Goal: Task Accomplishment & Management: Use online tool/utility

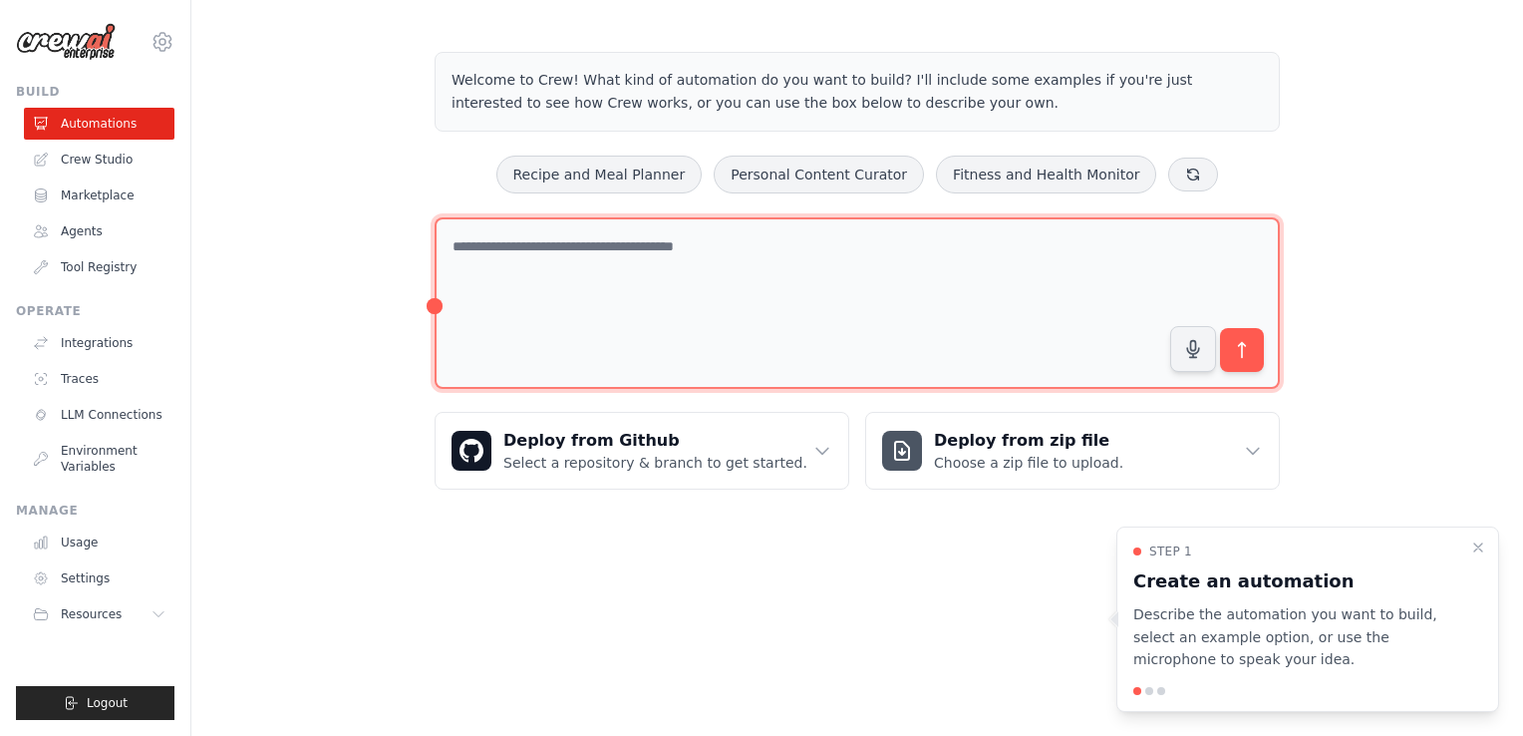
click at [690, 249] on textarea at bounding box center [857, 303] width 845 height 172
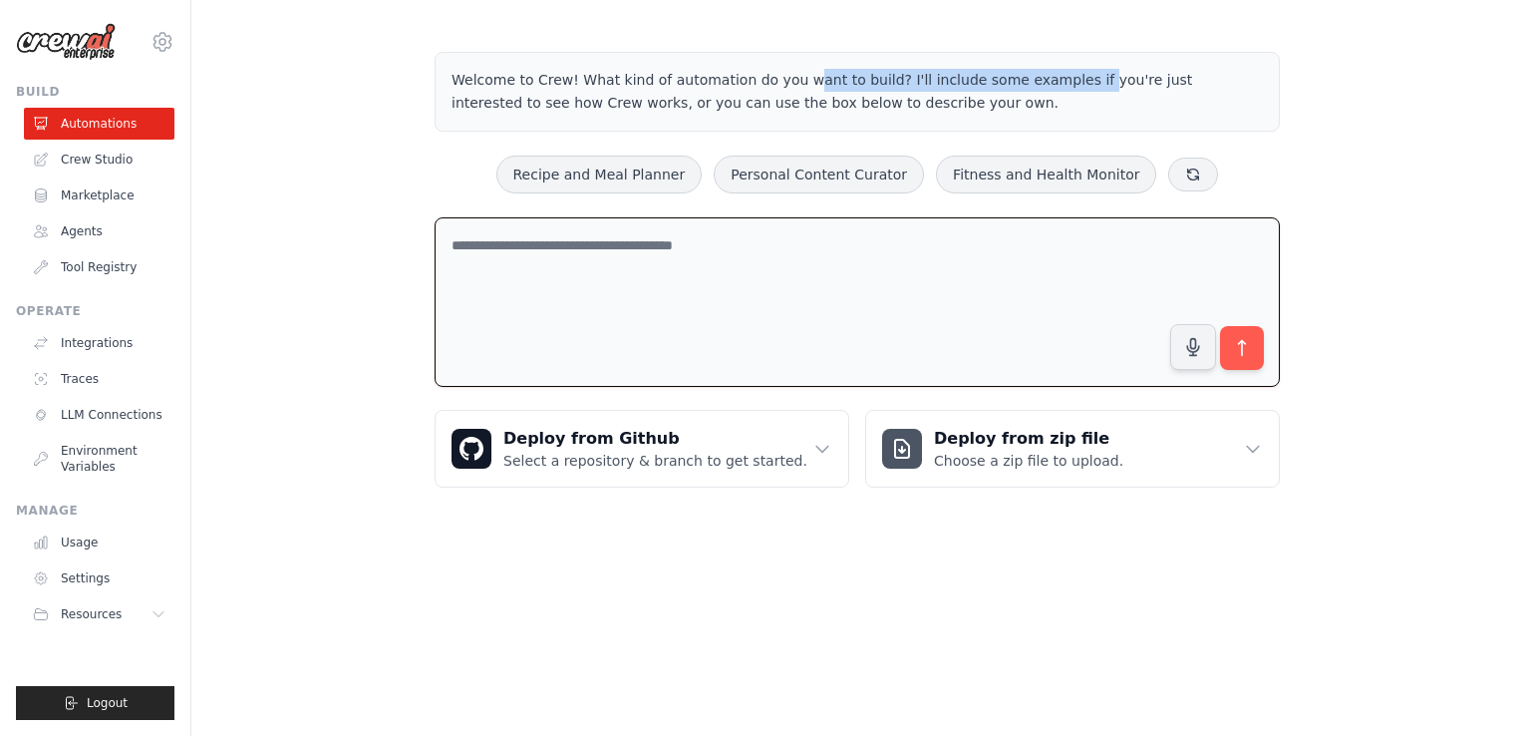
drag, startPoint x: 690, startPoint y: 71, endPoint x: 971, endPoint y: 68, distance: 281.2
click at [971, 69] on p "Welcome to Crew! What kind of automation do you want to build? I'll include som…" at bounding box center [858, 92] width 812 height 46
drag, startPoint x: 971, startPoint y: 68, endPoint x: 872, endPoint y: 80, distance: 99.4
click at [872, 80] on p "Welcome to Crew! What kind of automation do you want to build? I'll include som…" at bounding box center [858, 92] width 812 height 46
click at [933, 79] on p "Welcome to Crew! What kind of automation do you want to build? I'll include som…" at bounding box center [858, 92] width 812 height 46
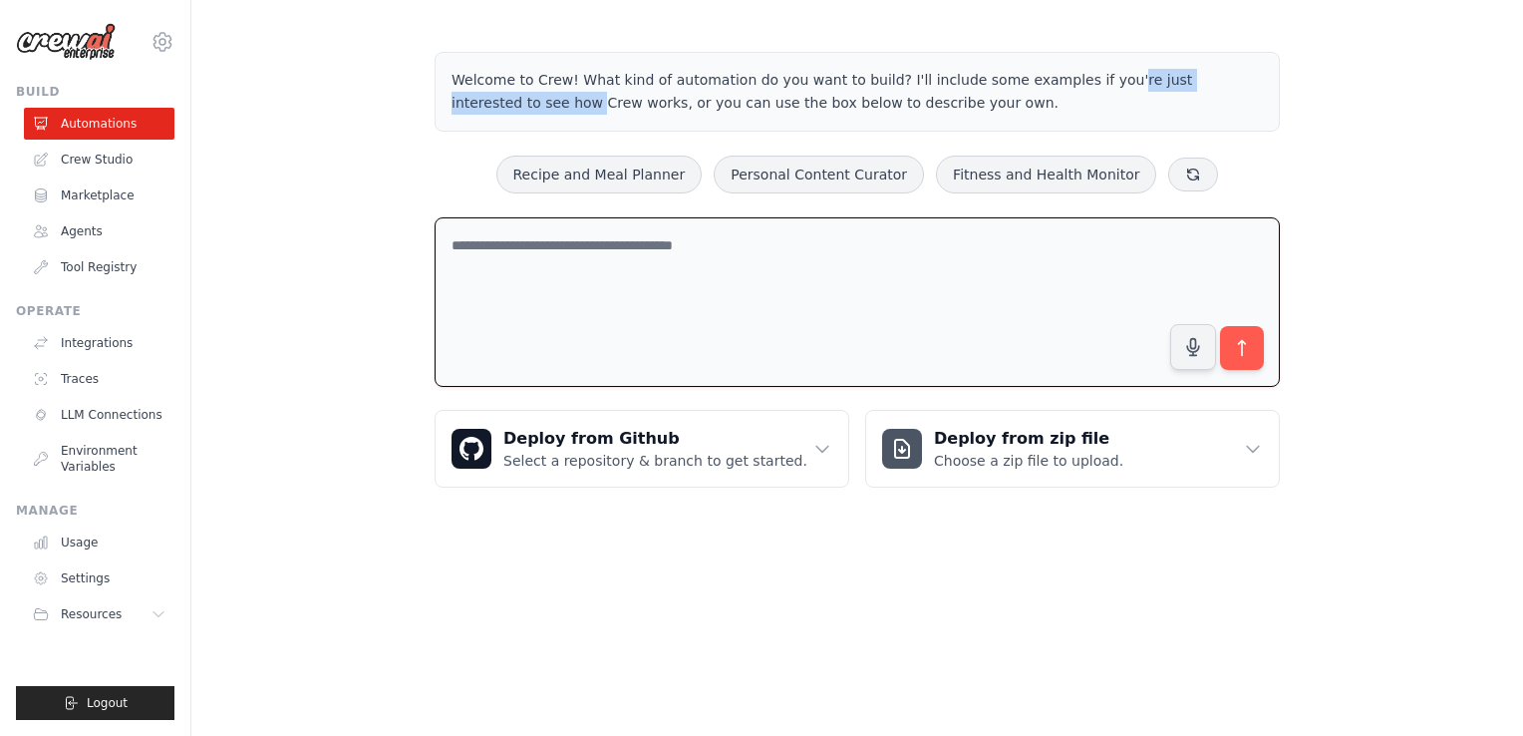
drag, startPoint x: 1102, startPoint y: 80, endPoint x: 1269, endPoint y: 85, distance: 167.6
click at [1269, 85] on div "Welcome to Crew! What kind of automation do you want to build? I'll include som…" at bounding box center [857, 92] width 845 height 80
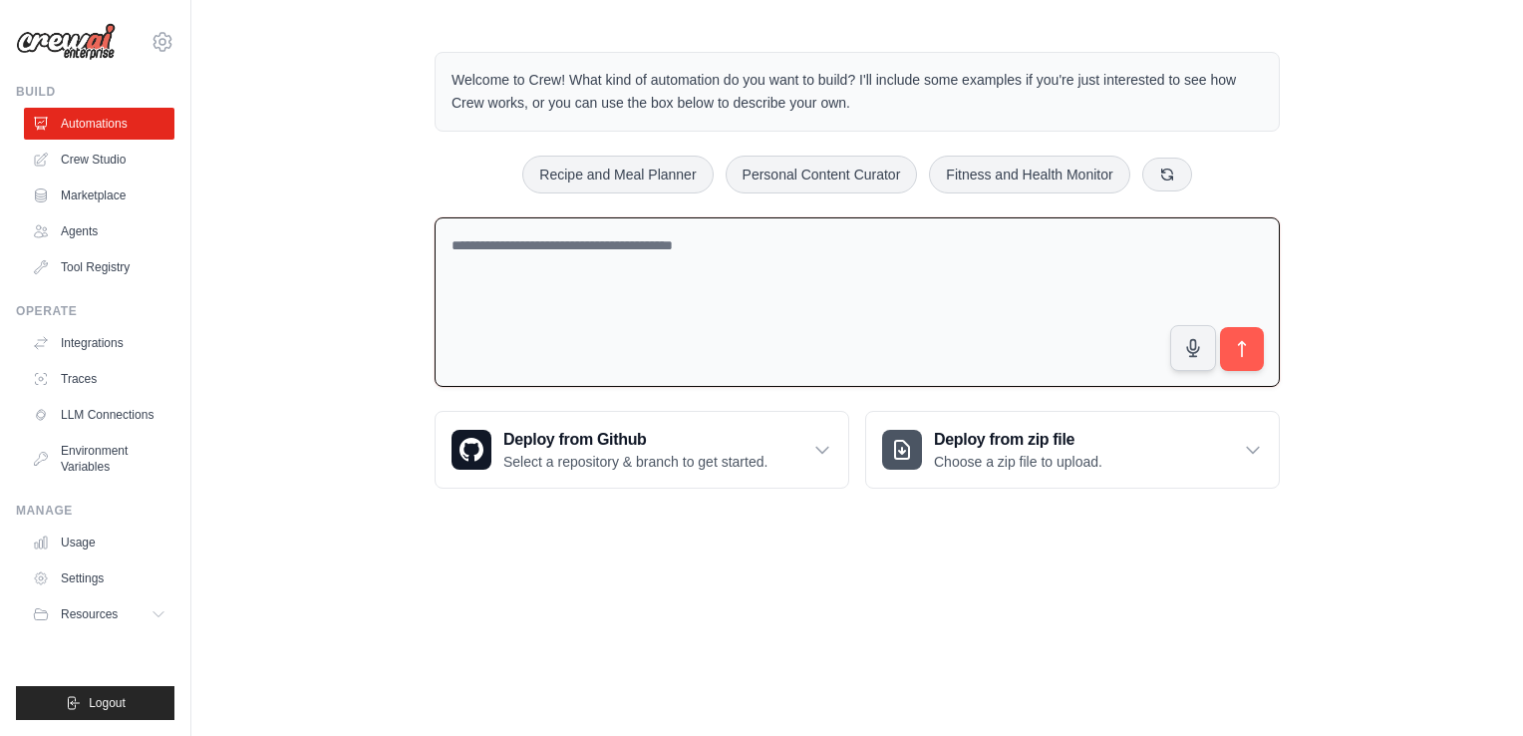
click at [659, 92] on p "Welcome to Crew! What kind of automation do you want to build? I'll include som…" at bounding box center [858, 92] width 812 height 46
drag, startPoint x: 553, startPoint y: 103, endPoint x: 939, endPoint y: 102, distance: 385.8
click at [939, 102] on p "Welcome to Crew! What kind of automation do you want to build? I'll include som…" at bounding box center [858, 92] width 812 height 46
drag, startPoint x: 939, startPoint y: 102, endPoint x: 658, endPoint y: 102, distance: 281.1
click at [658, 102] on p "Welcome to Crew! What kind of automation do you want to build? I'll include som…" at bounding box center [858, 92] width 812 height 46
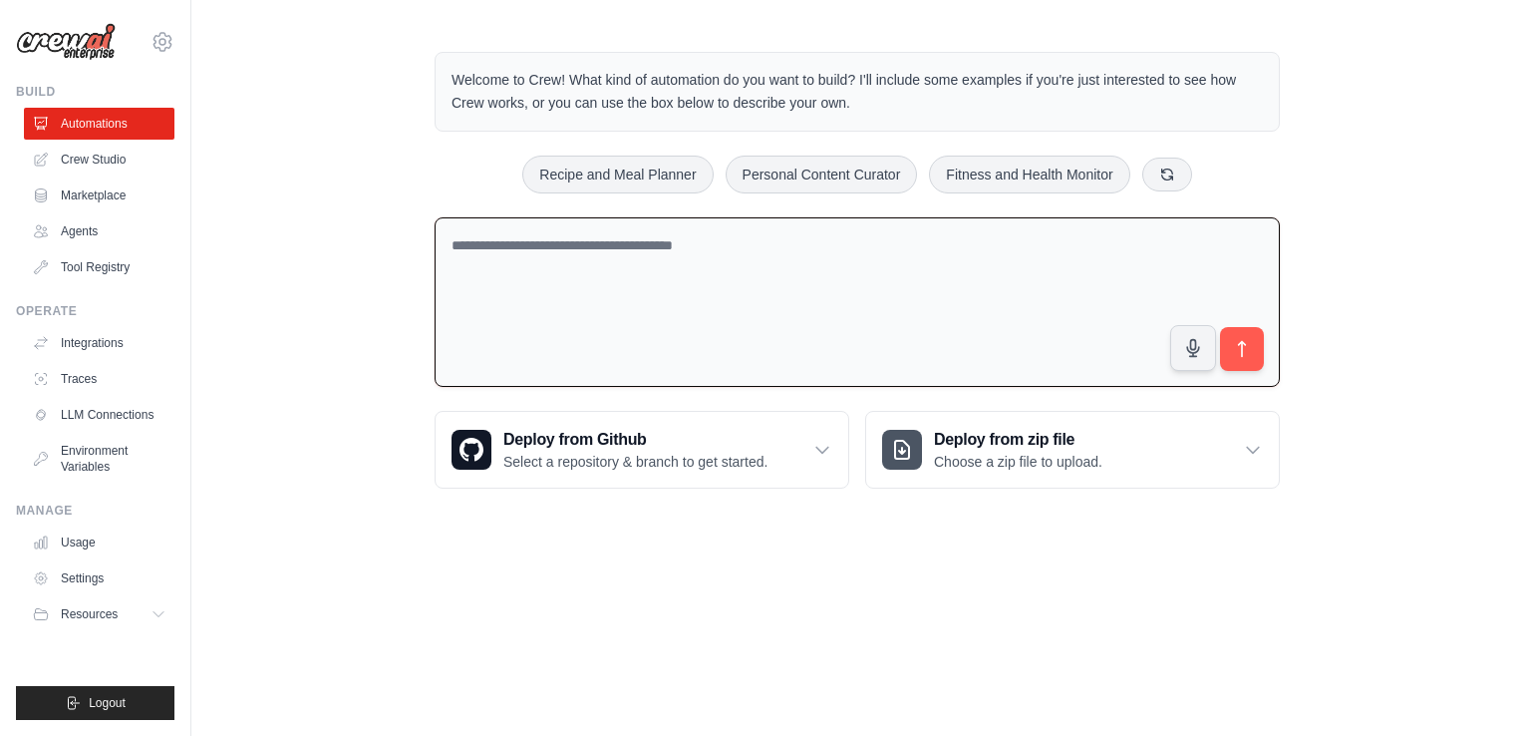
click at [597, 254] on textarea at bounding box center [857, 302] width 845 height 170
click at [82, 229] on link "Agents" at bounding box center [101, 231] width 151 height 32
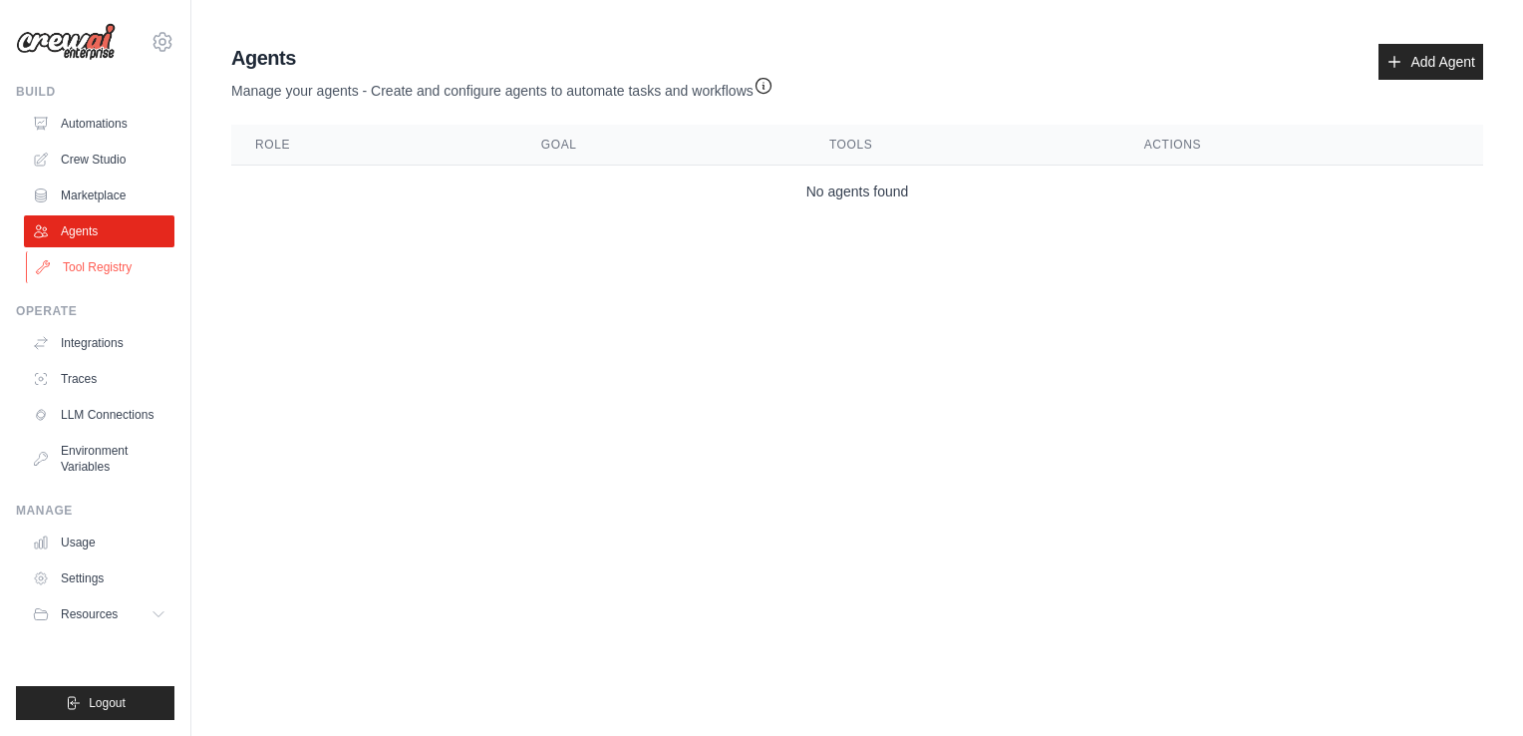
click at [83, 270] on link "Tool Registry" at bounding box center [101, 267] width 151 height 32
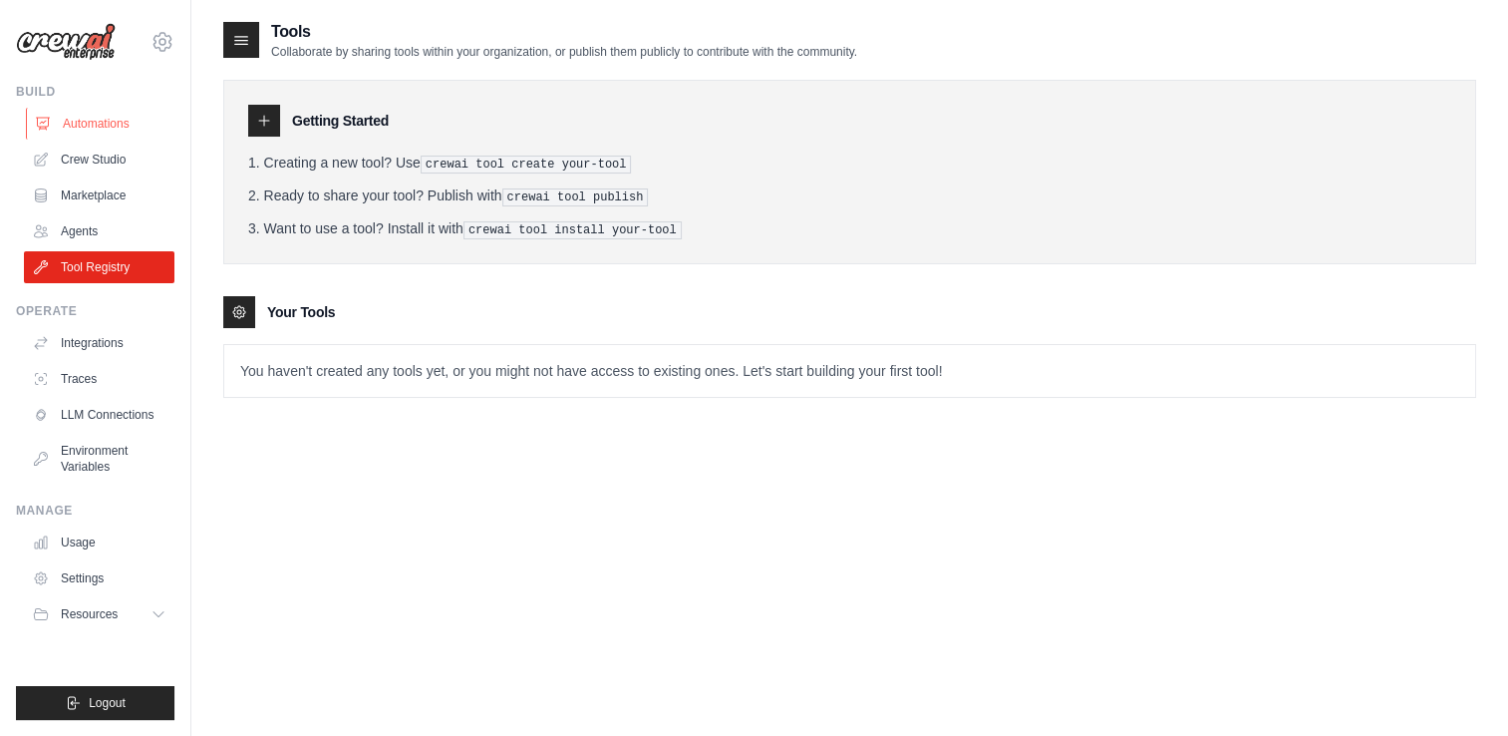
click at [68, 126] on link "Automations" at bounding box center [101, 124] width 151 height 32
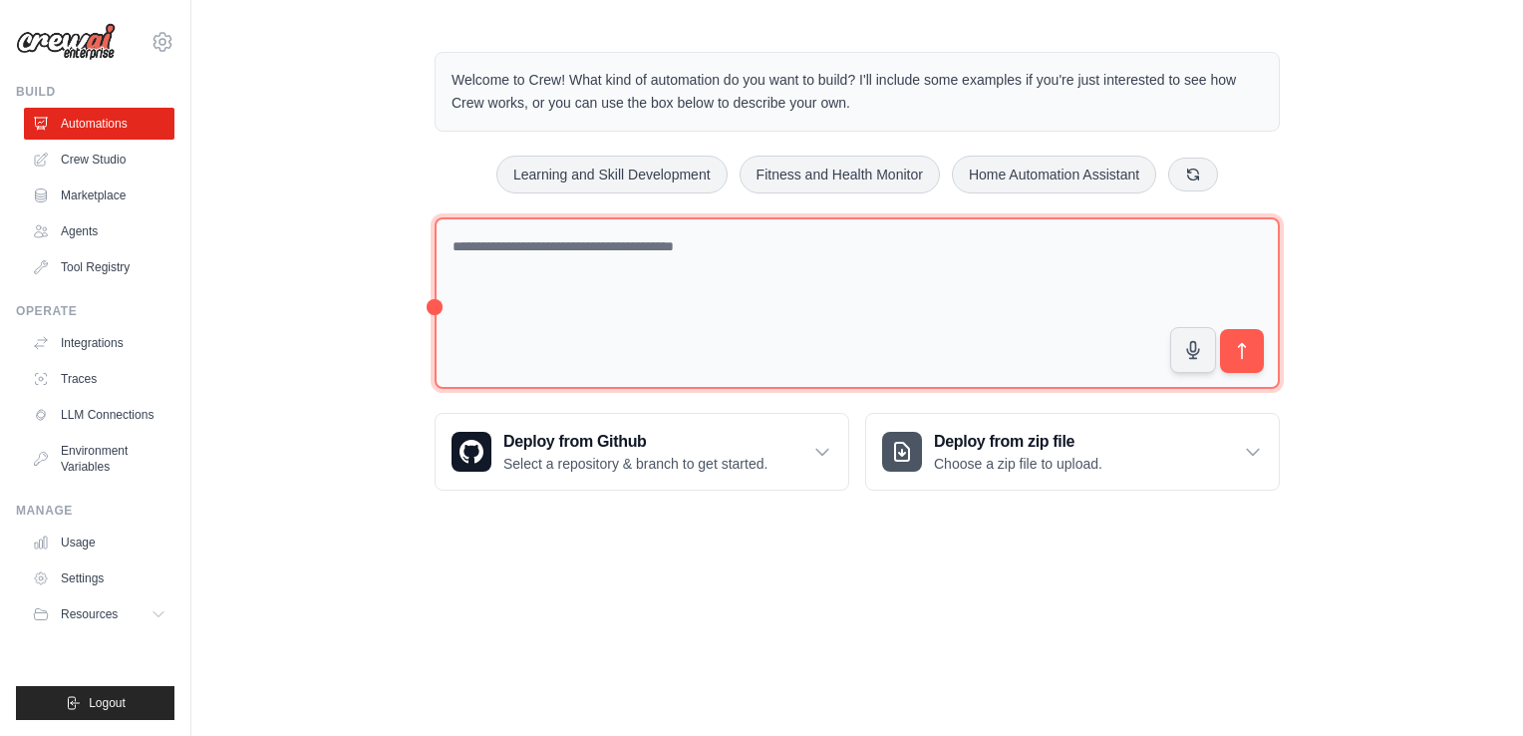
click at [679, 245] on textarea at bounding box center [857, 303] width 845 height 172
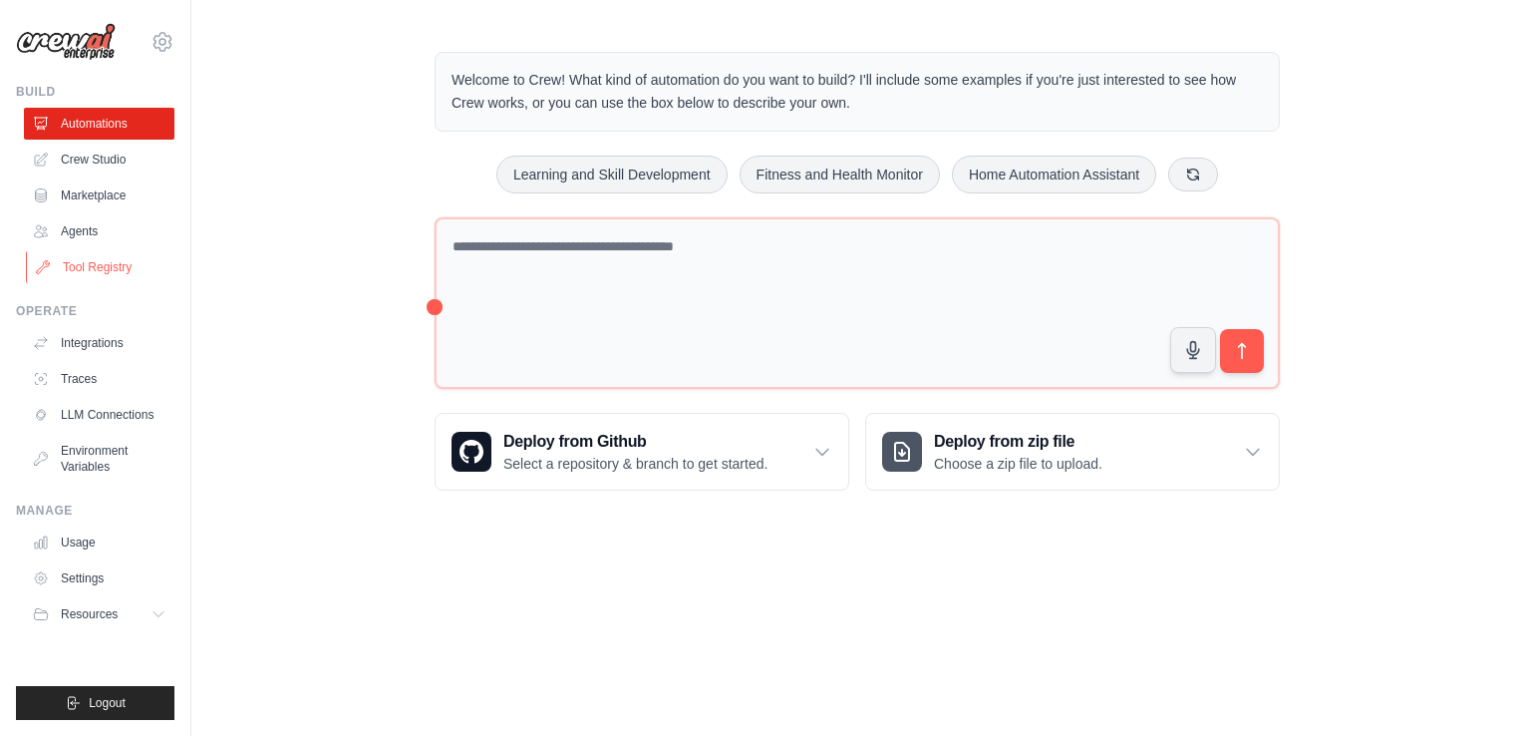
click at [91, 265] on link "Tool Registry" at bounding box center [101, 267] width 151 height 32
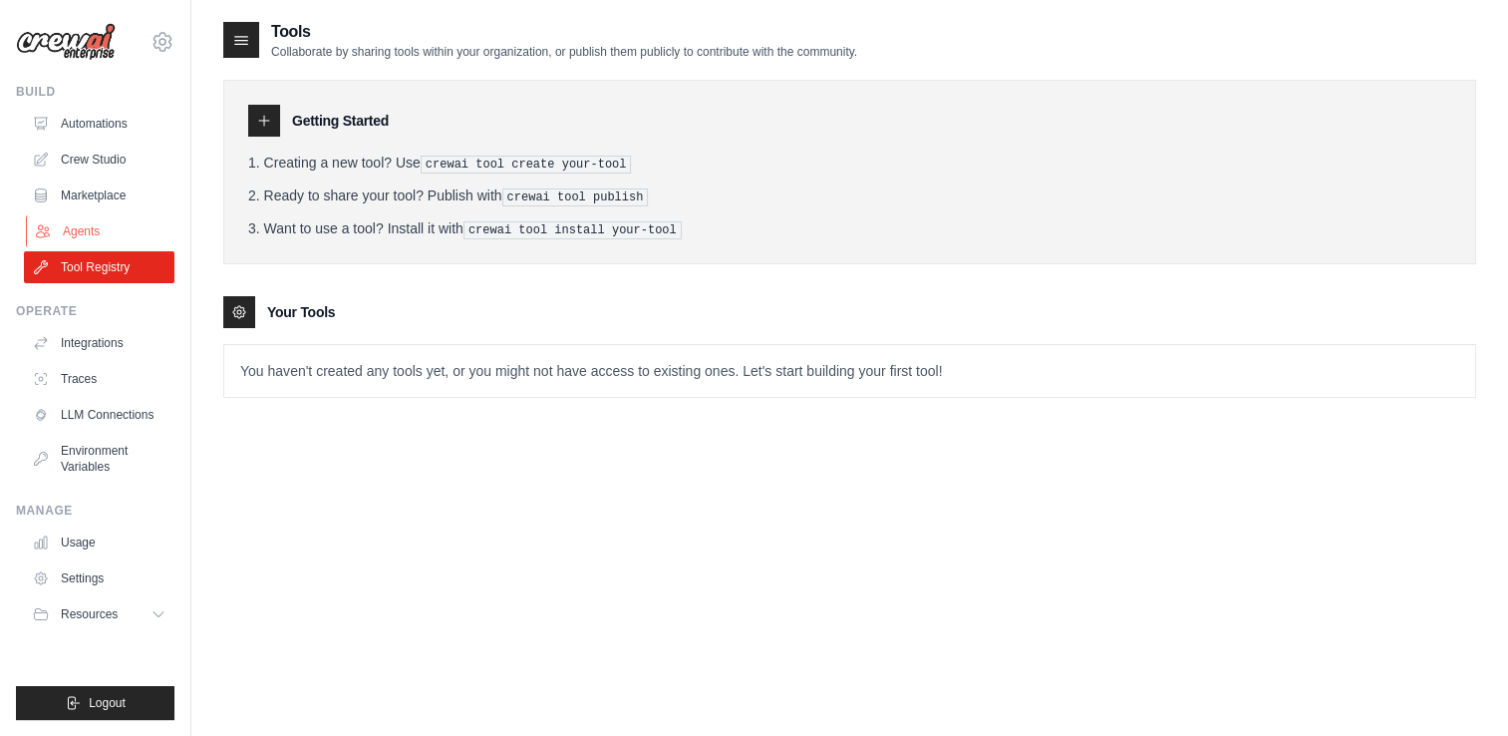
click at [80, 229] on link "Agents" at bounding box center [101, 231] width 151 height 32
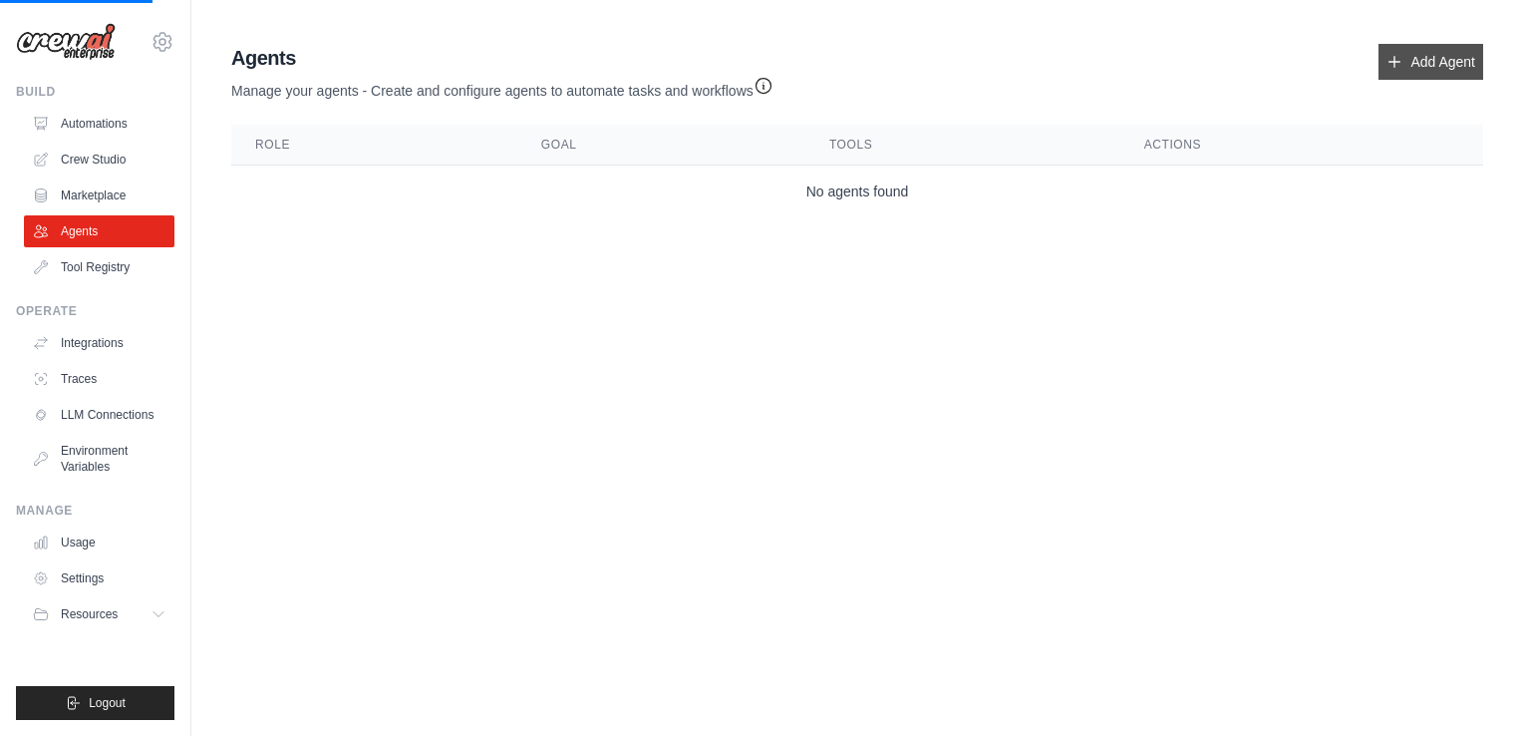
click at [1420, 61] on link "Add Agent" at bounding box center [1431, 62] width 105 height 36
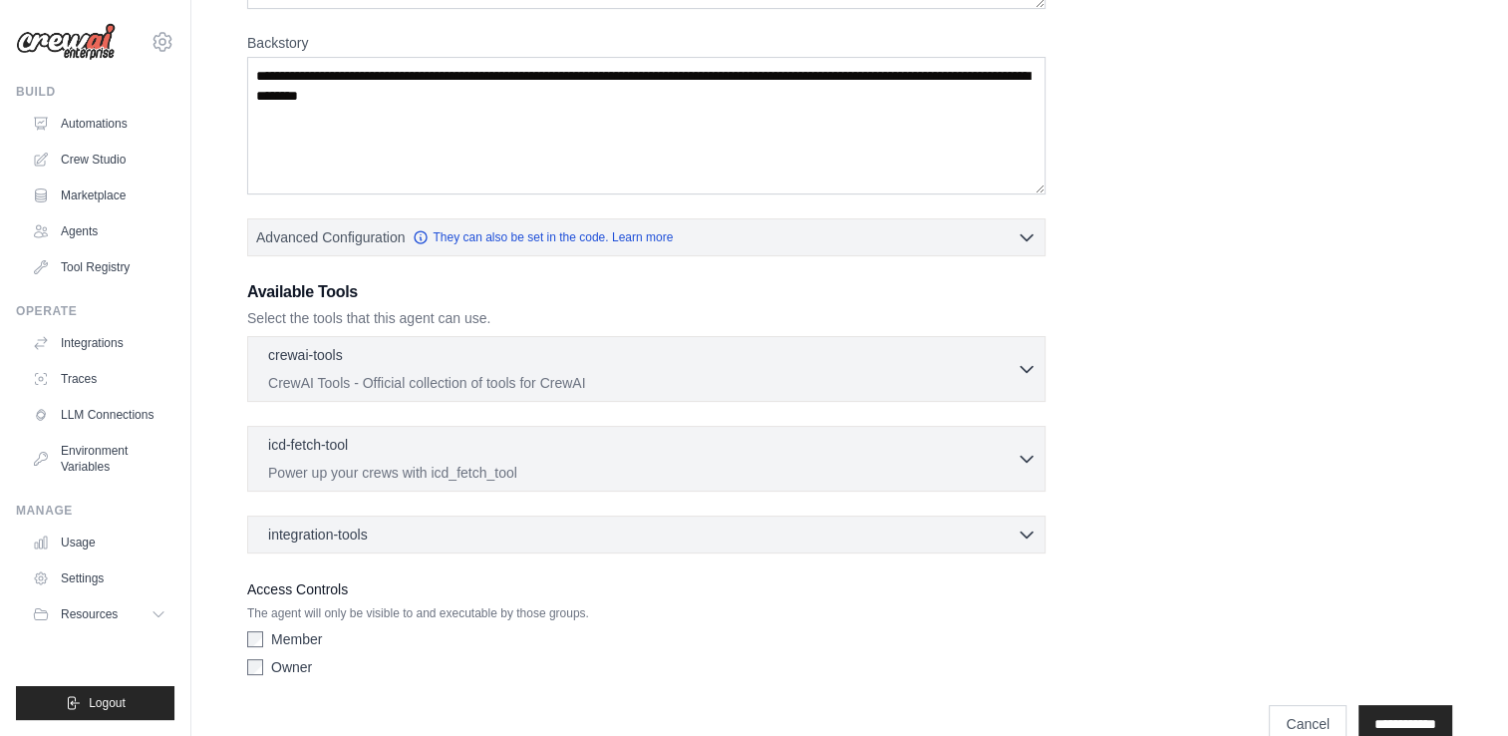
scroll to position [299, 0]
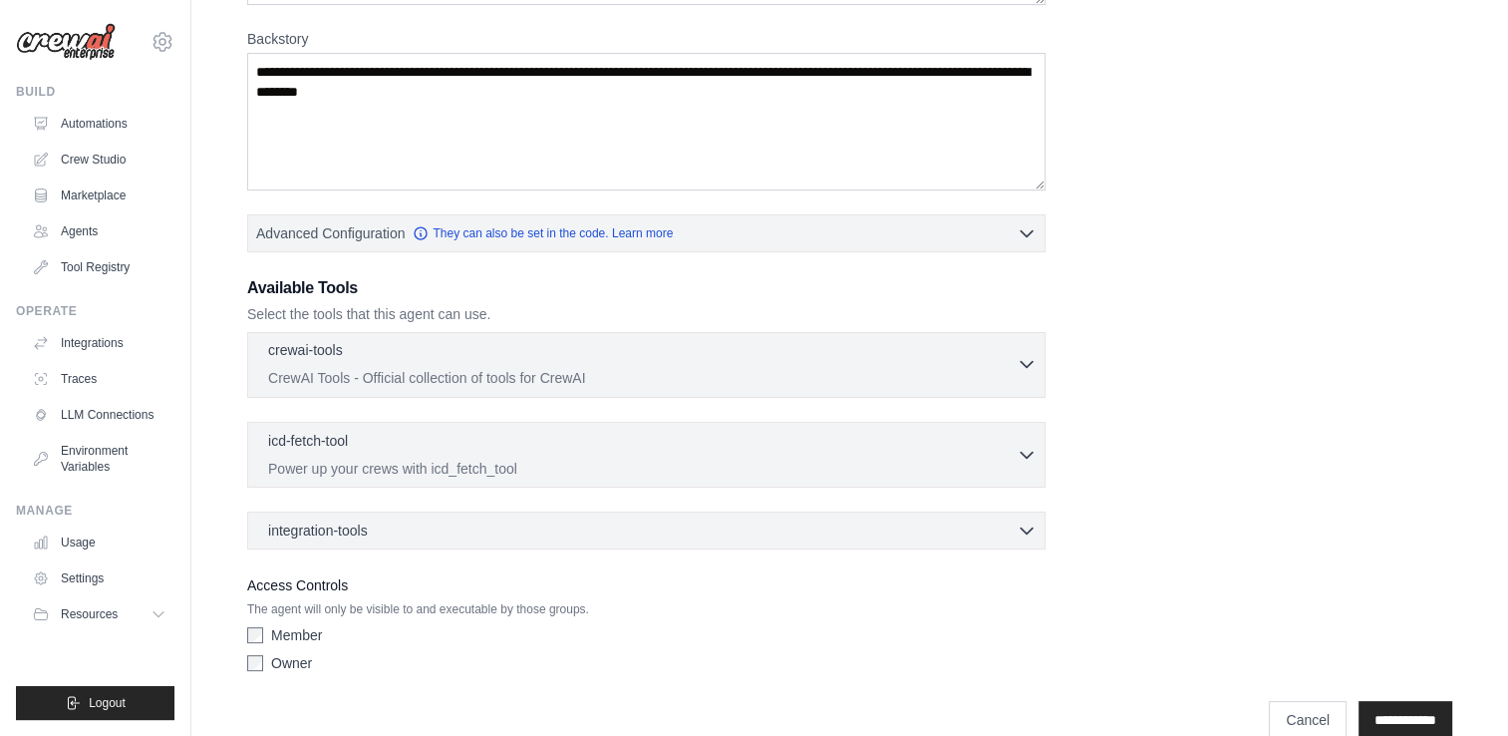
click at [930, 368] on p "CrewAI Tools - Official collection of tools for CrewAI" at bounding box center [642, 378] width 749 height 20
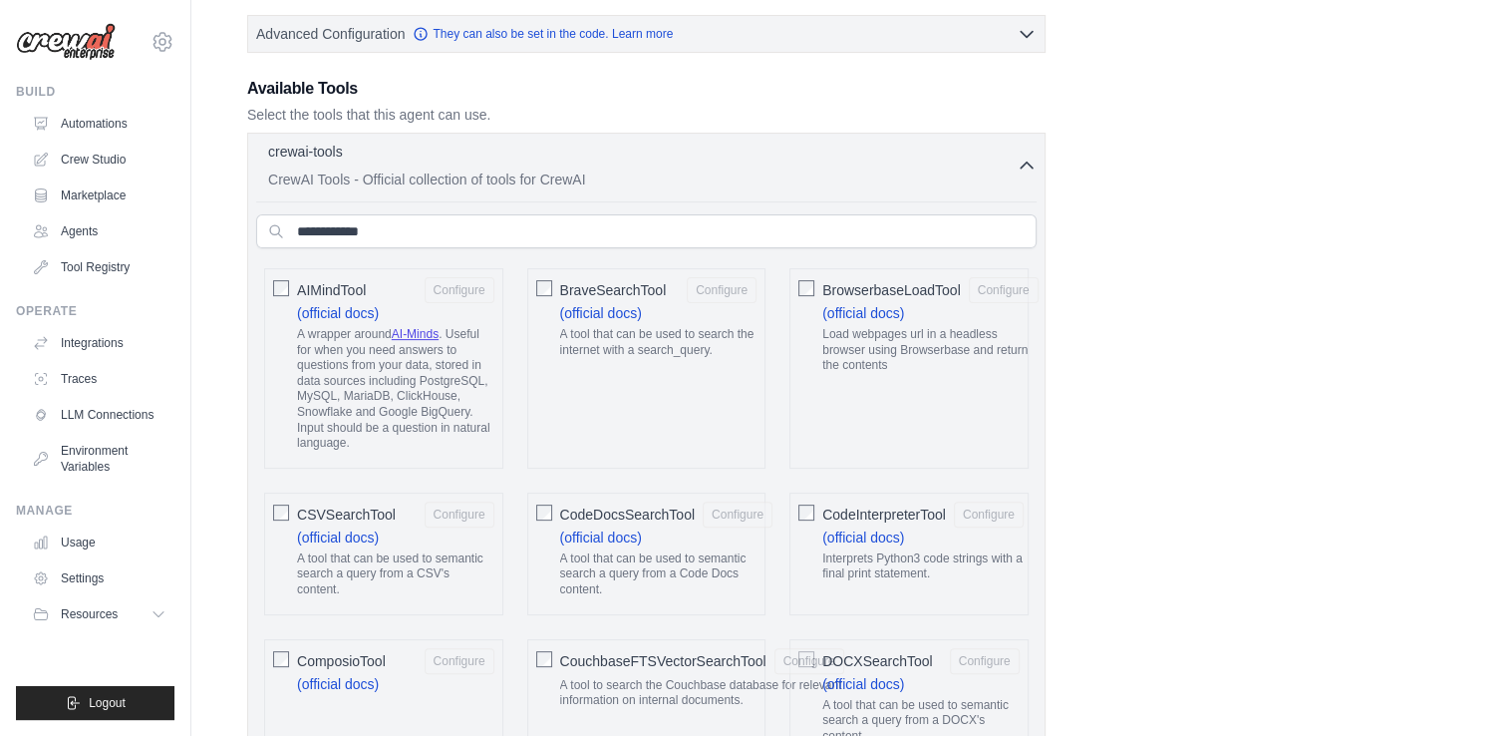
scroll to position [798, 0]
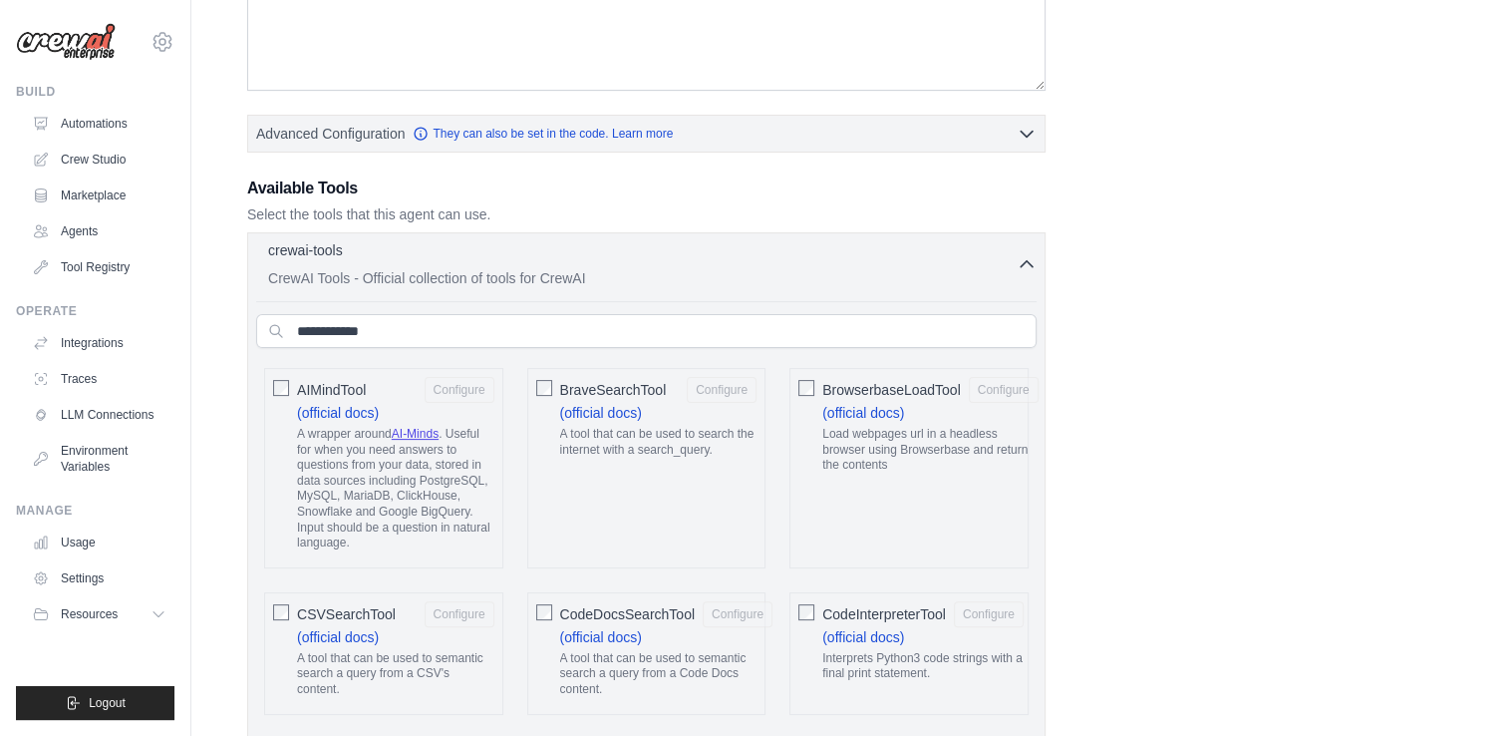
click at [967, 265] on div "crewai-tools 0 selected CrewAI Tools - Official collection of tools for CrewAI" at bounding box center [642, 264] width 749 height 48
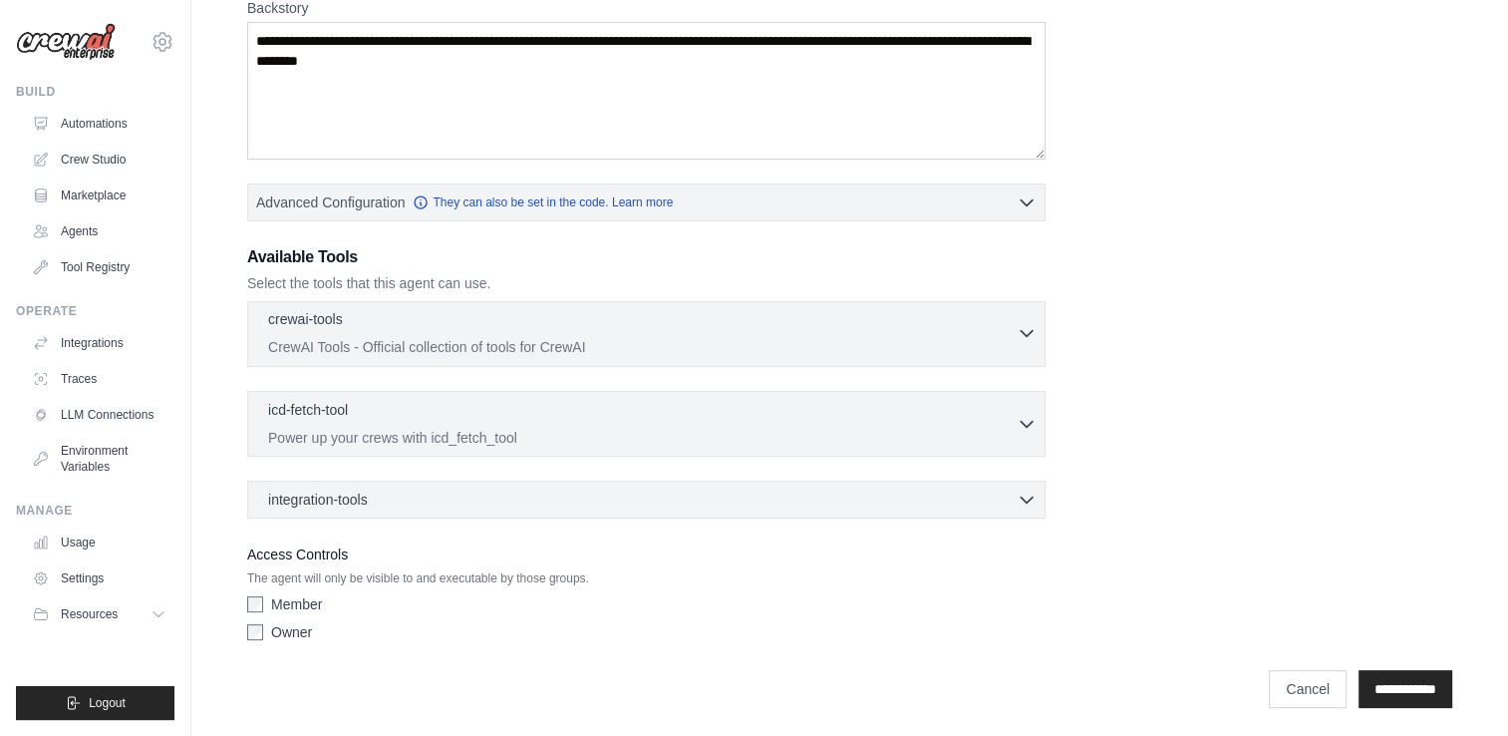
scroll to position [0, 0]
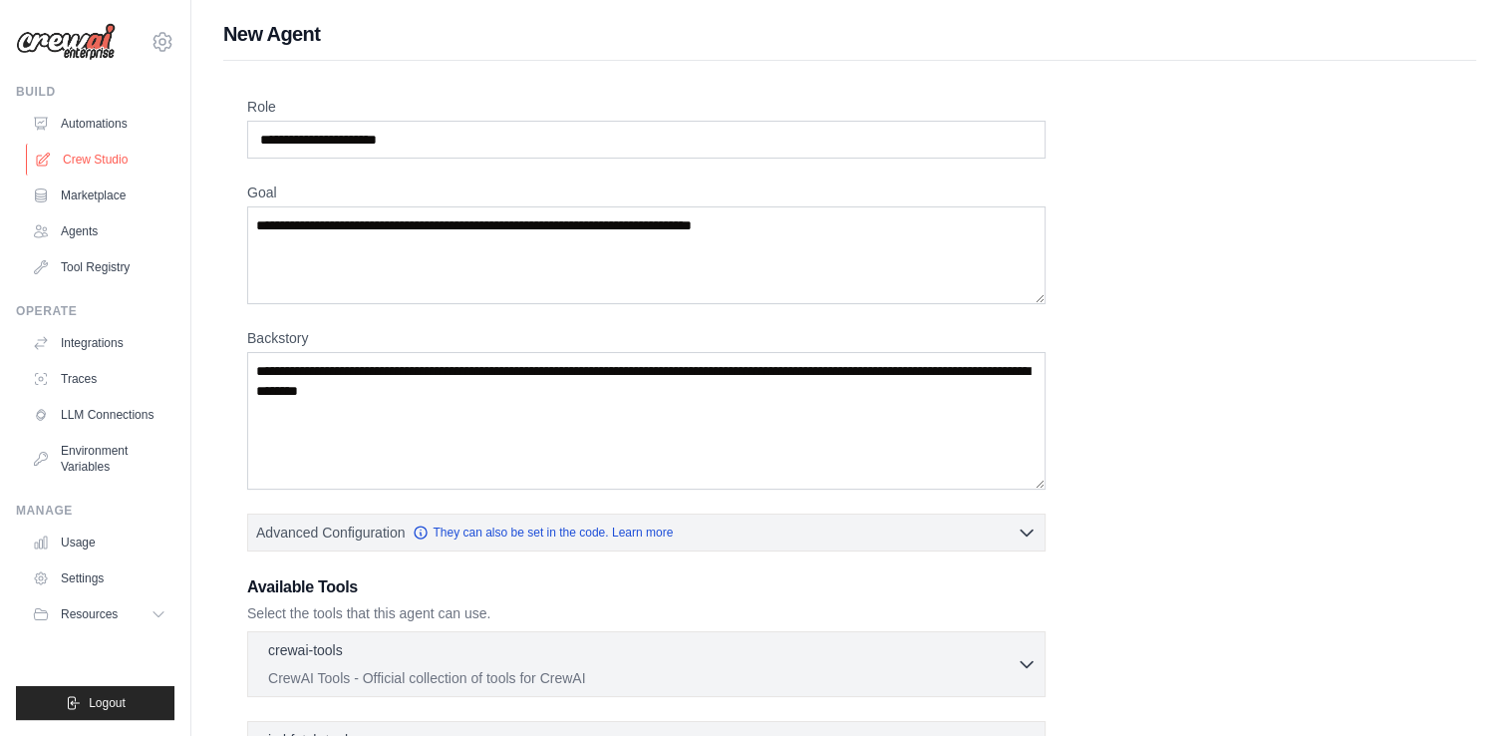
click at [87, 165] on link "Crew Studio" at bounding box center [101, 160] width 151 height 32
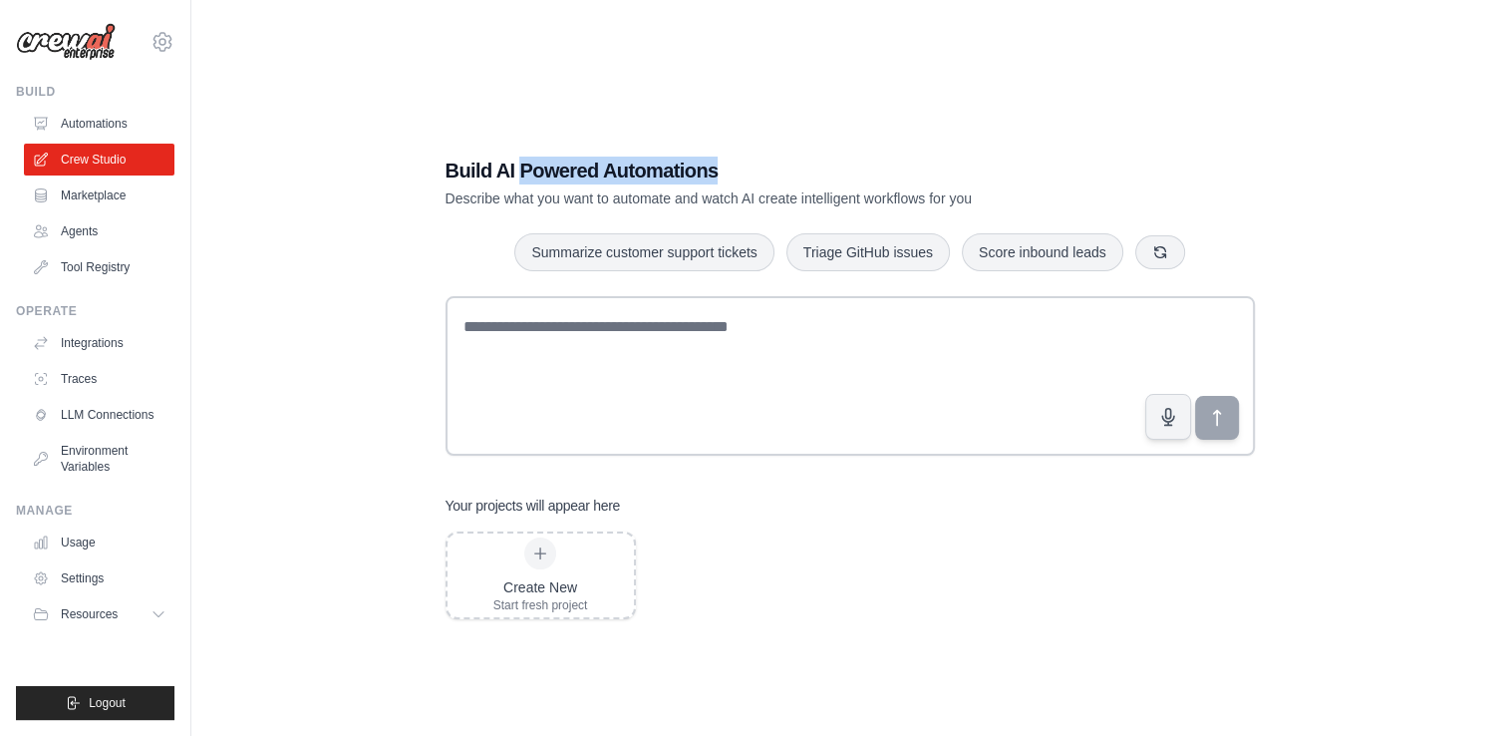
drag, startPoint x: 524, startPoint y: 168, endPoint x: 810, endPoint y: 173, distance: 285.2
click at [810, 173] on h1 "Build AI Powered Automations" at bounding box center [781, 171] width 670 height 28
drag, startPoint x: 810, startPoint y: 173, endPoint x: 683, endPoint y: 196, distance: 128.7
click at [683, 196] on p "Describe what you want to automate and watch AI create intelligent workflows fo…" at bounding box center [781, 198] width 670 height 20
click at [460, 208] on p "Describe what you want to automate and watch AI create intelligent workflows fo…" at bounding box center [781, 198] width 670 height 20
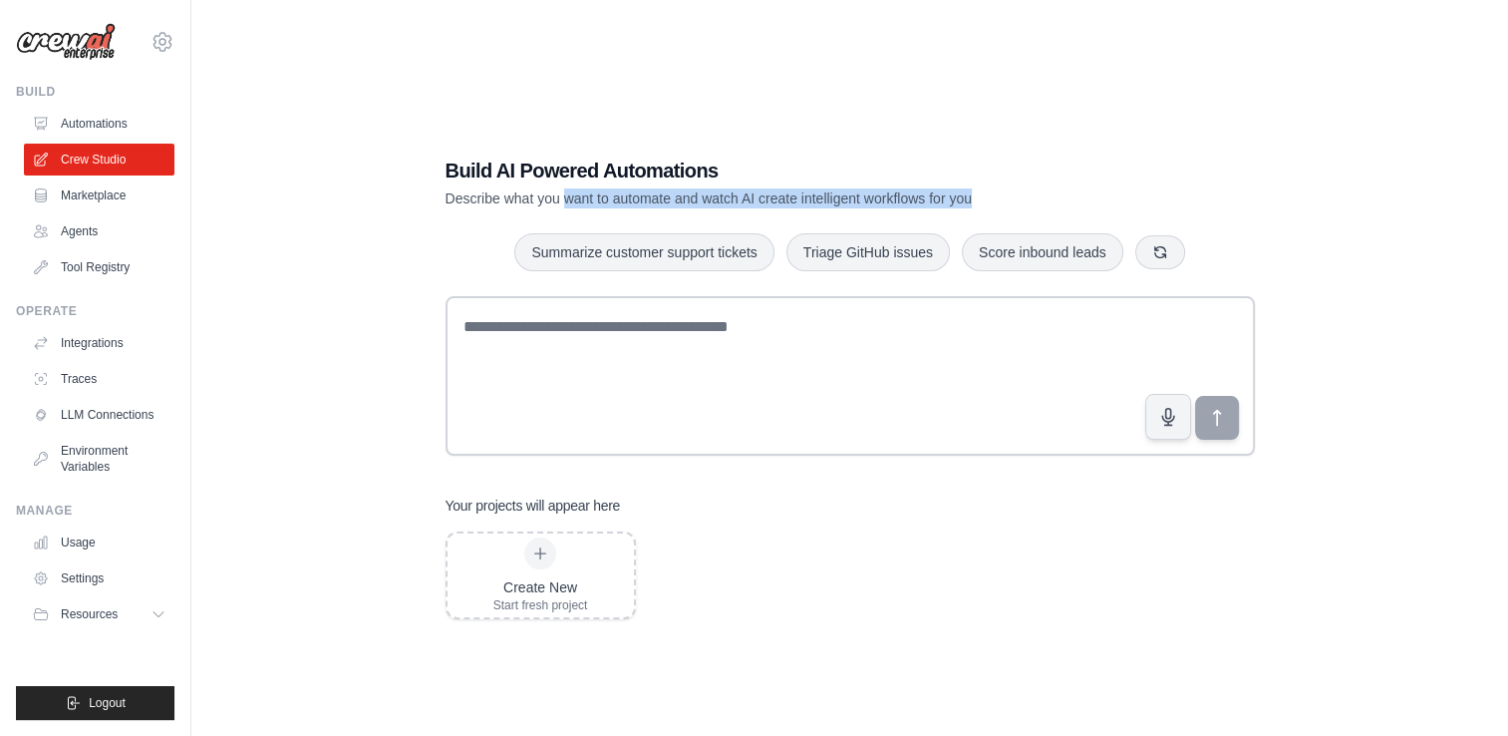
drag, startPoint x: 571, startPoint y: 199, endPoint x: 1011, endPoint y: 190, distance: 439.8
click at [1011, 190] on p "Describe what you want to automate and watch AI create intelligent workflows fo…" at bounding box center [781, 198] width 670 height 20
drag, startPoint x: 1011, startPoint y: 190, endPoint x: 768, endPoint y: 180, distance: 243.5
click at [768, 180] on h1 "Build AI Powered Automations" at bounding box center [781, 171] width 670 height 28
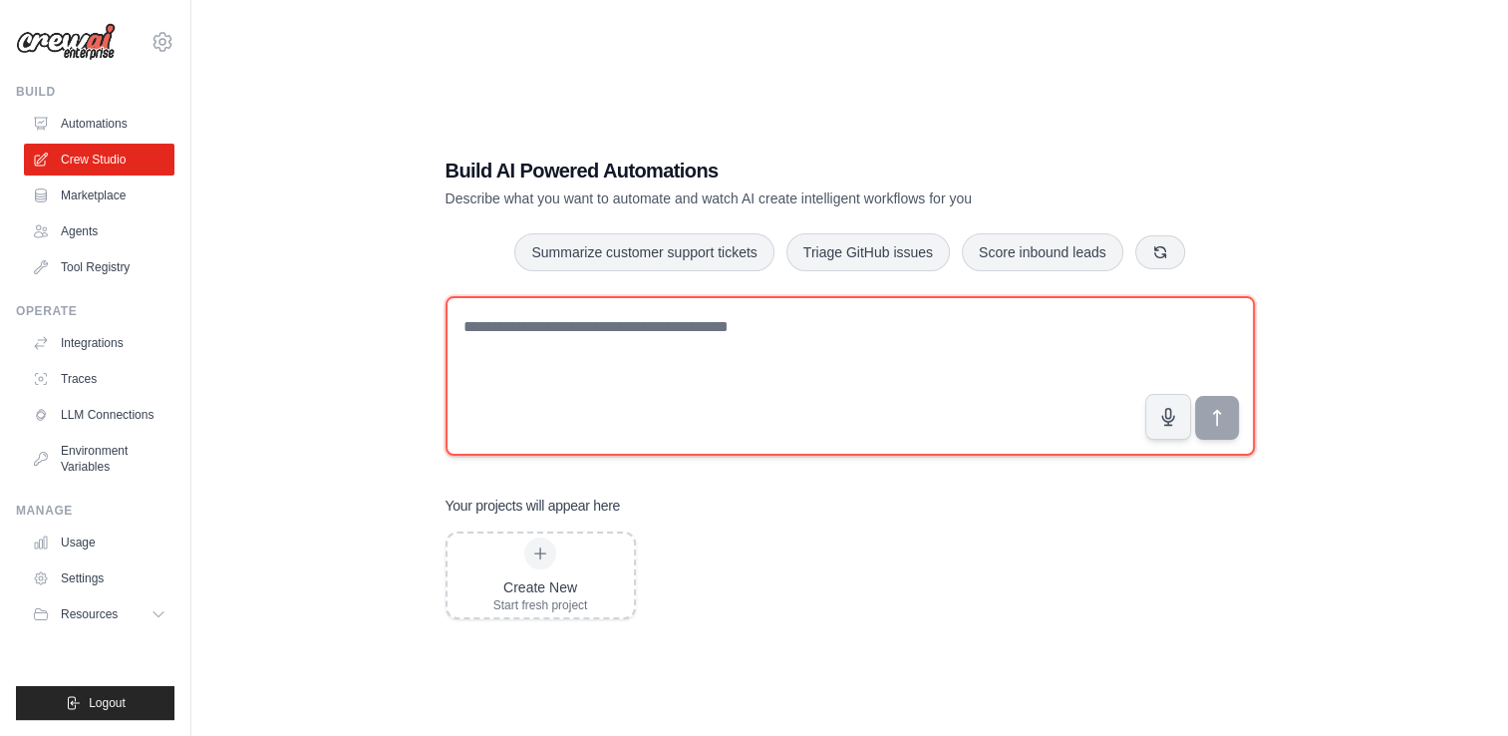
click at [586, 351] on textarea at bounding box center [851, 376] width 810 height 160
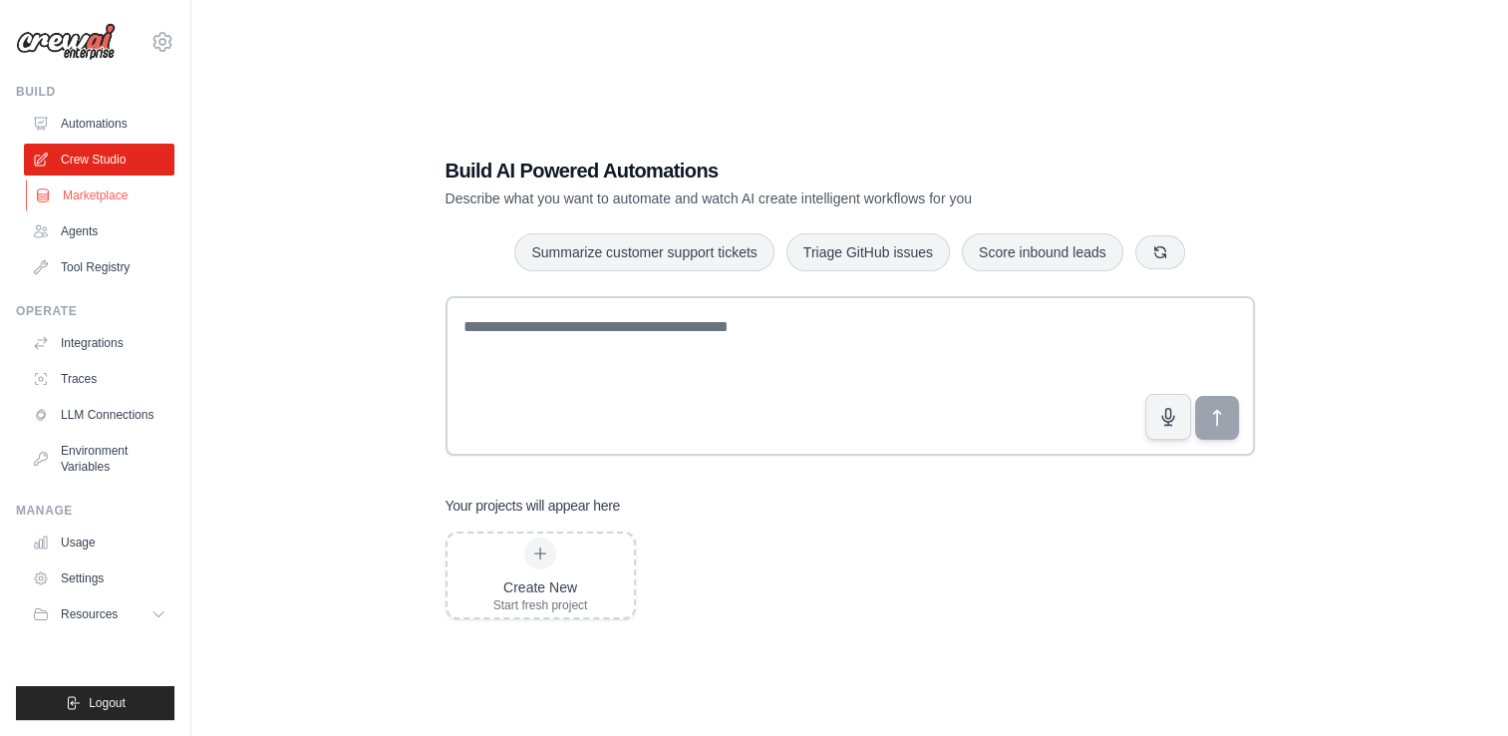
click at [87, 201] on link "Marketplace" at bounding box center [101, 195] width 151 height 32
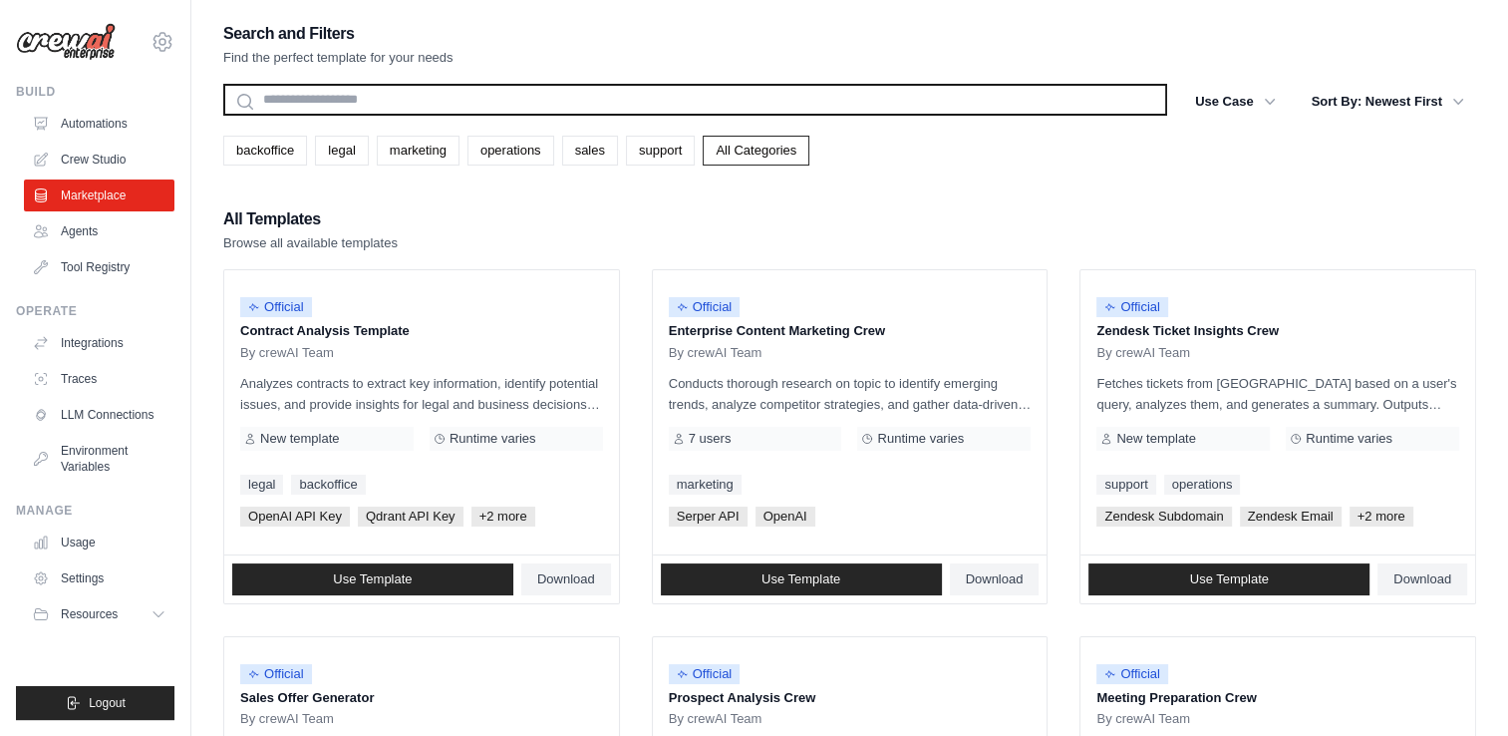
click at [270, 92] on input "text" at bounding box center [695, 100] width 944 height 32
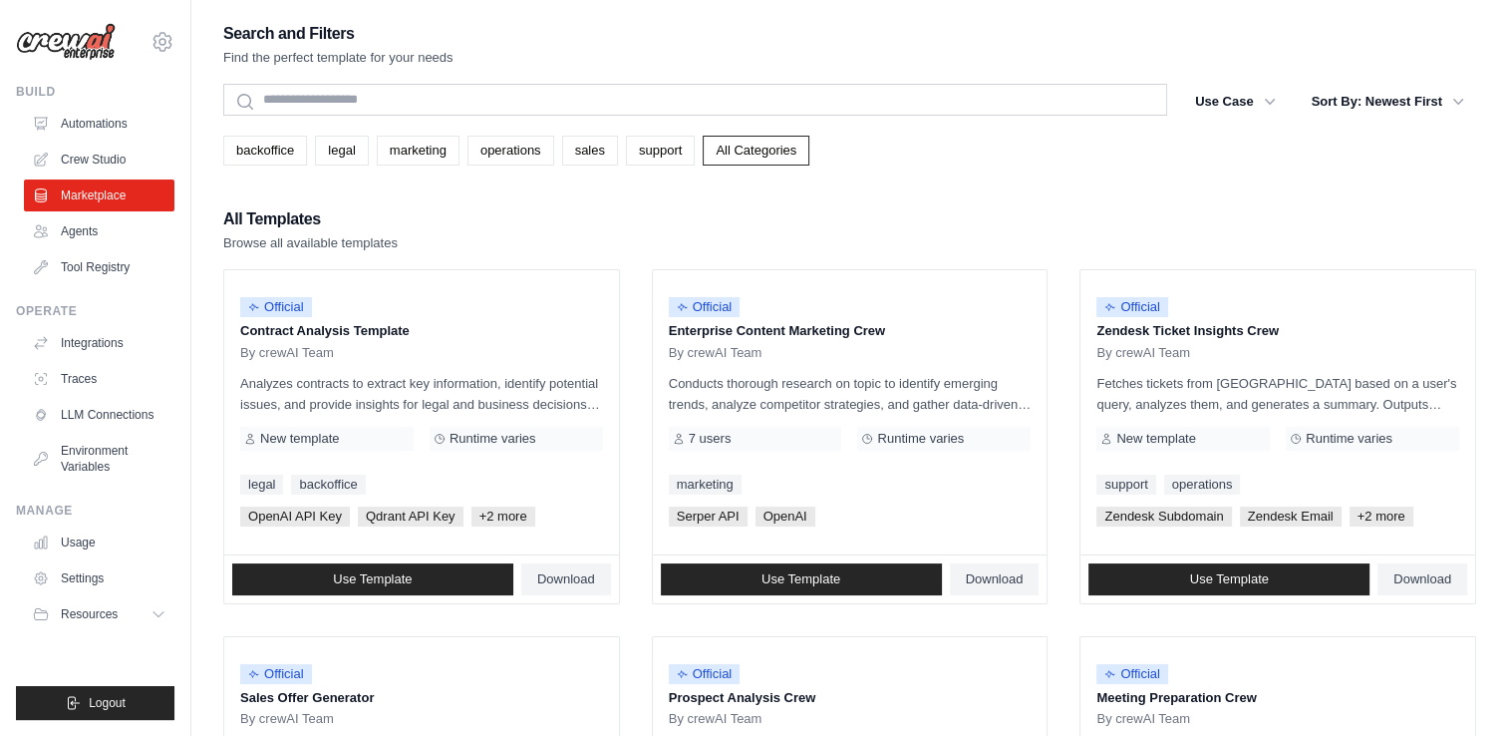
click at [618, 239] on div "All Templates Browse all available templates" at bounding box center [849, 229] width 1253 height 48
click at [103, 124] on link "Automations" at bounding box center [101, 124] width 151 height 32
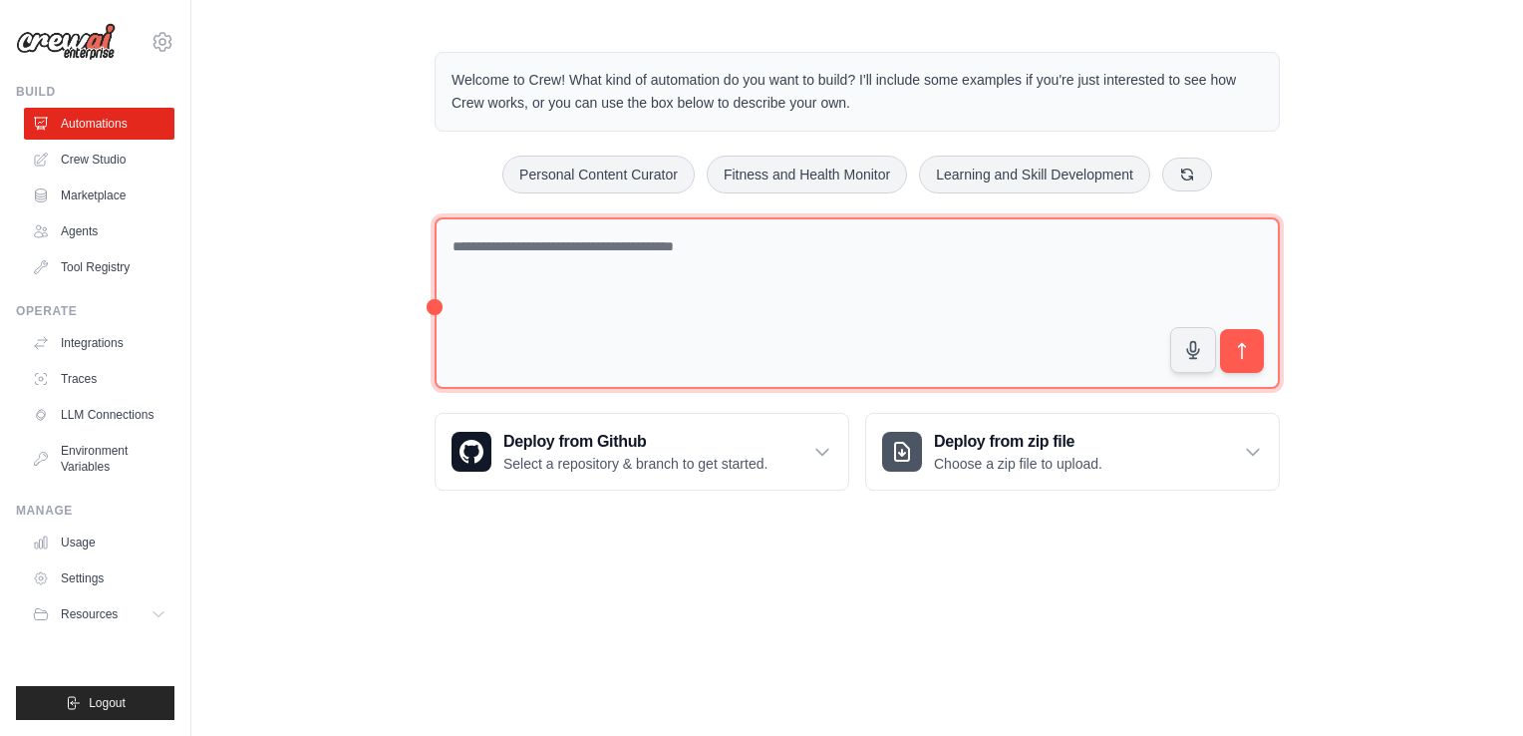
click at [700, 281] on textarea at bounding box center [857, 303] width 845 height 172
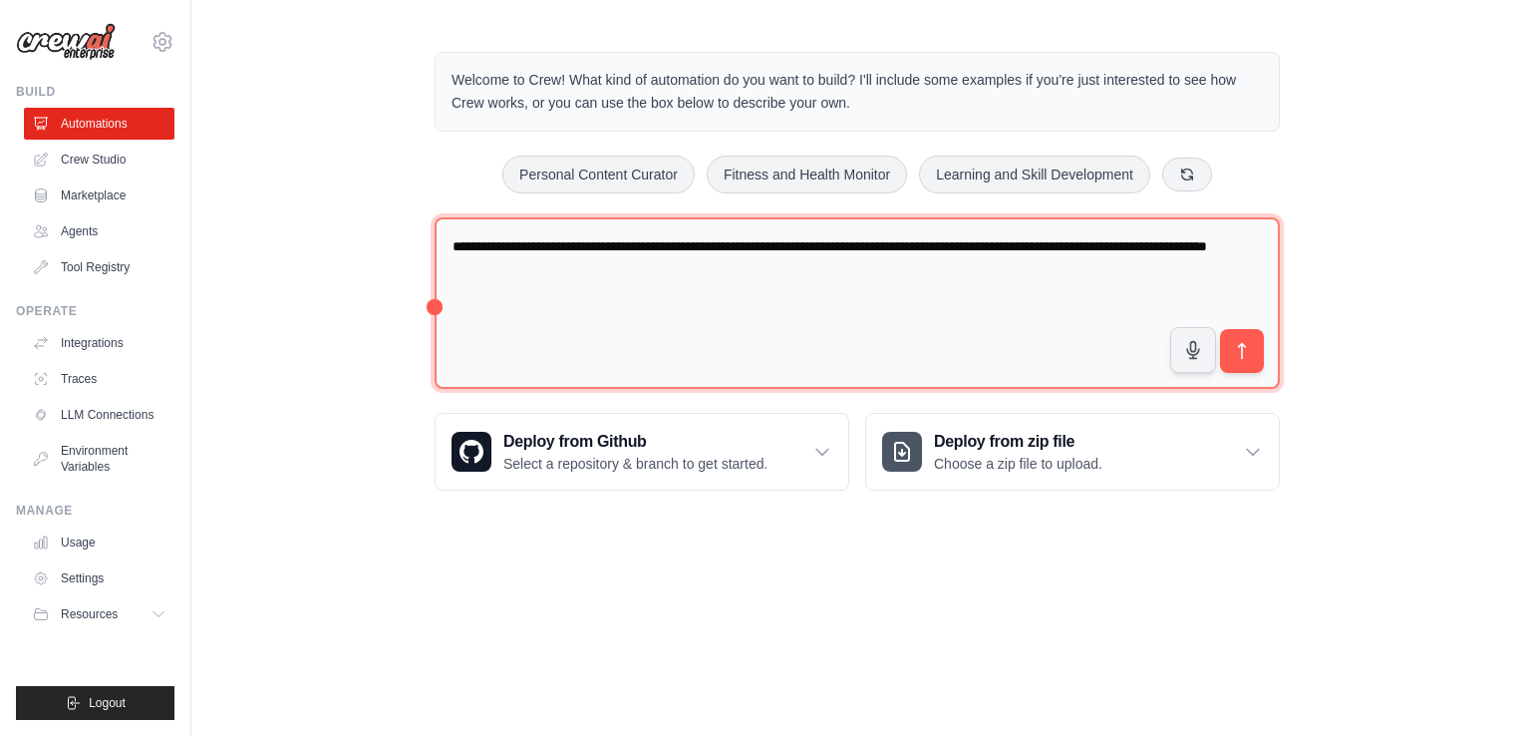
type textarea "**********"
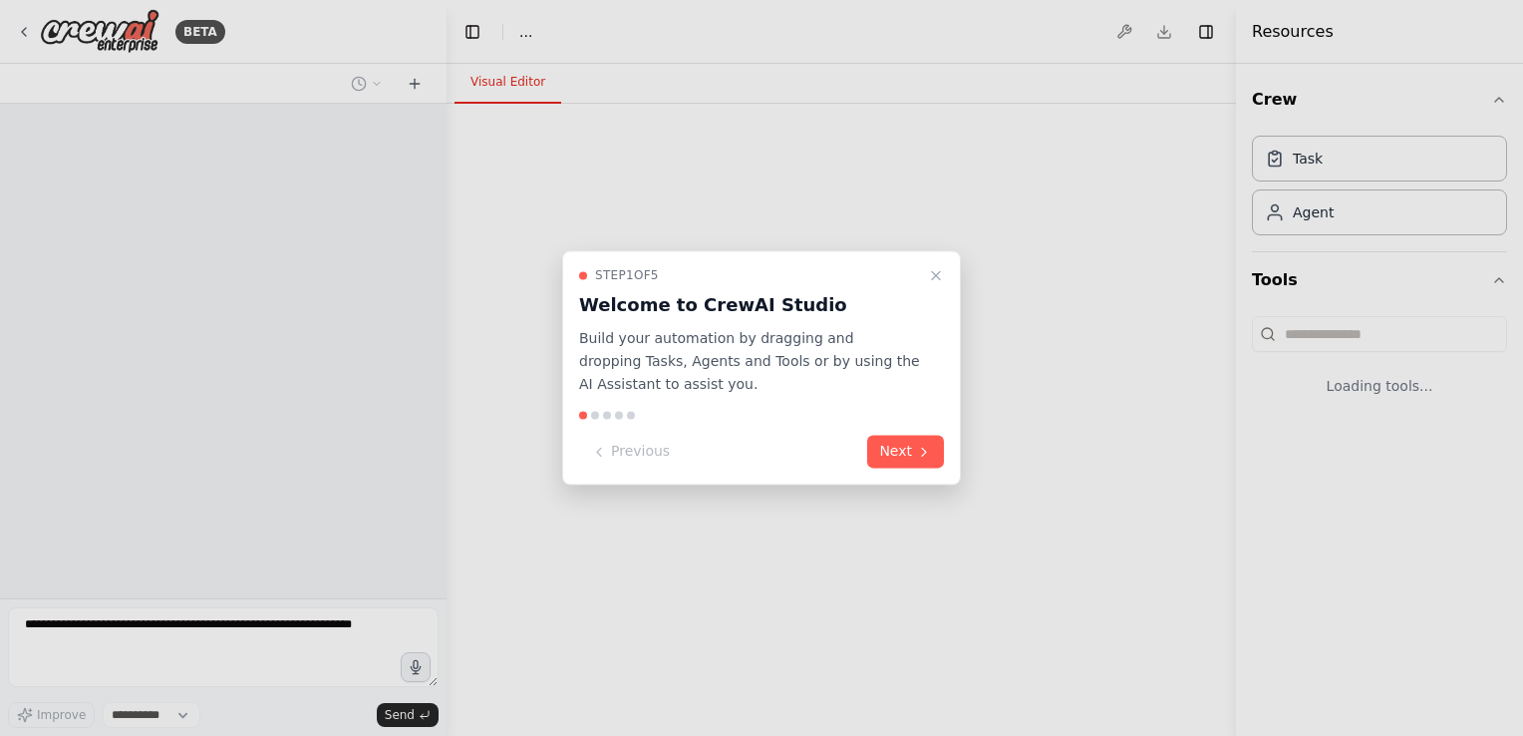
select select "****"
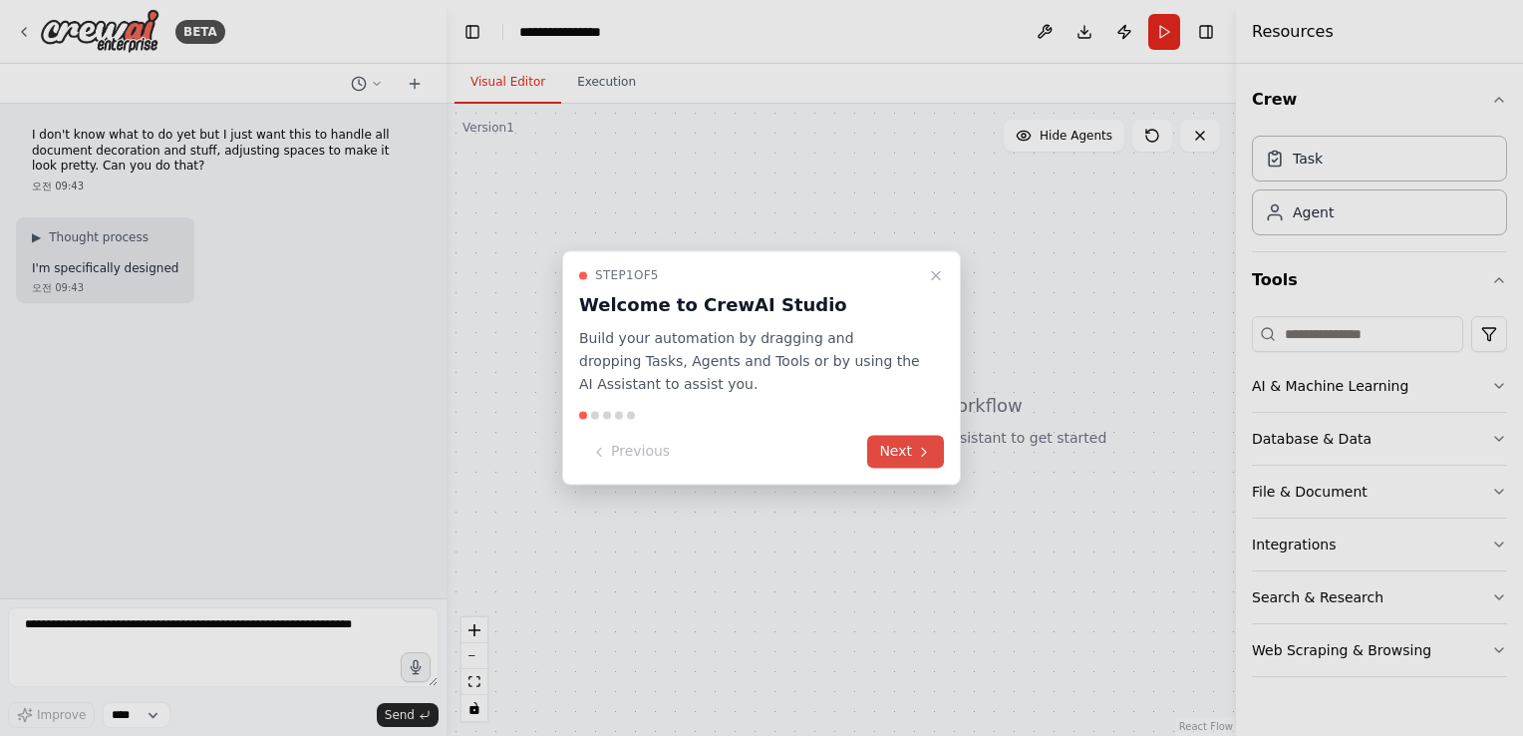
click at [905, 456] on button "Next" at bounding box center [905, 452] width 77 height 33
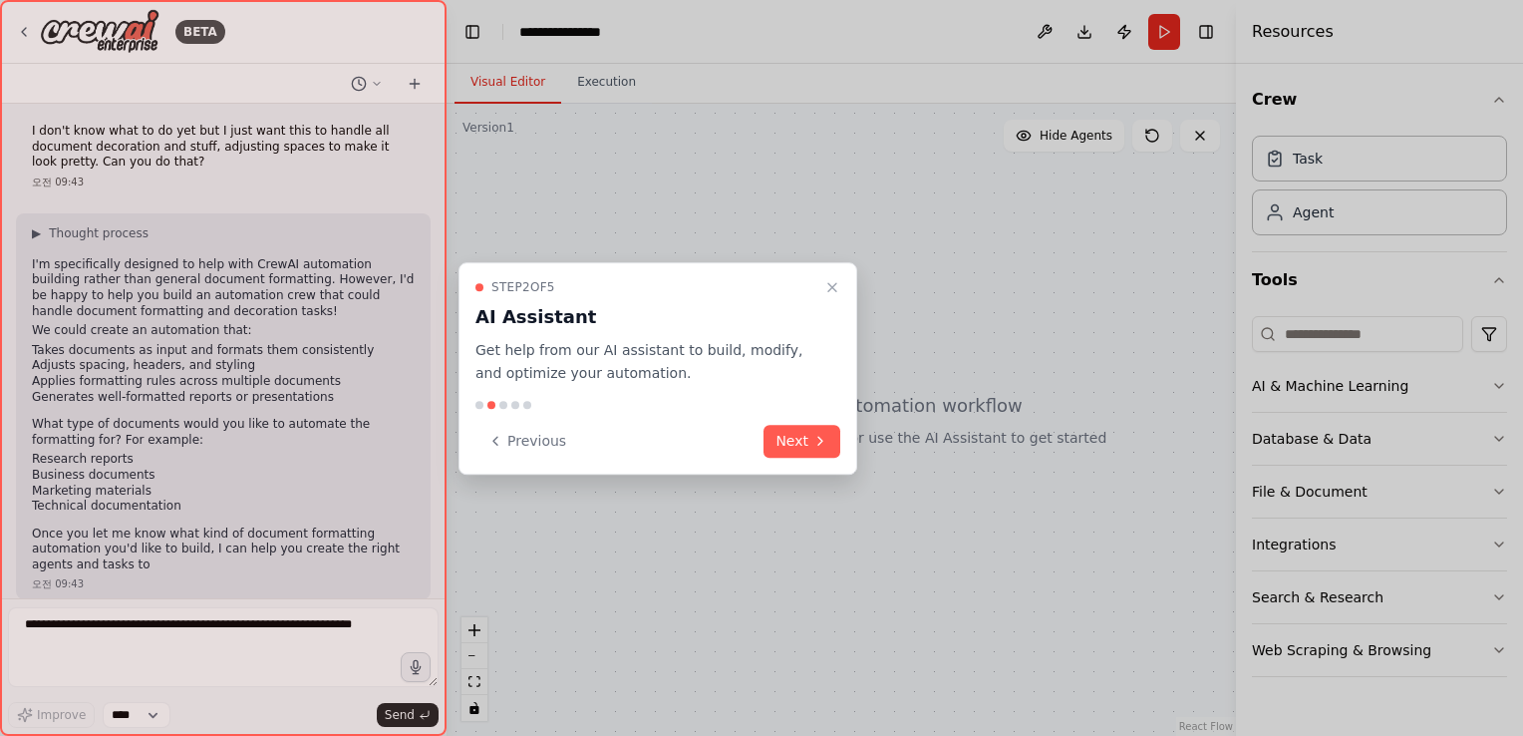
scroll to position [19, 0]
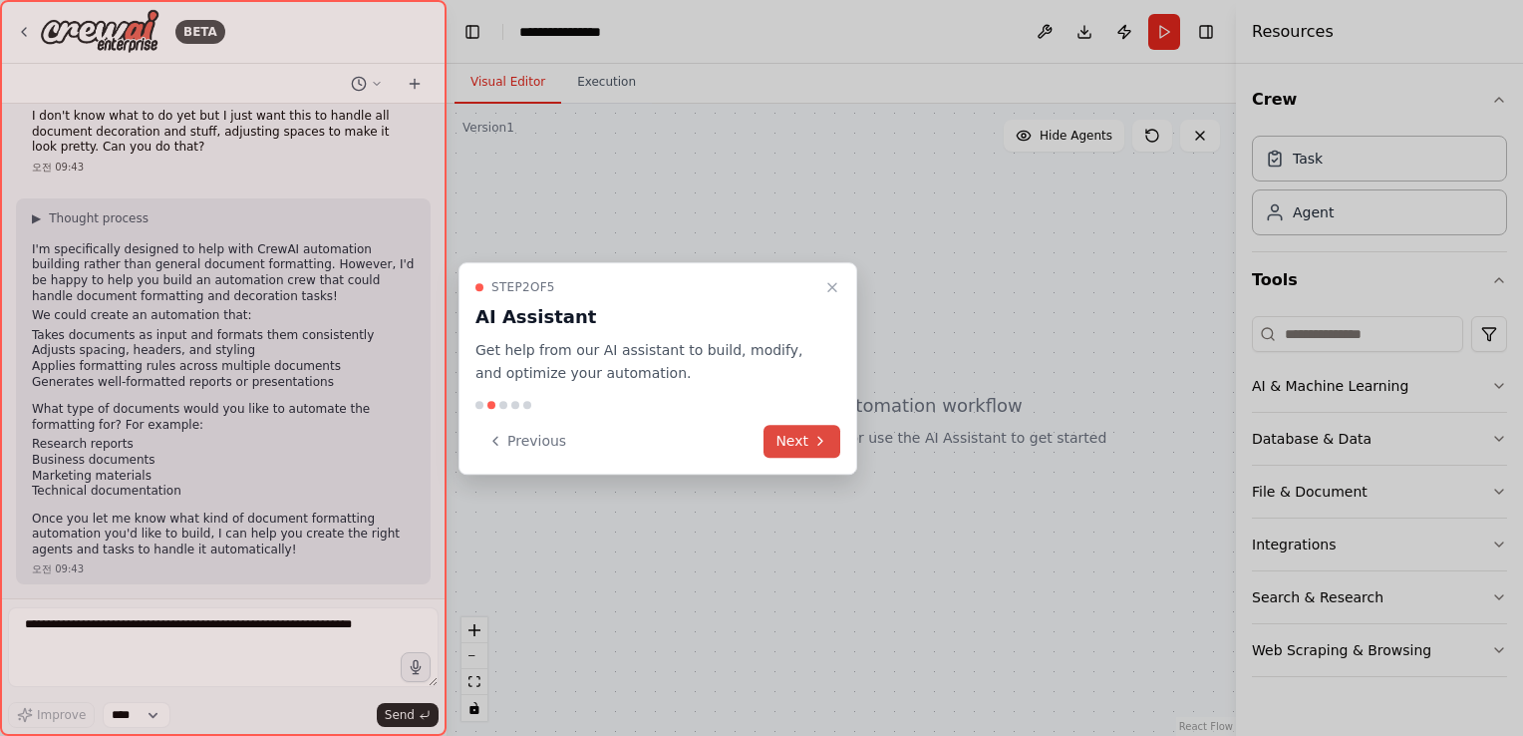
click at [796, 438] on button "Next" at bounding box center [802, 441] width 77 height 33
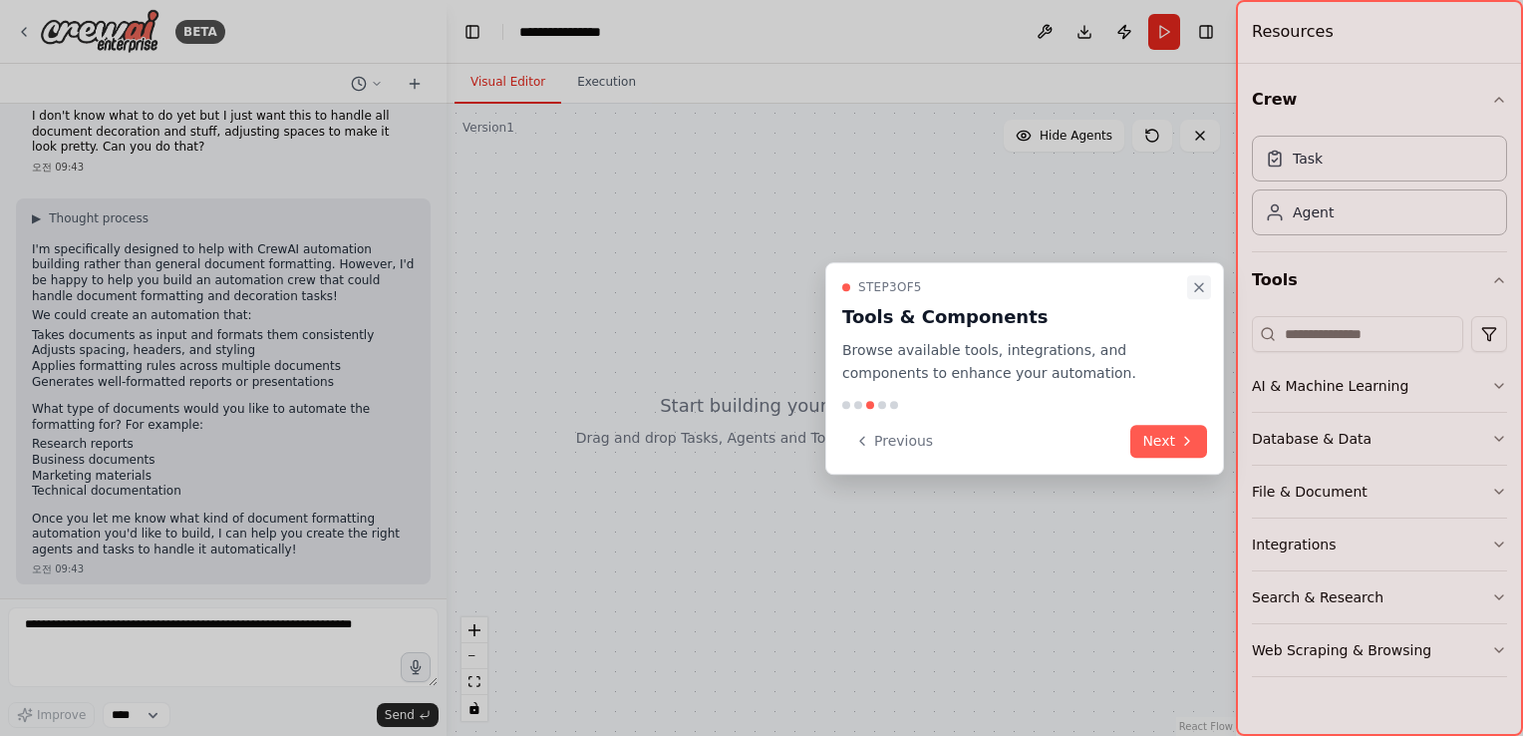
click at [1201, 292] on icon "Close walkthrough" at bounding box center [1199, 287] width 16 height 16
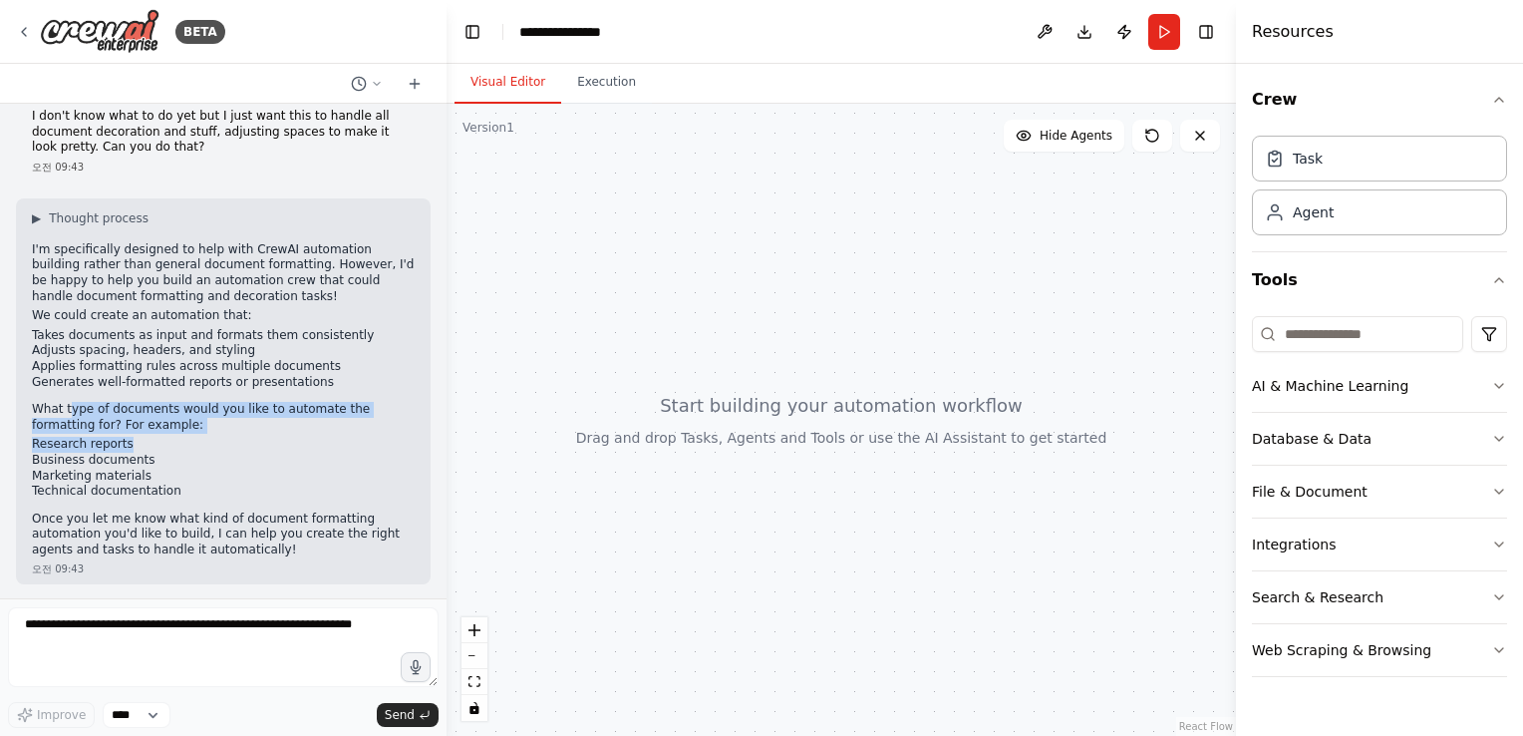
drag, startPoint x: 68, startPoint y: 417, endPoint x: 175, endPoint y: 437, distance: 109.5
click at [175, 437] on div "▶ Thought process I'm specifically designed to help with CrewAI automation buil…" at bounding box center [223, 384] width 383 height 348
click at [175, 437] on li "Research reports" at bounding box center [223, 445] width 383 height 16
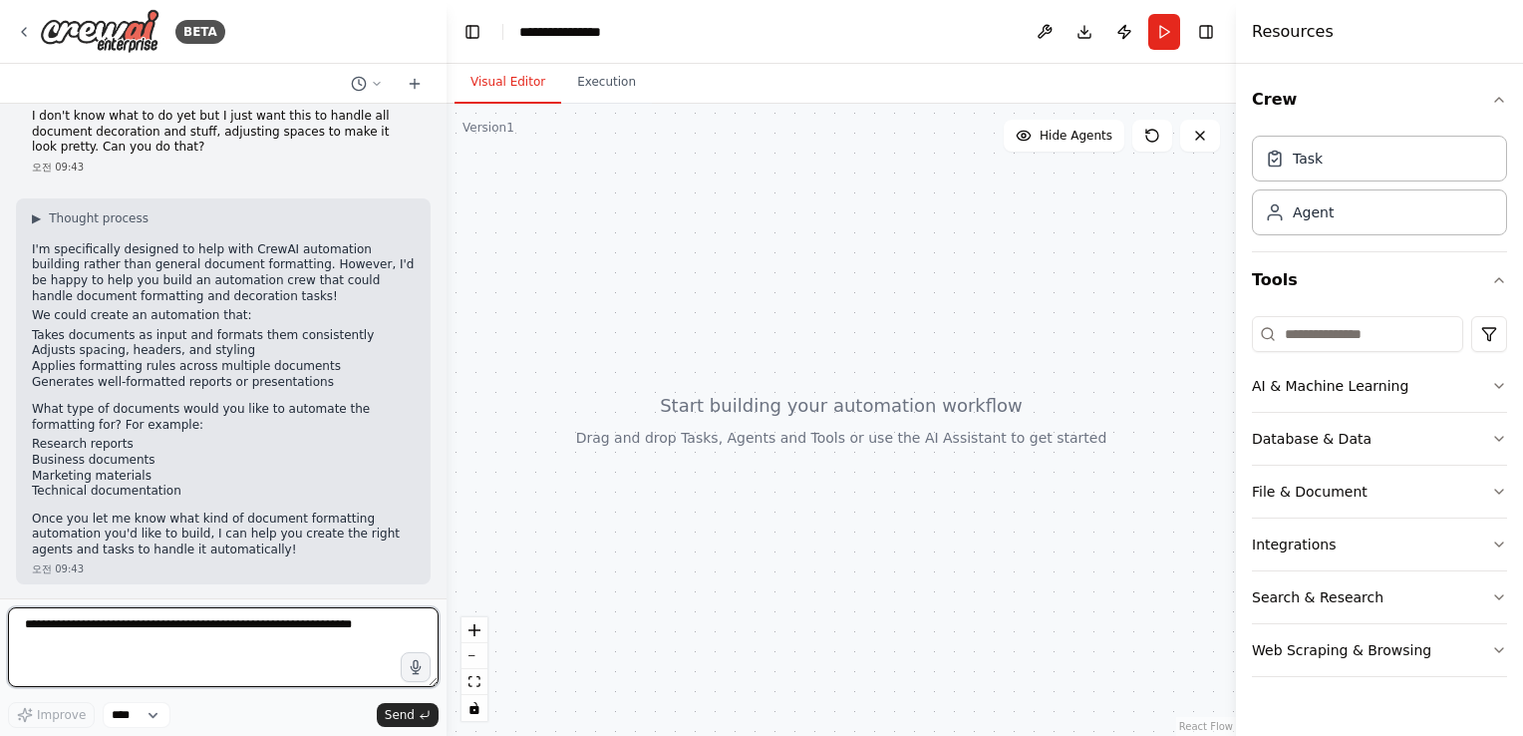
click at [129, 663] on textarea at bounding box center [223, 647] width 431 height 80
click at [155, 477] on li "Marketing materials" at bounding box center [223, 477] width 383 height 16
click at [178, 643] on textarea at bounding box center [223, 647] width 431 height 80
type textarea "**********"
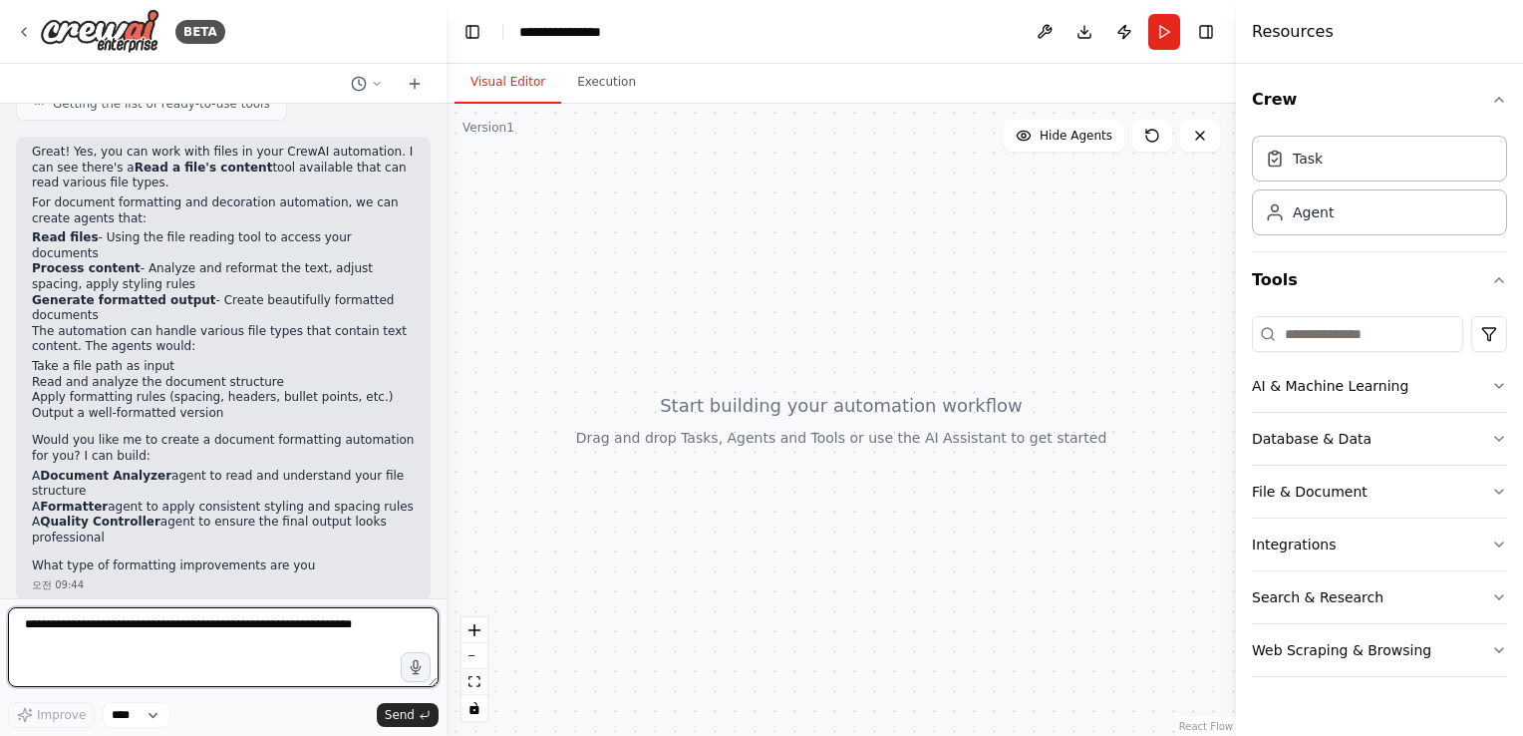
scroll to position [732, 0]
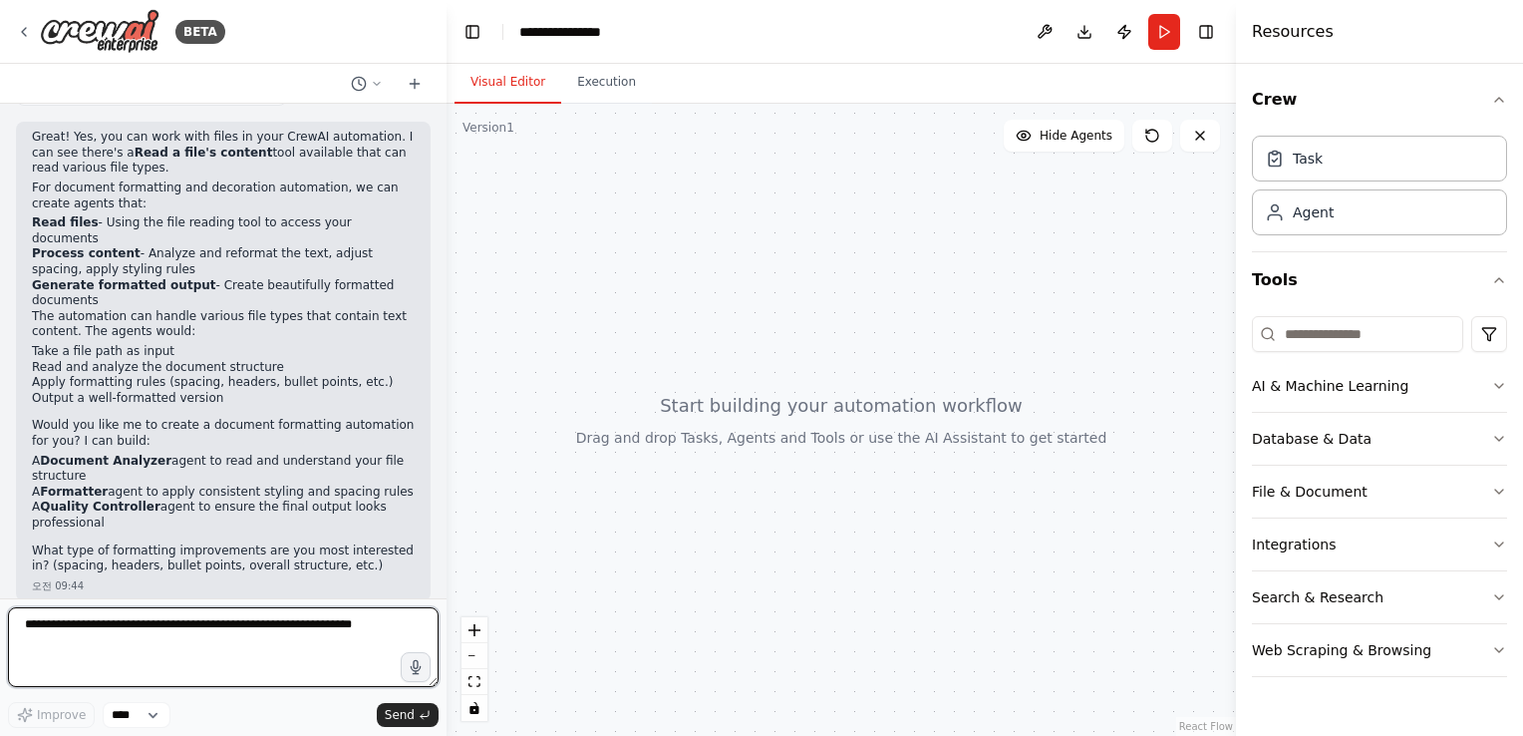
click at [131, 646] on textarea at bounding box center [223, 647] width 431 height 80
click at [243, 653] on textarea at bounding box center [223, 647] width 431 height 80
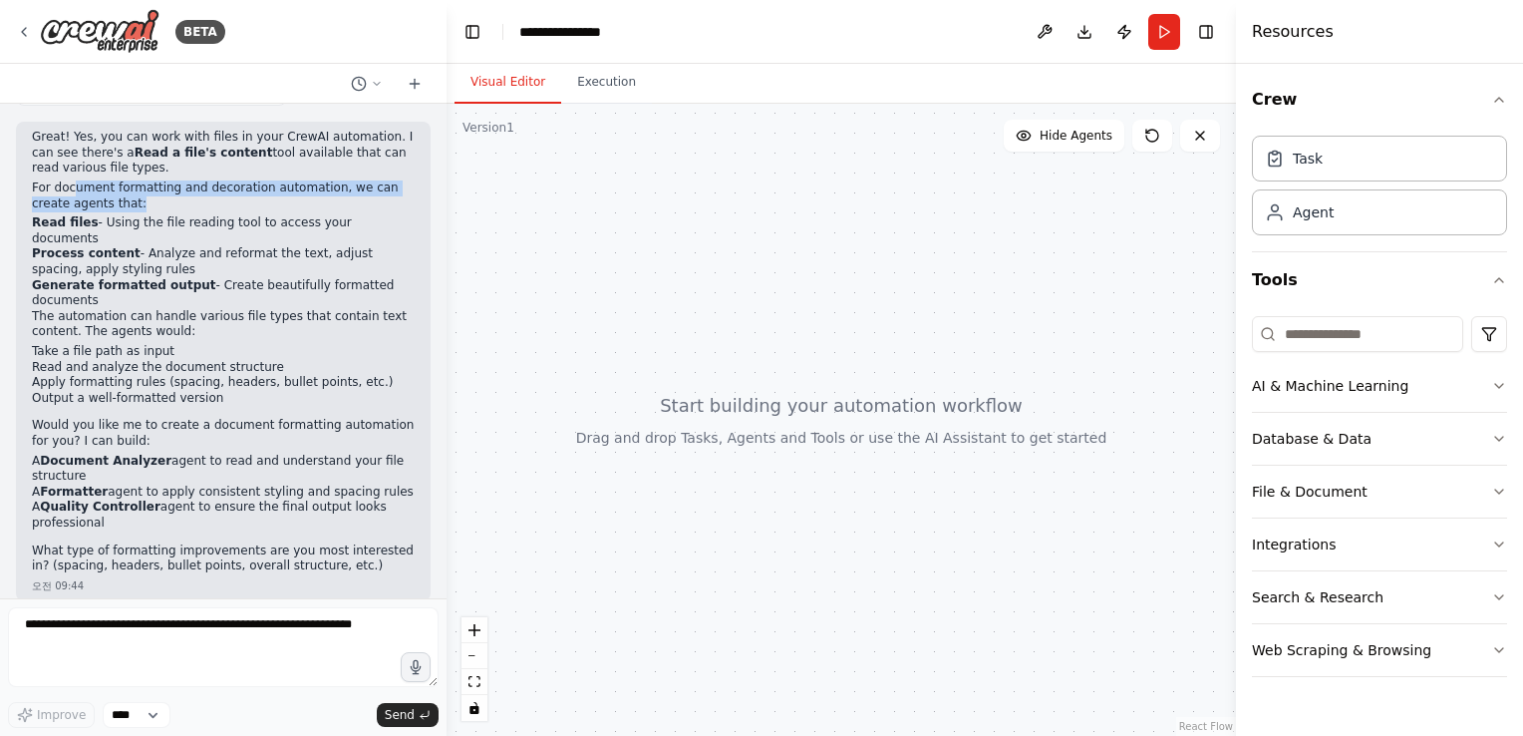
drag, startPoint x: 72, startPoint y: 182, endPoint x: 194, endPoint y: 201, distance: 124.1
click at [194, 201] on p "For document formatting and decoration automation, we can create agents that:" at bounding box center [223, 195] width 383 height 31
drag, startPoint x: 194, startPoint y: 201, endPoint x: 187, endPoint y: 317, distance: 115.9
click at [187, 317] on p "The automation can handle various file types that contain text content. The age…" at bounding box center [223, 324] width 383 height 31
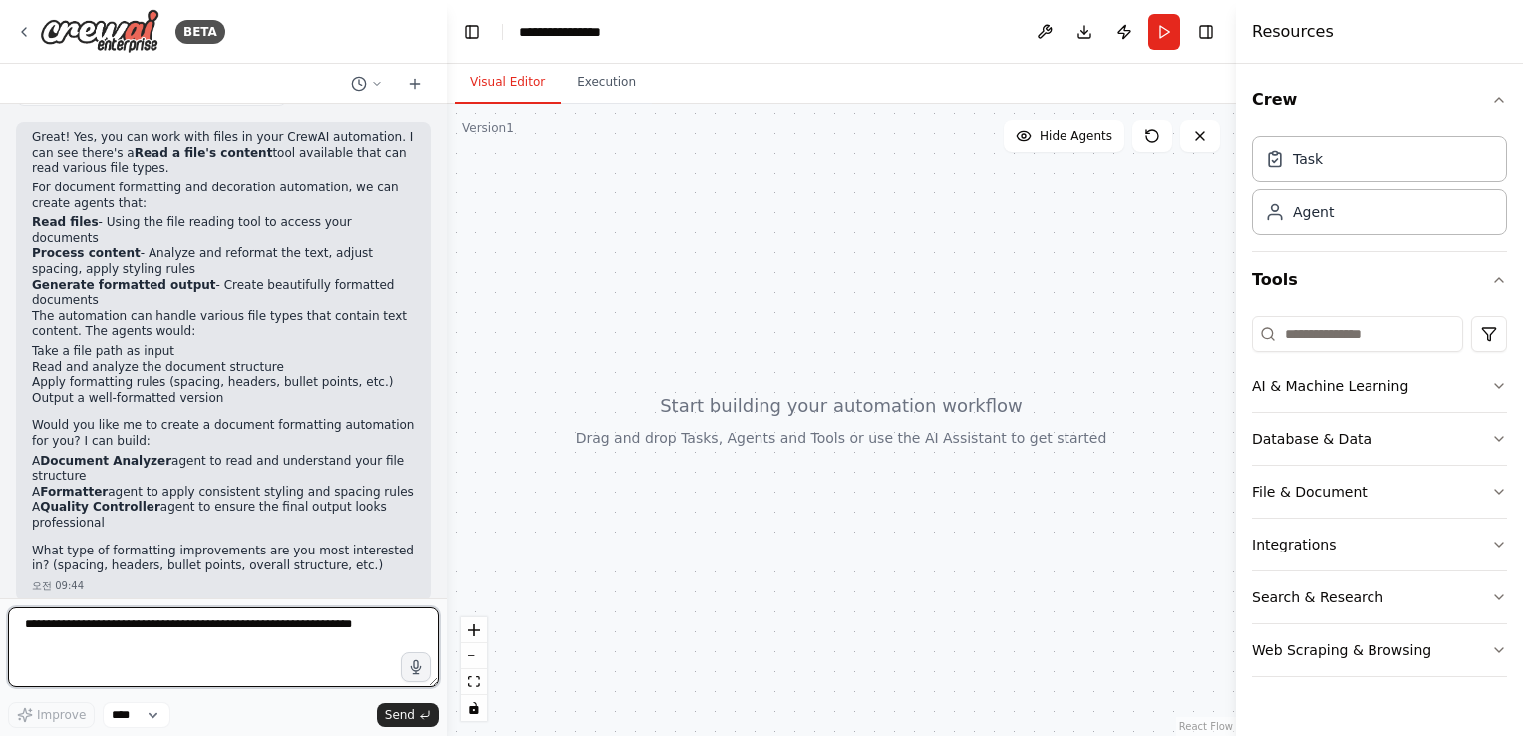
click at [217, 628] on textarea at bounding box center [223, 647] width 431 height 80
type textarea "**********"
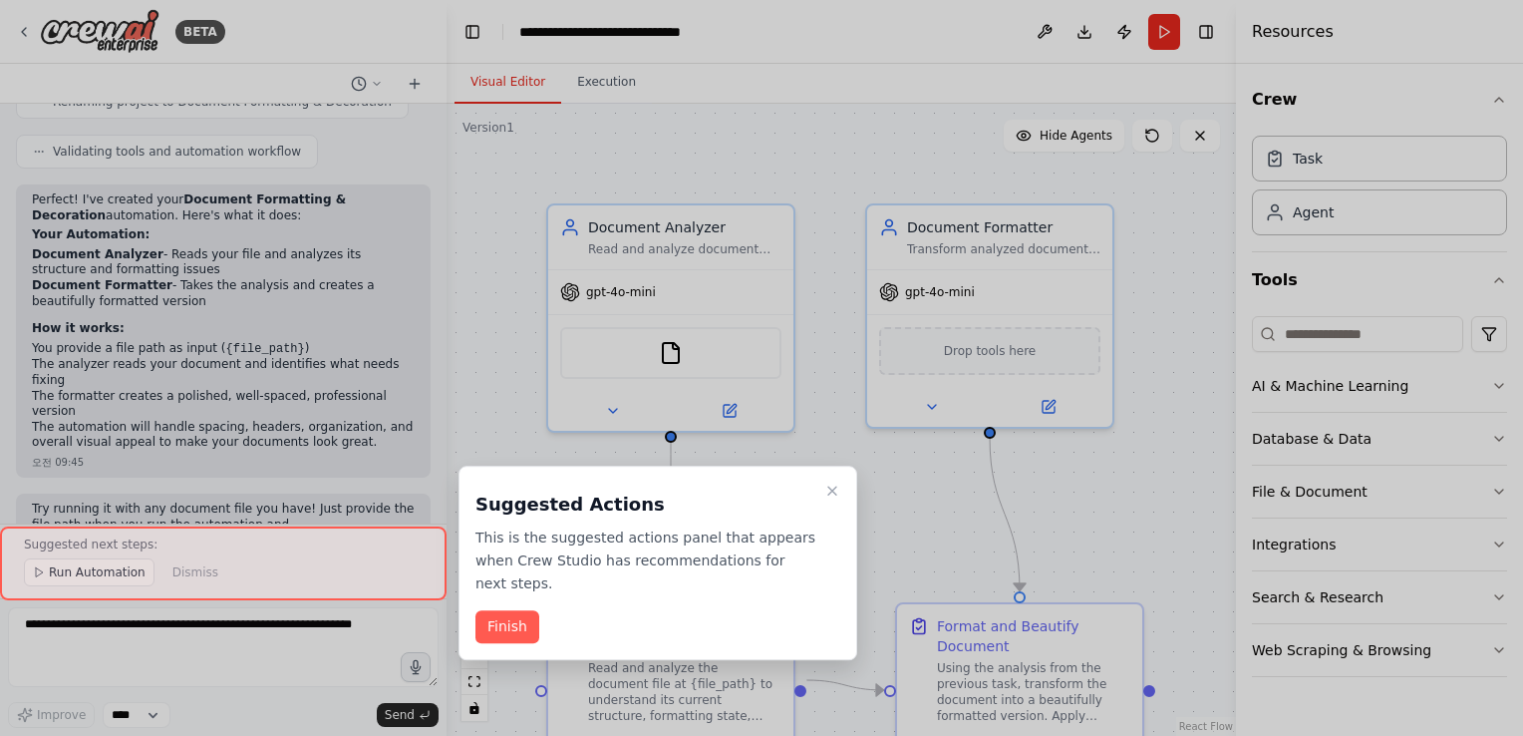
scroll to position [1694, 0]
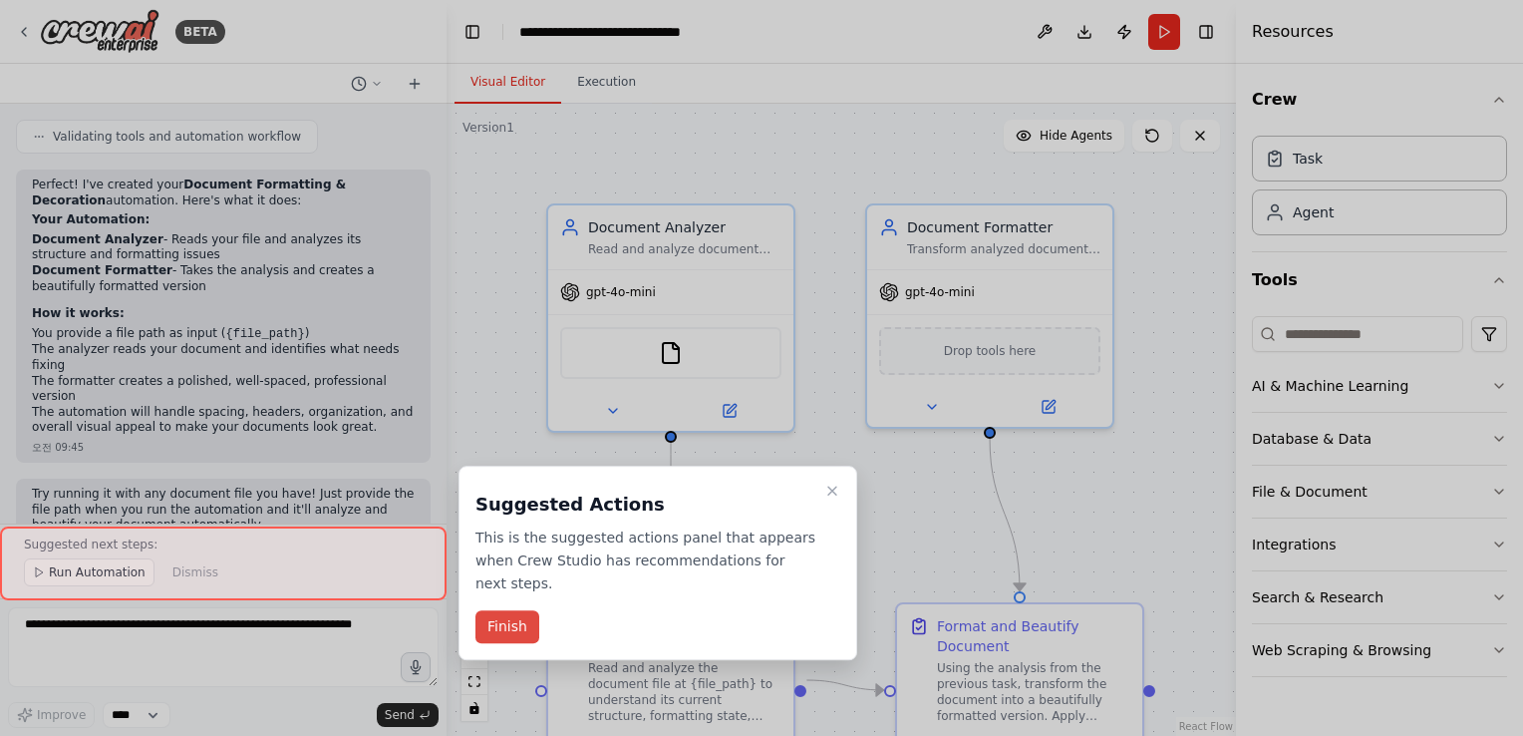
click at [506, 632] on button "Finish" at bounding box center [508, 626] width 64 height 33
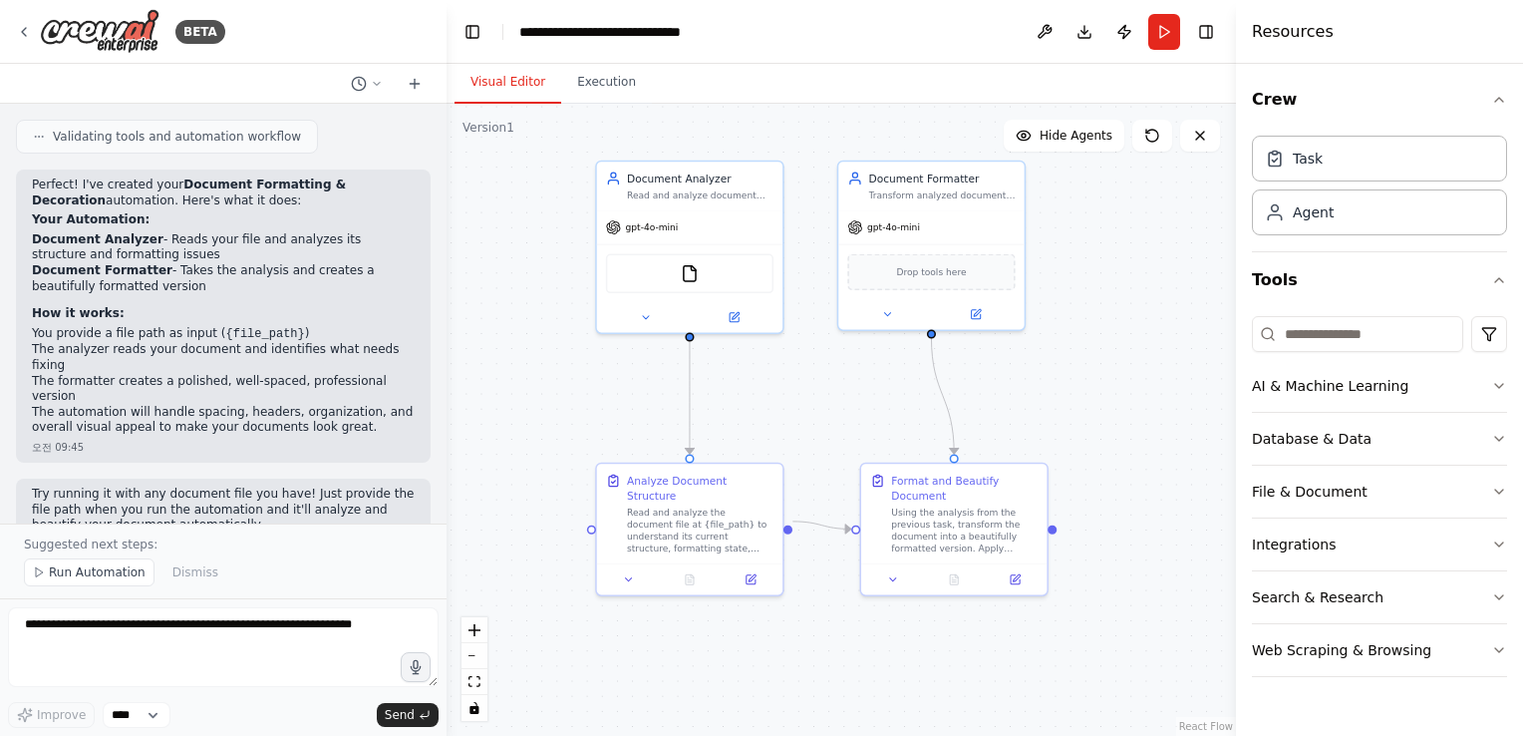
drag, startPoint x: 745, startPoint y: 512, endPoint x: 770, endPoint y: 435, distance: 81.7
click at [770, 435] on div ".deletable-edge-delete-btn { width: 20px; height: 20px; border: 0px solid #ffff…" at bounding box center [842, 420] width 790 height 632
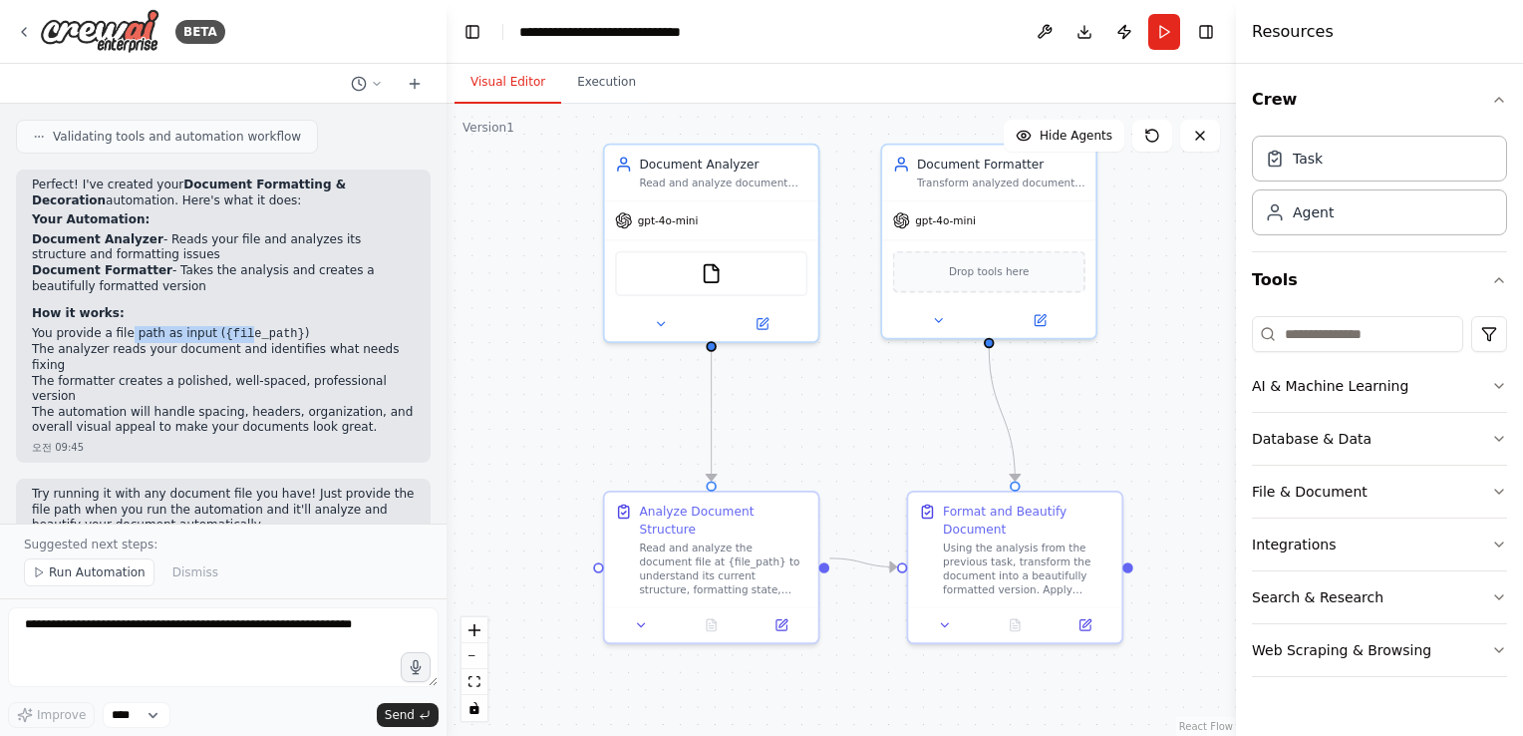
drag, startPoint x: 124, startPoint y: 317, endPoint x: 235, endPoint y: 316, distance: 111.7
click at [235, 326] on li "You provide a file path as input ( {file_path} )" at bounding box center [223, 334] width 383 height 17
drag, startPoint x: 235, startPoint y: 316, endPoint x: 208, endPoint y: 343, distance: 38.1
click at [208, 374] on li "The formatter creates a polished, well-spaced, professional version" at bounding box center [223, 389] width 383 height 31
click at [120, 569] on span "Run Automation" at bounding box center [97, 572] width 97 height 16
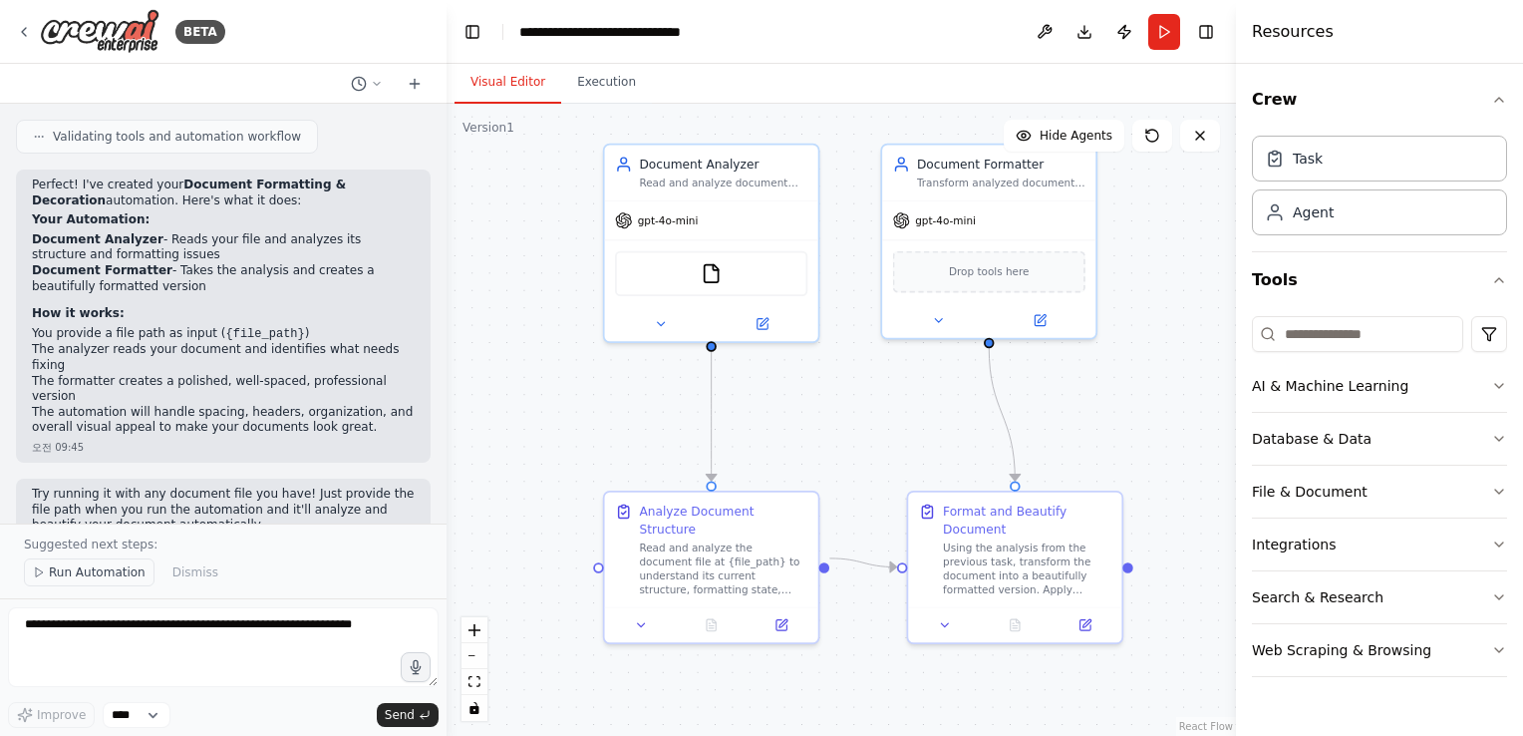
scroll to position [1619, 0]
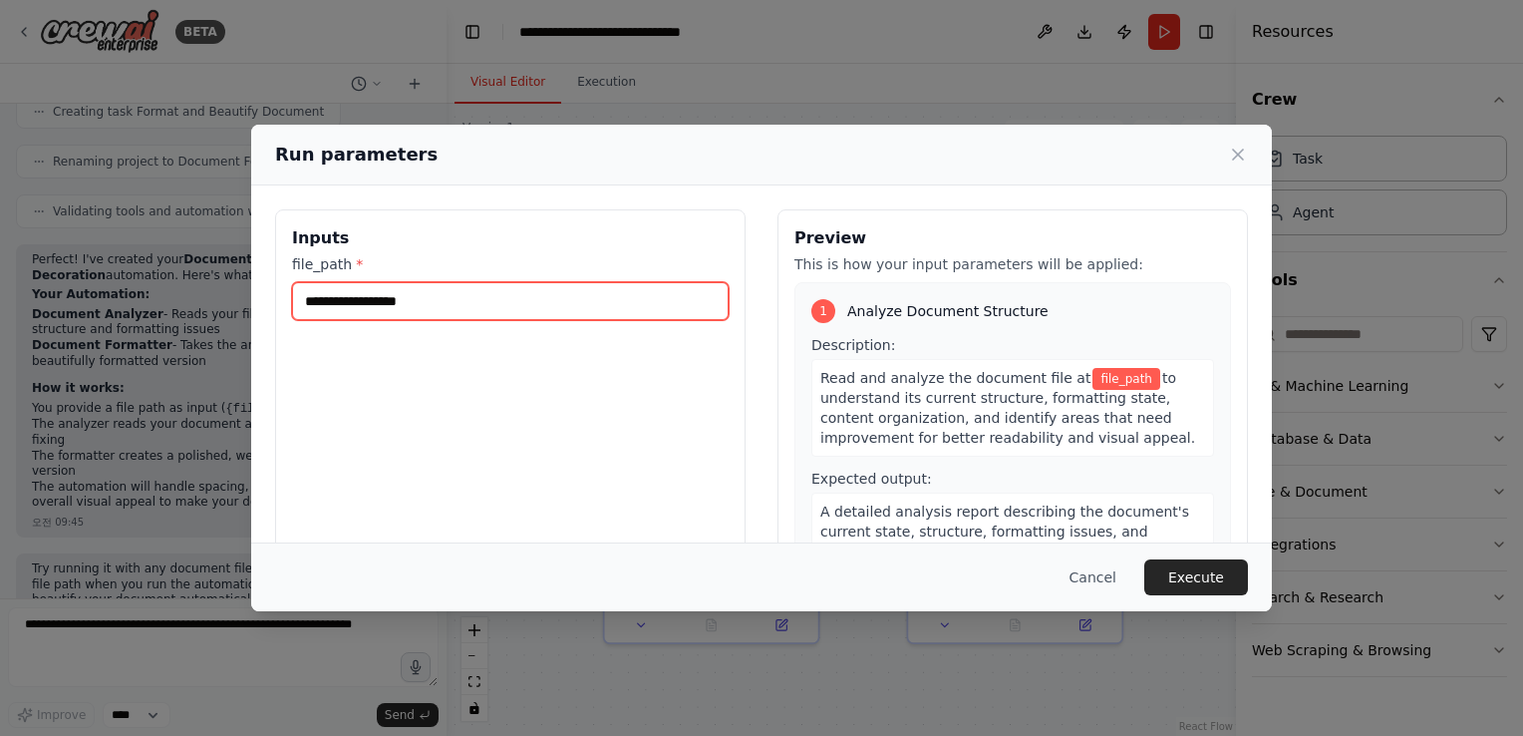
click at [391, 305] on input "file_path *" at bounding box center [510, 301] width 437 height 38
click at [355, 293] on input "file_path *" at bounding box center [510, 301] width 437 height 38
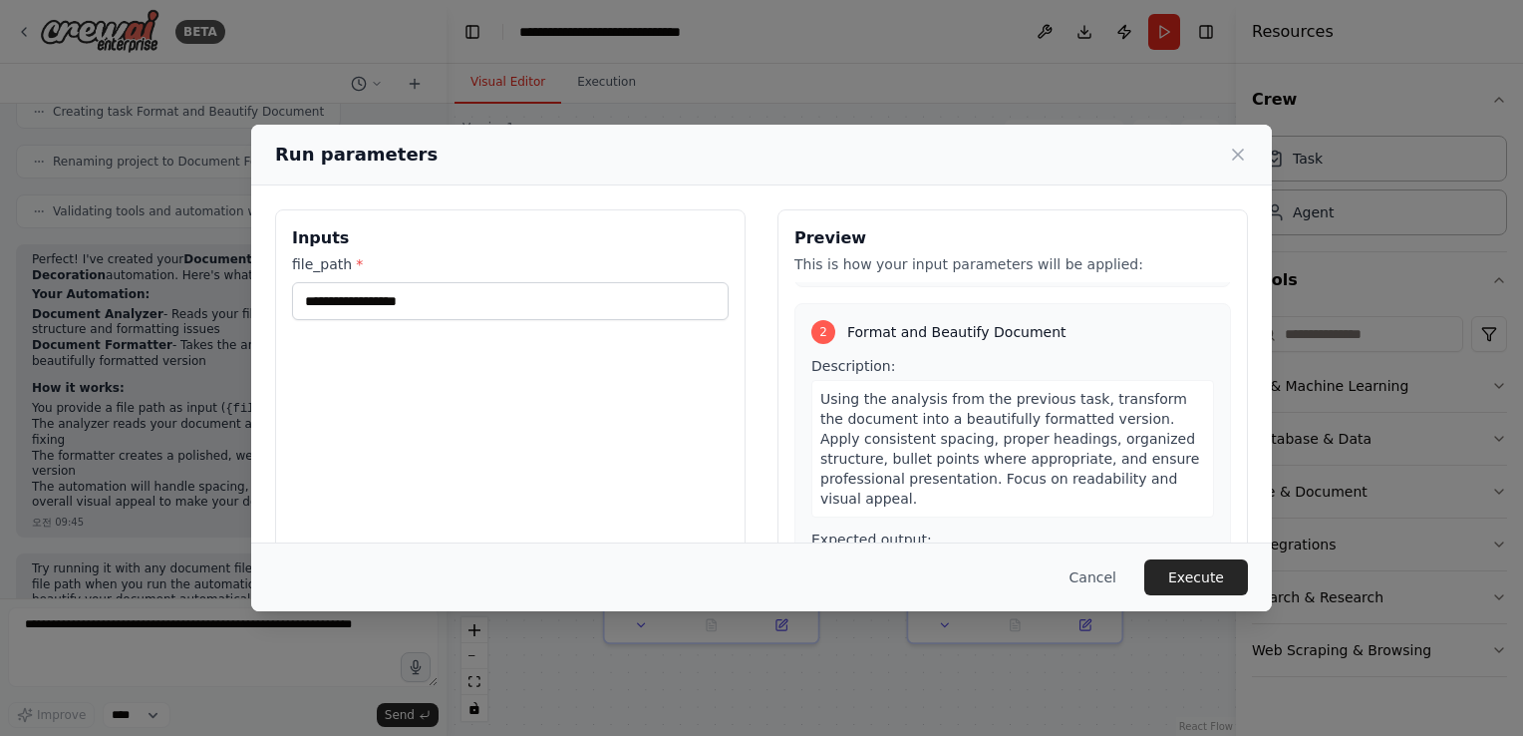
scroll to position [21, 0]
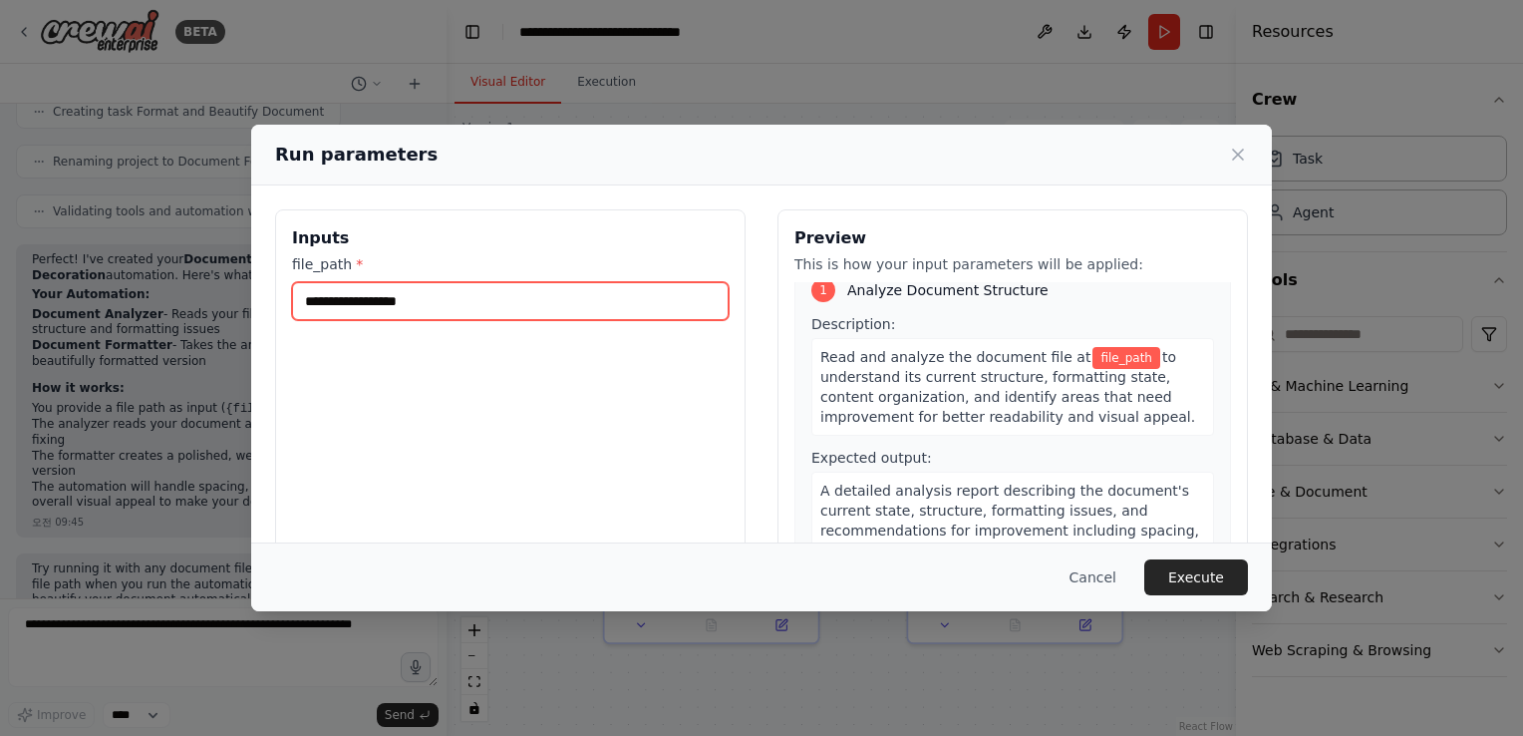
click at [320, 296] on input "file_path *" at bounding box center [510, 301] width 437 height 38
click at [342, 303] on input "file_path *" at bounding box center [510, 301] width 437 height 38
drag, startPoint x: 524, startPoint y: 157, endPoint x: 604, endPoint y: 146, distance: 80.5
click at [604, 146] on div "Run parameters" at bounding box center [761, 155] width 973 height 28
click at [425, 294] on input "file_path *" at bounding box center [510, 301] width 437 height 38
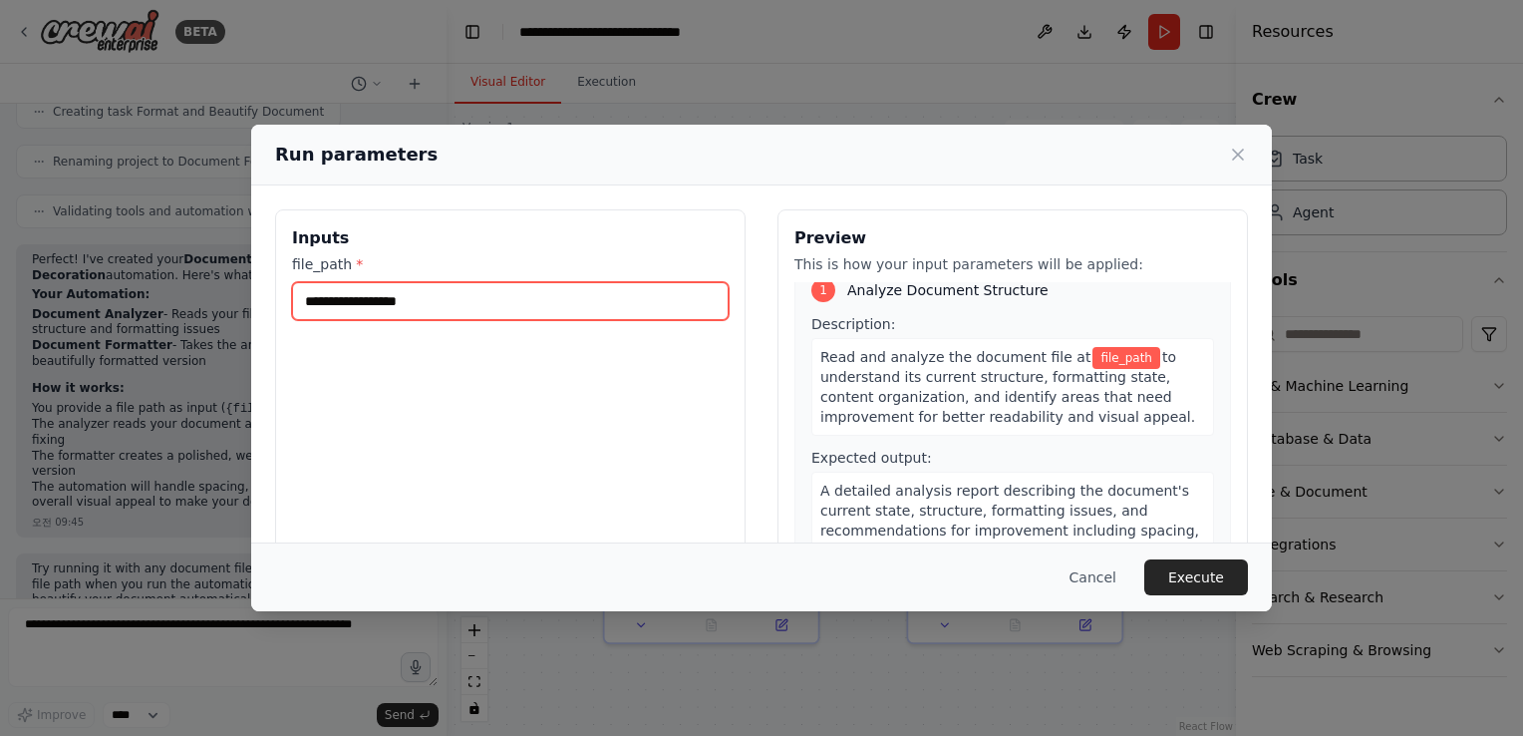
click at [460, 302] on input "file_path *" at bounding box center [510, 301] width 437 height 38
paste input "**********"
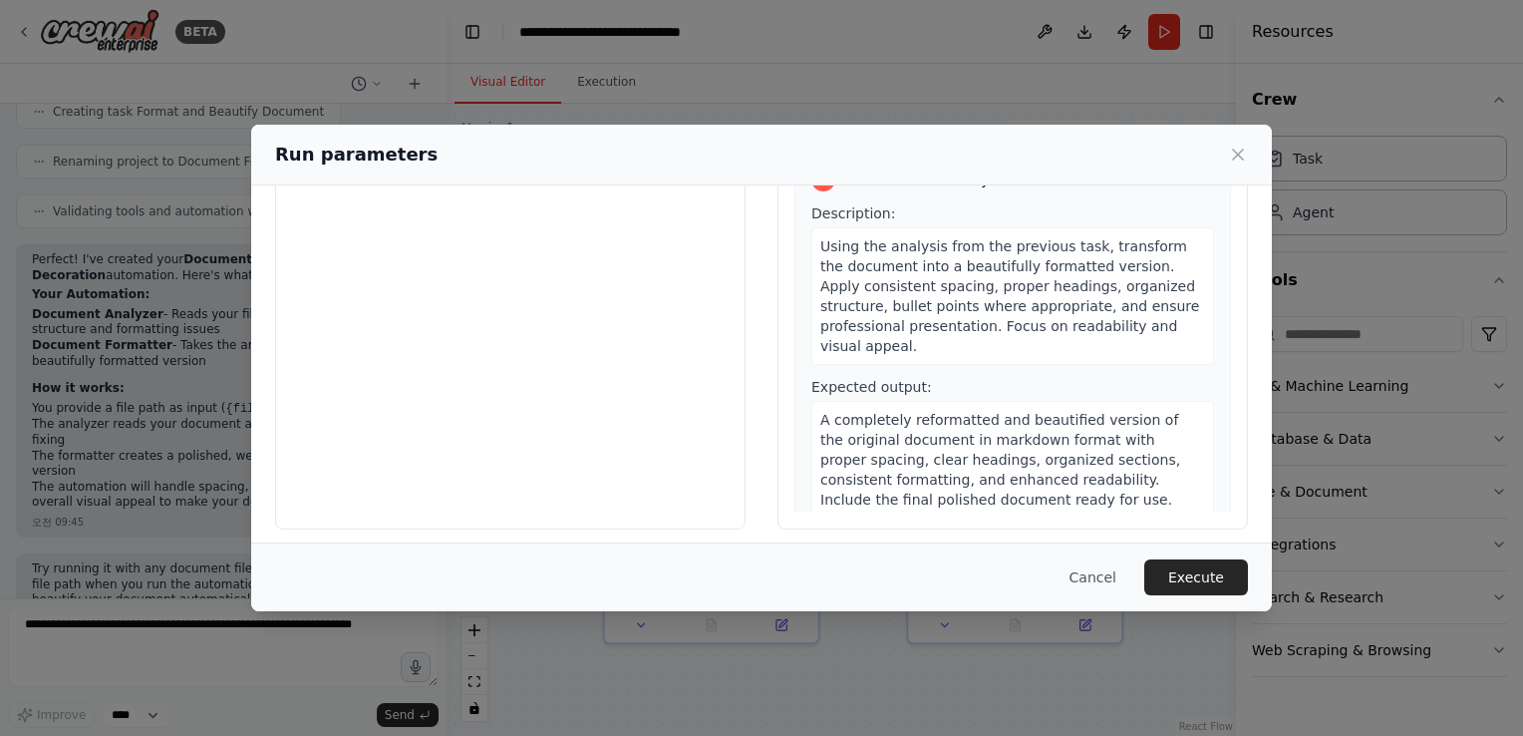
scroll to position [164, 0]
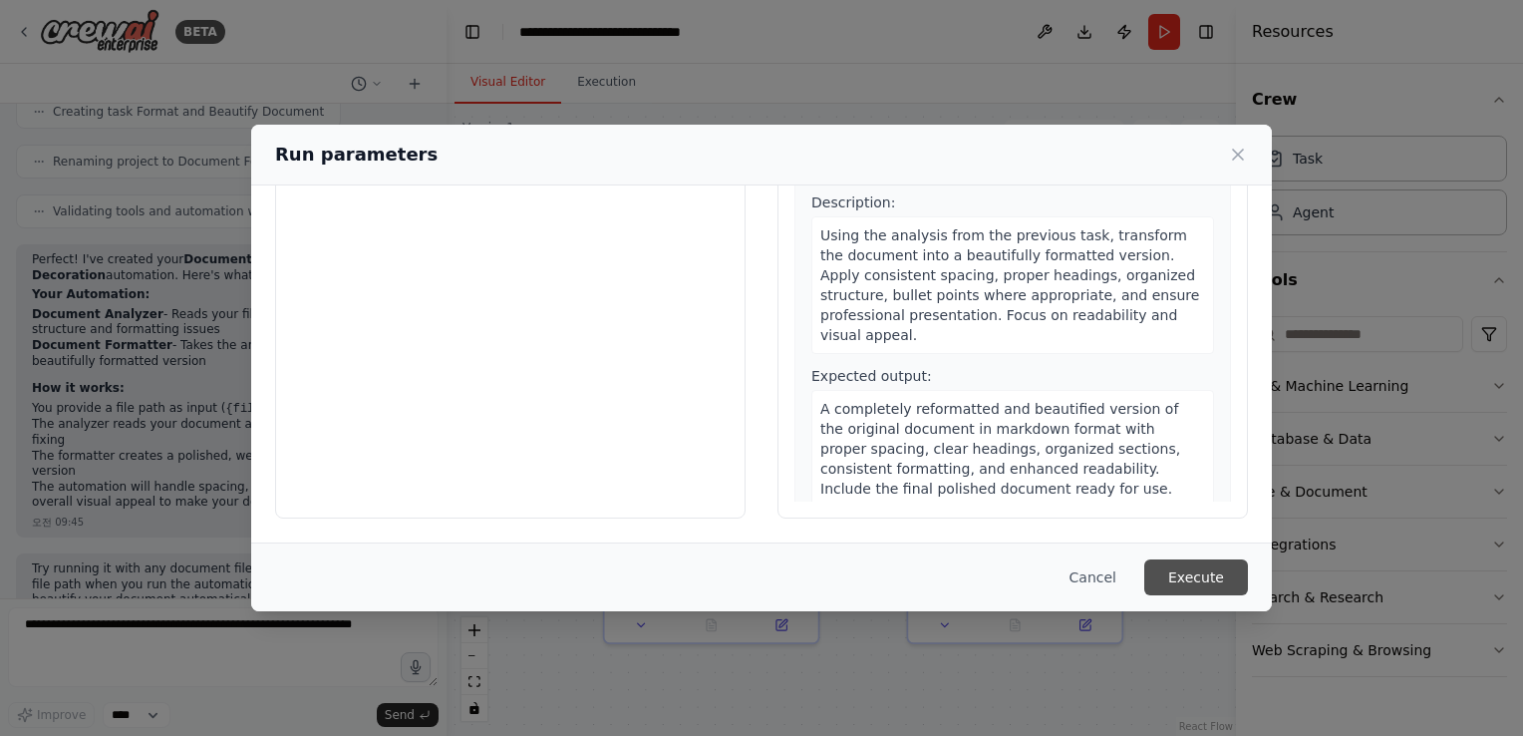
type input "**********"
click at [1189, 591] on button "Execute" at bounding box center [1197, 577] width 104 height 36
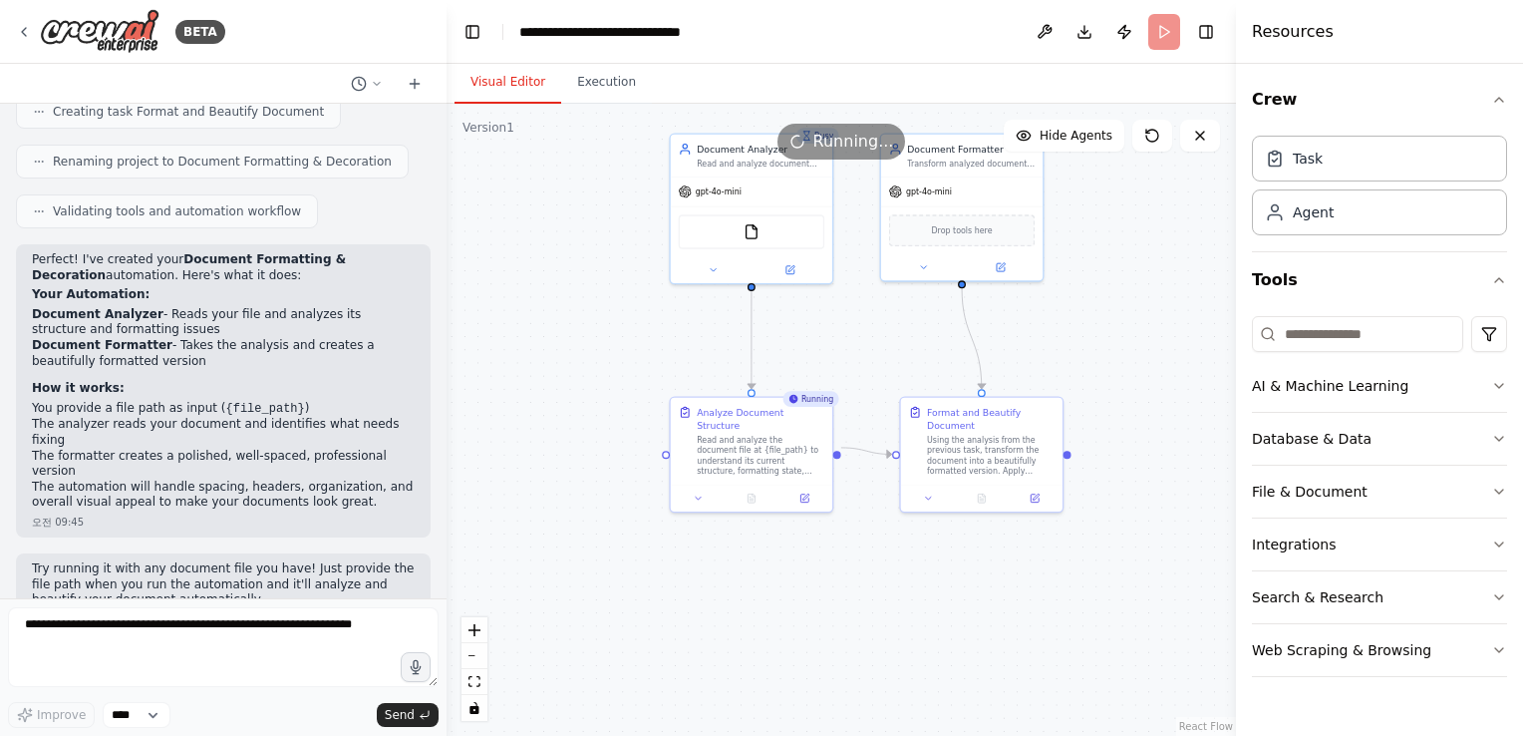
drag, startPoint x: 543, startPoint y: 427, endPoint x: 542, endPoint y: 368, distance: 58.8
click at [542, 368] on div ".deletable-edge-delete-btn { width: 20px; height: 20px; border: 0px solid #ffff…" at bounding box center [842, 420] width 790 height 632
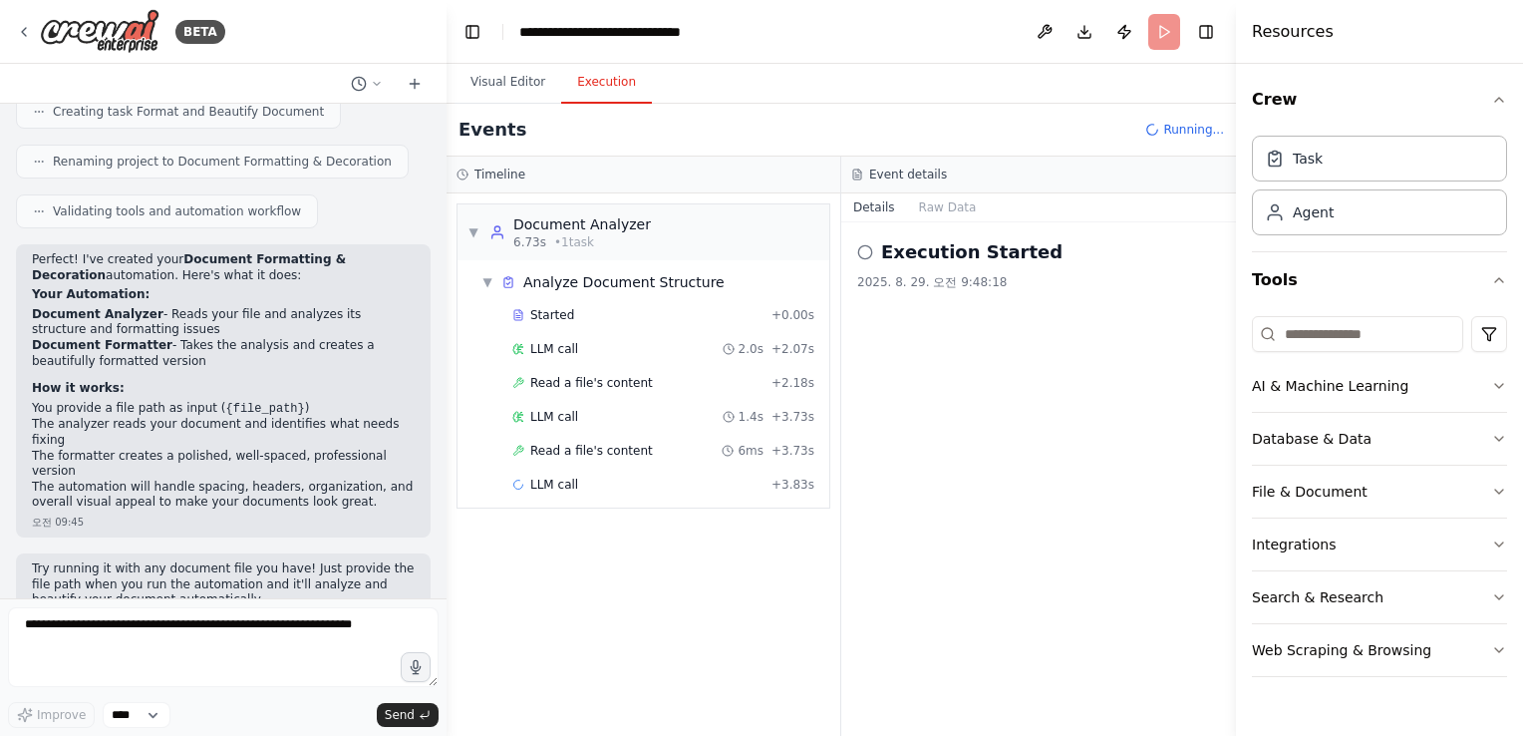
click at [613, 79] on button "Execution" at bounding box center [606, 83] width 91 height 42
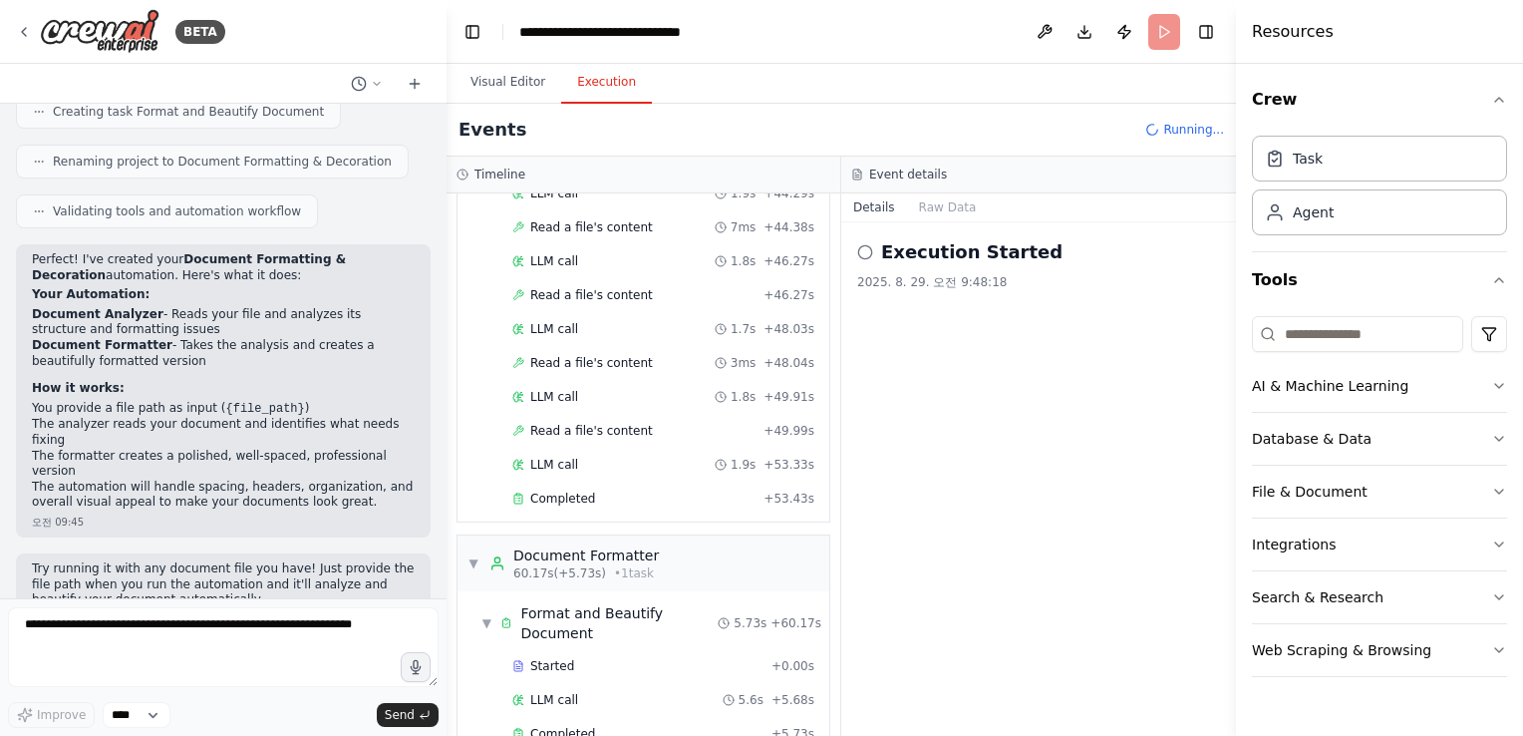
scroll to position [1694, 0]
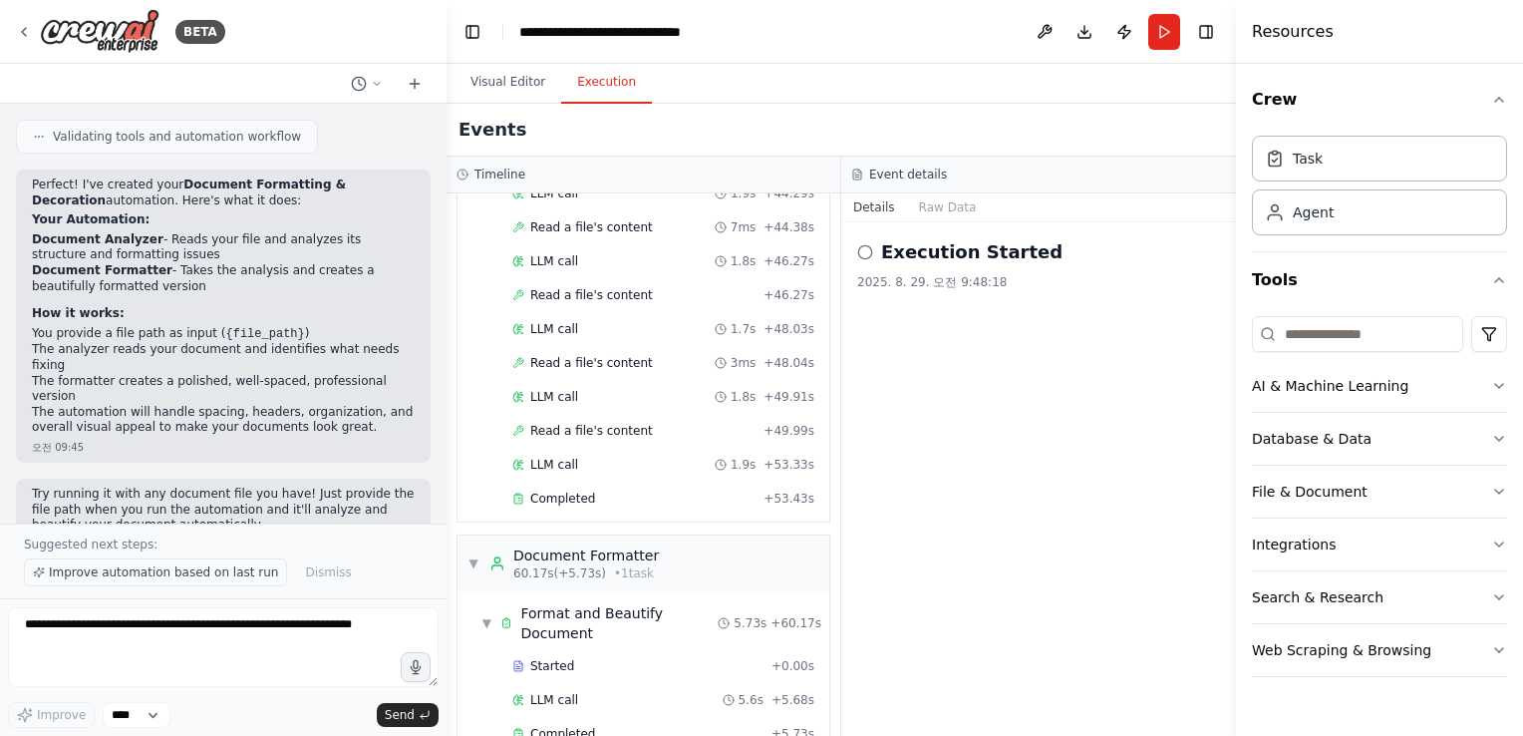
click at [223, 579] on span "Improve automation based on last run" at bounding box center [163, 572] width 229 height 16
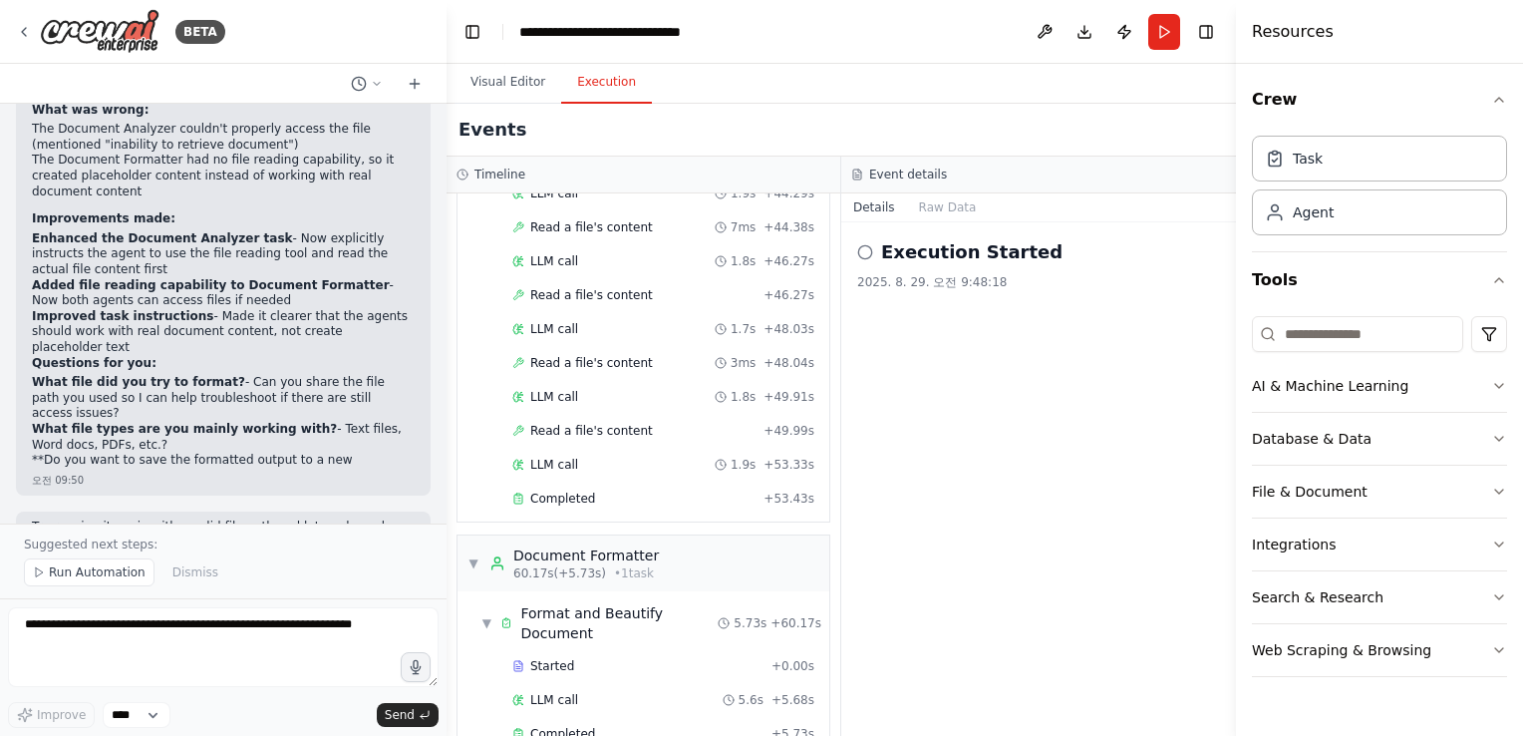
scroll to position [2811, 0]
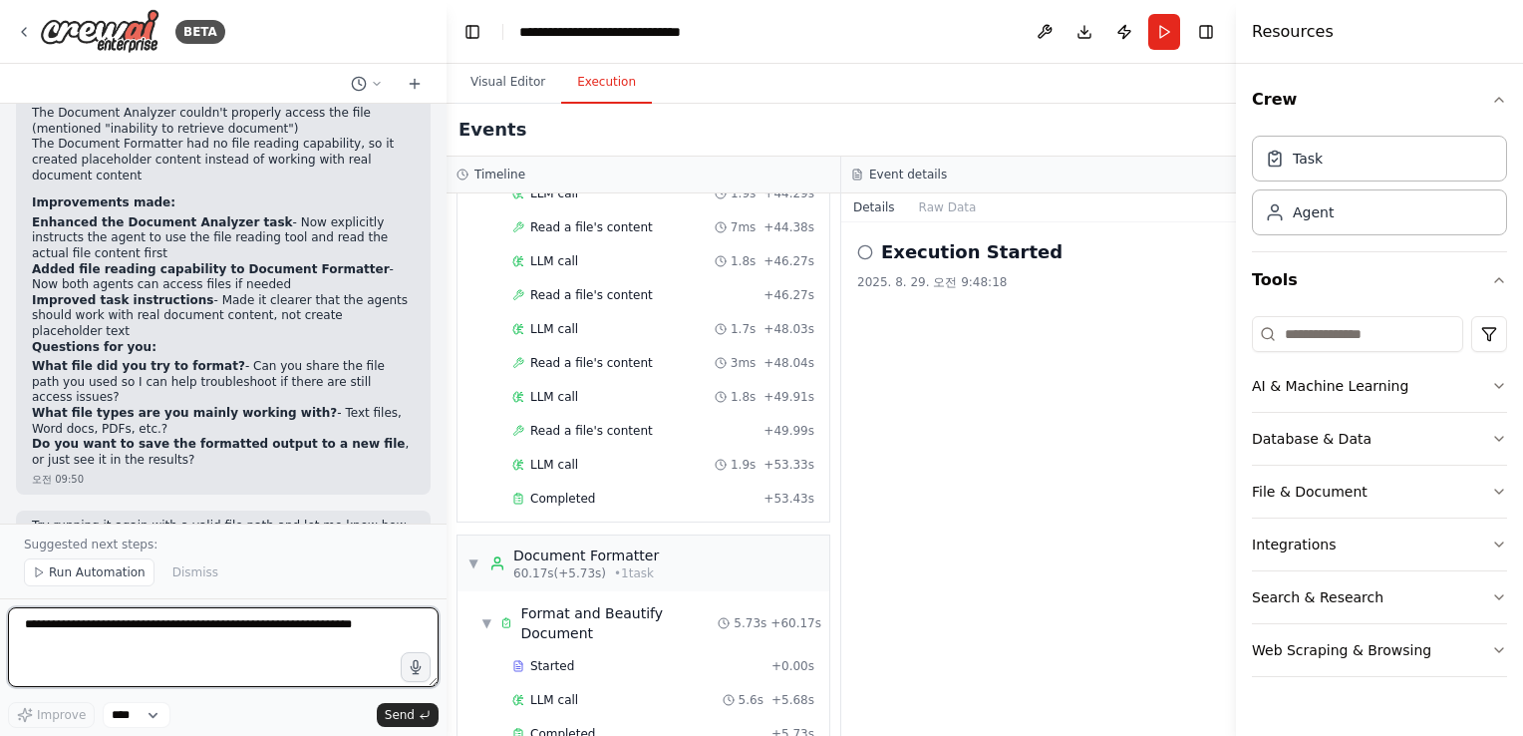
click at [132, 650] on textarea at bounding box center [223, 647] width 431 height 80
type textarea "*"
type textarea "**********"
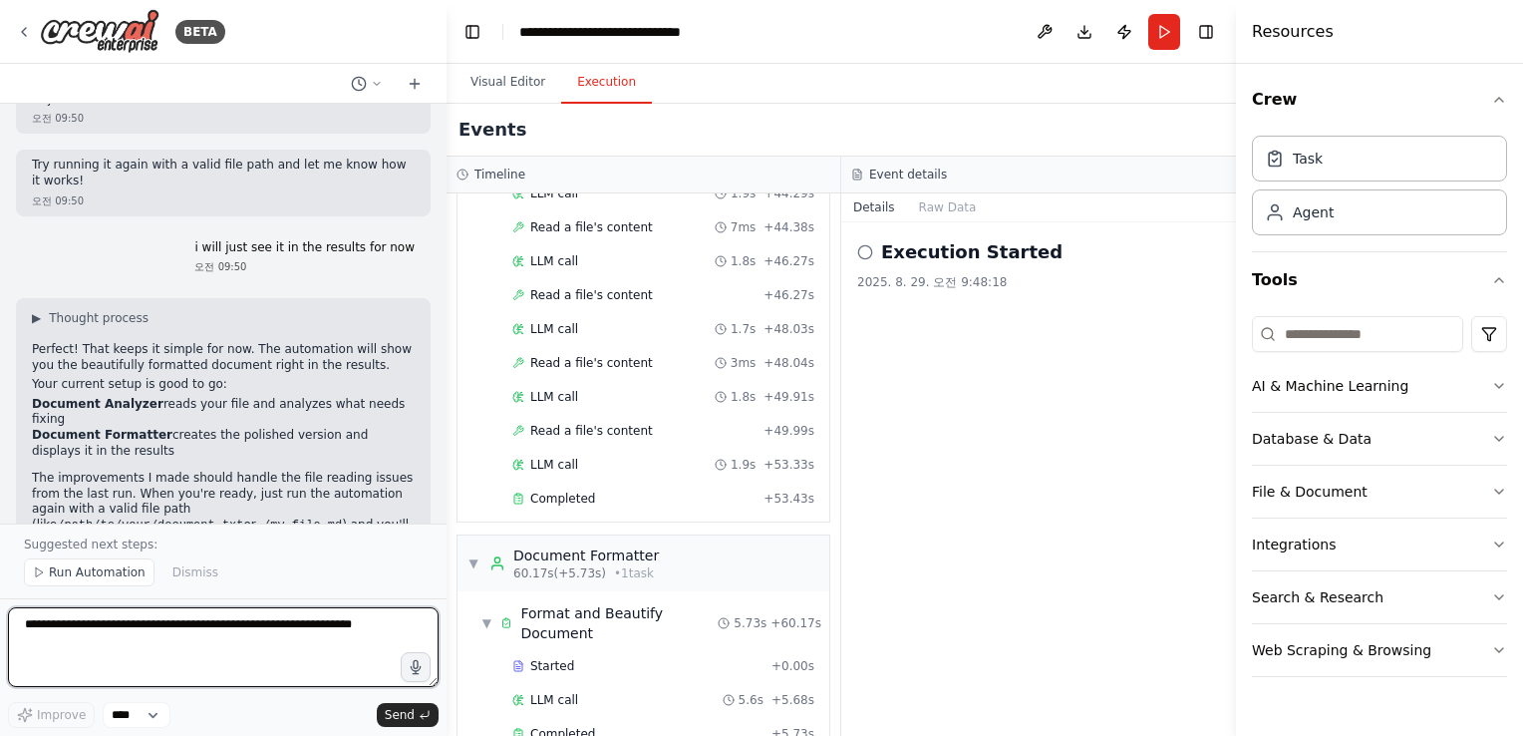
scroll to position [3238, 0]
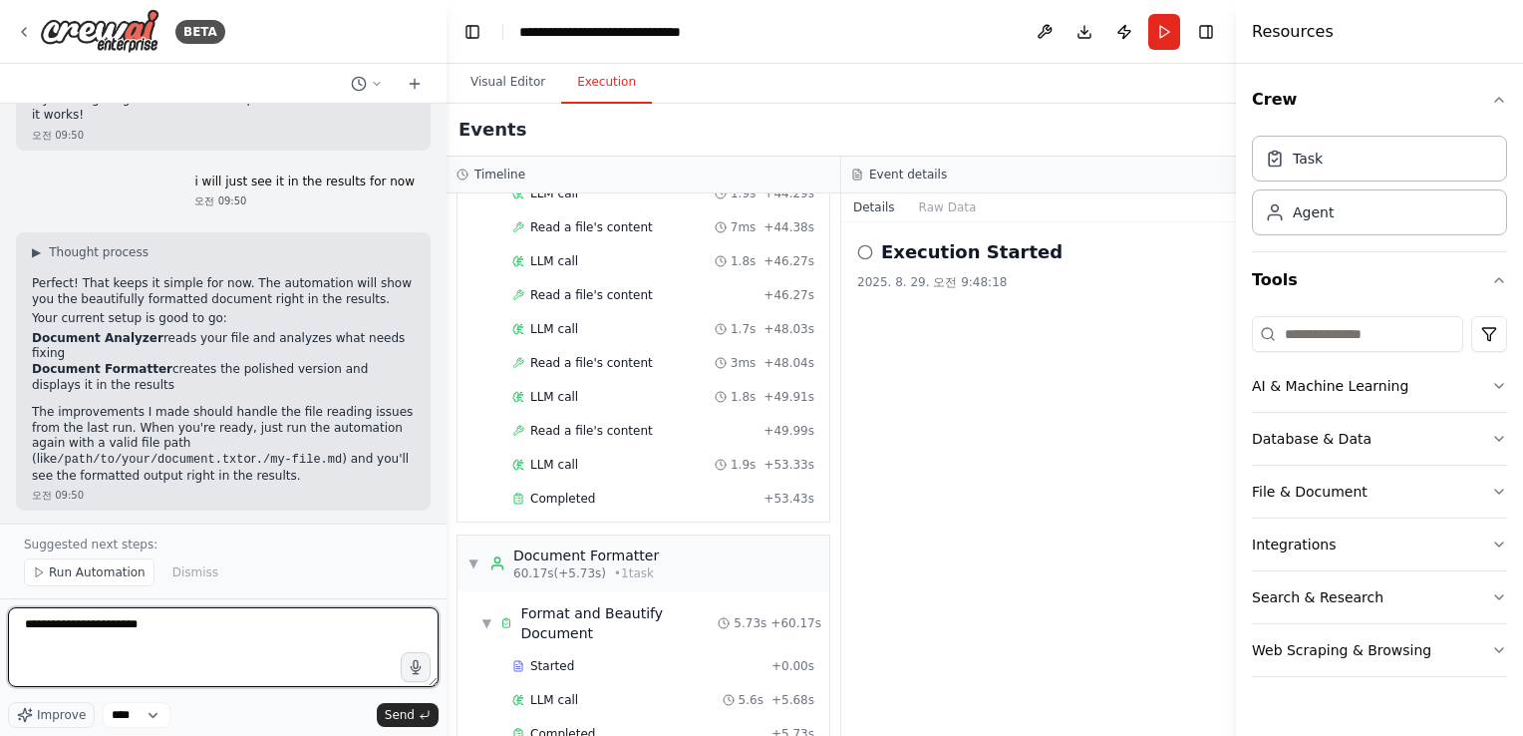
type textarea "**********"
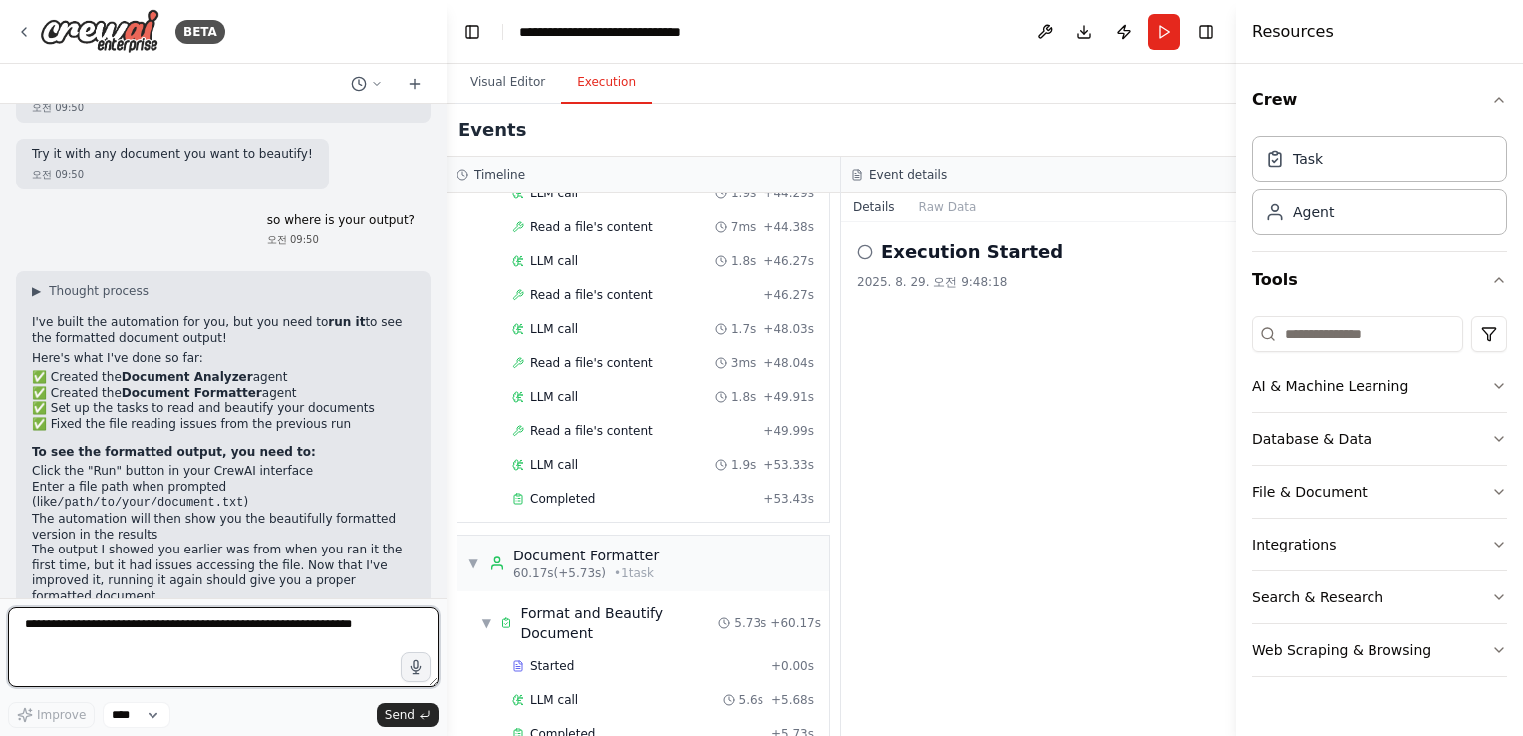
scroll to position [3589, 0]
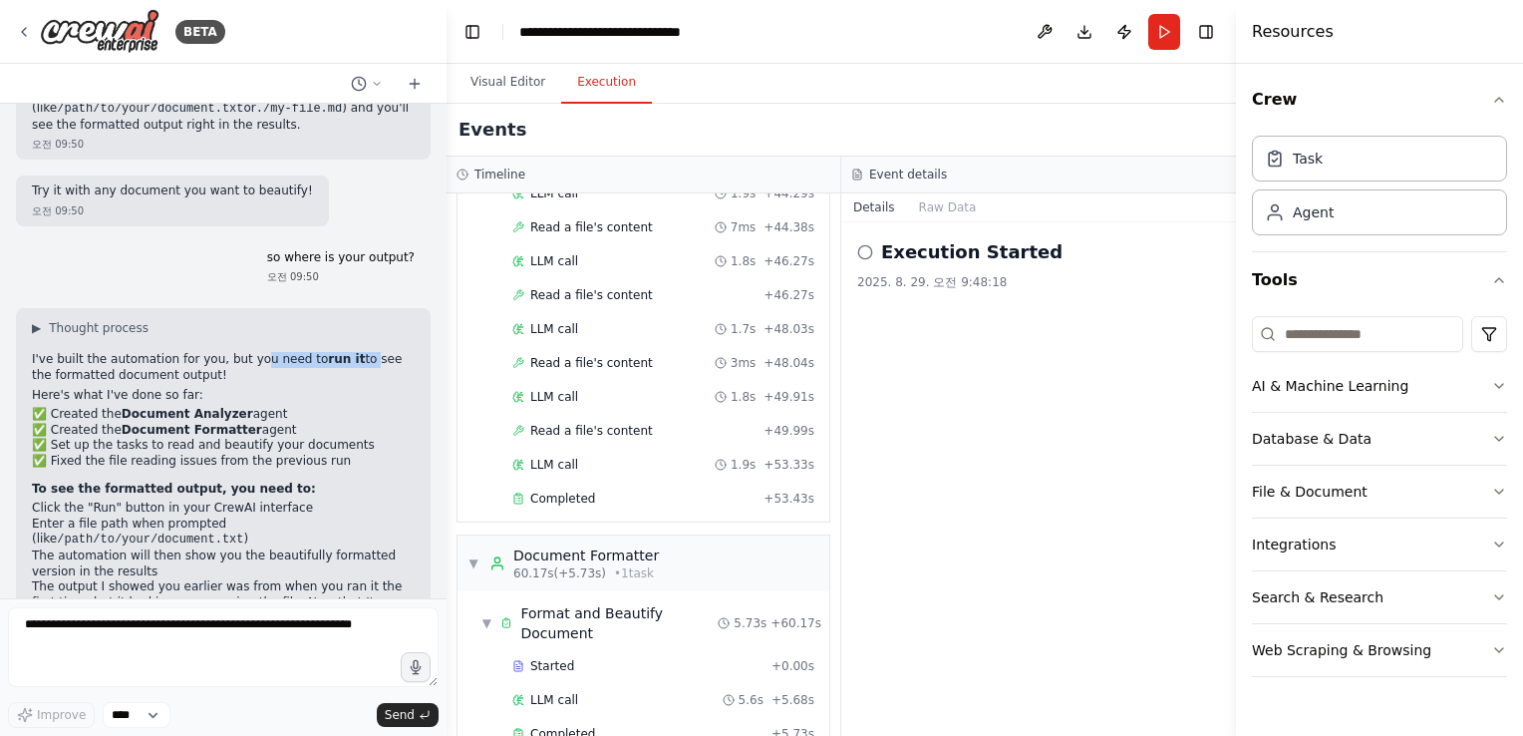
drag, startPoint x: 249, startPoint y: 293, endPoint x: 360, endPoint y: 294, distance: 110.7
click at [360, 352] on p "I've built the automation for you, but you need to run it to see the formatted …" at bounding box center [223, 367] width 383 height 31
drag, startPoint x: 360, startPoint y: 294, endPoint x: 346, endPoint y: 329, distance: 37.6
click at [348, 388] on p "Here's what I've done so far:" at bounding box center [223, 396] width 383 height 16
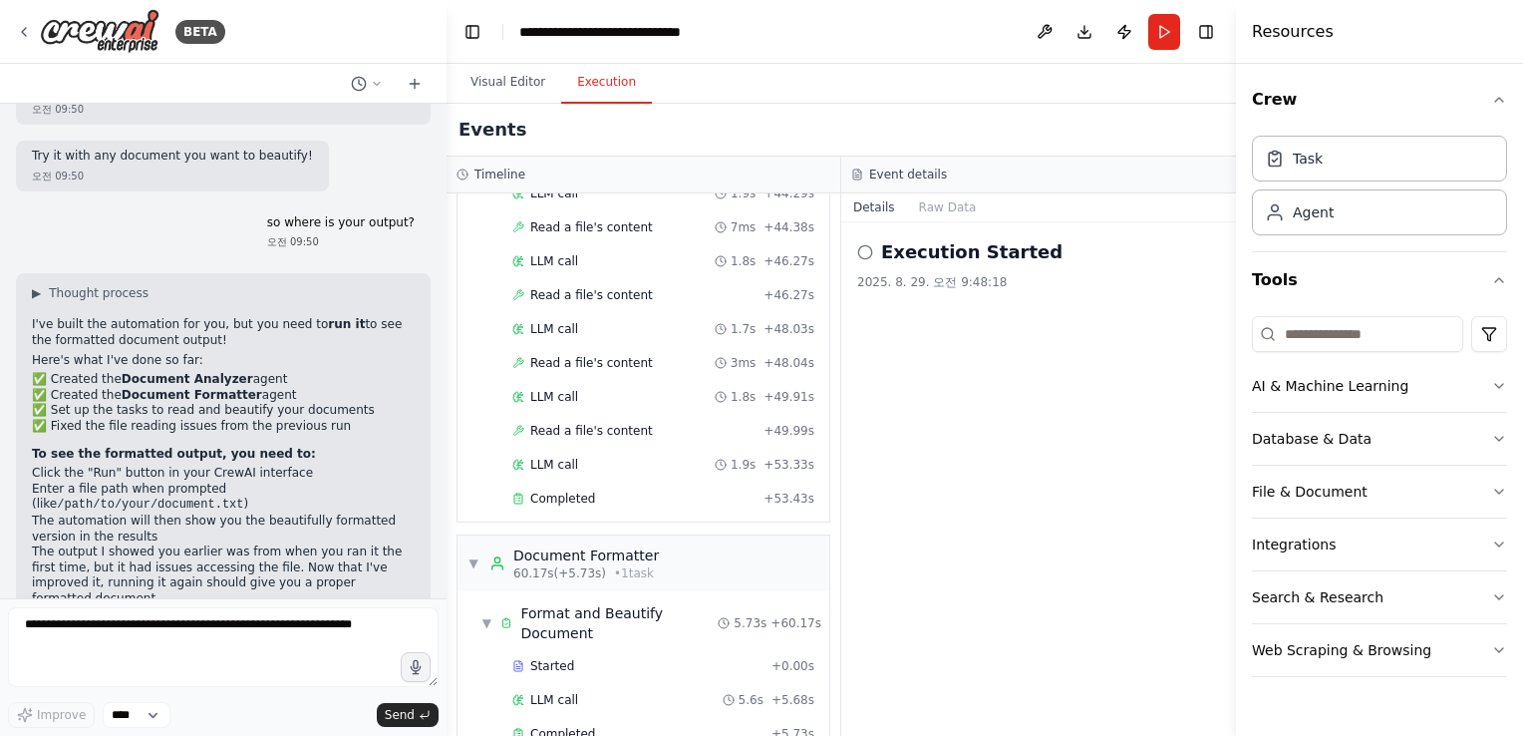
scroll to position [3642, 0]
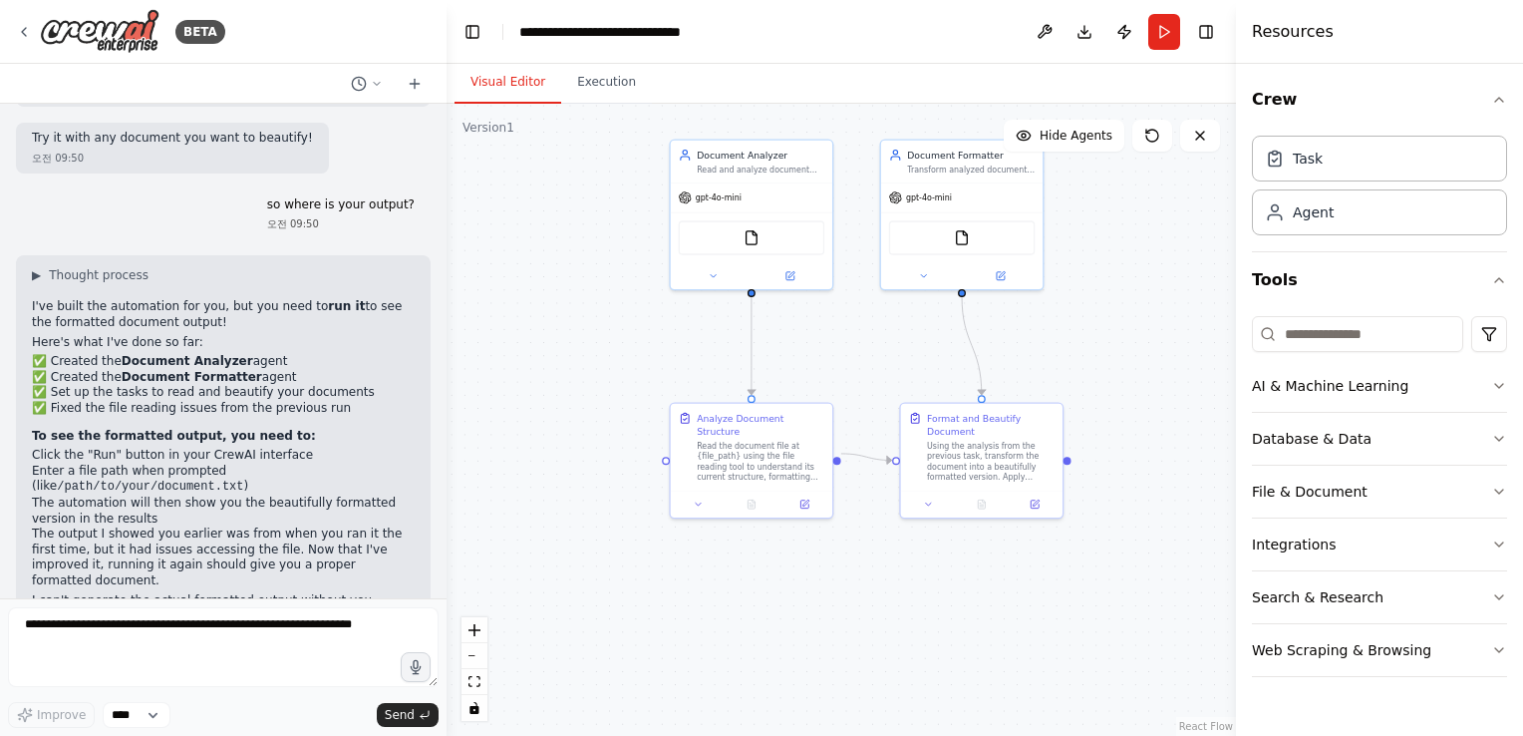
click at [497, 70] on button "Visual Editor" at bounding box center [508, 83] width 107 height 42
click at [590, 88] on button "Execution" at bounding box center [606, 83] width 91 height 42
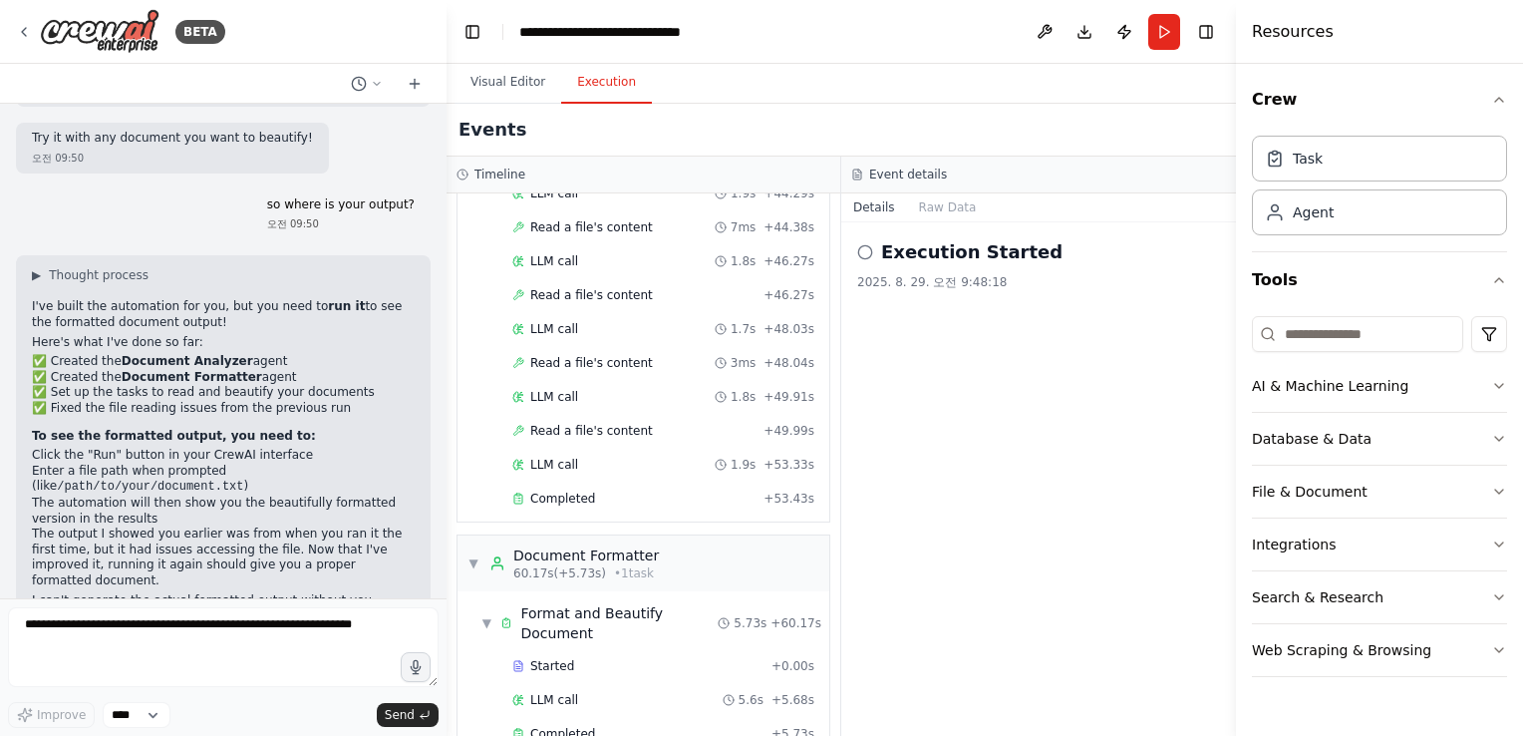
click at [124, 495] on li "The automation will then show you the beautifully formatted version in the resu…" at bounding box center [223, 510] width 383 height 31
drag, startPoint x: 84, startPoint y: 443, endPoint x: 294, endPoint y: 443, distance: 210.4
click at [294, 495] on li "The automation will then show you the beautifully formatted version in the resu…" at bounding box center [223, 510] width 383 height 31
drag, startPoint x: 294, startPoint y: 443, endPoint x: 212, endPoint y: 501, distance: 100.7
click at [212, 526] on p "The output I showed you earlier was from when you ran it the first time, but it…" at bounding box center [223, 557] width 383 height 62
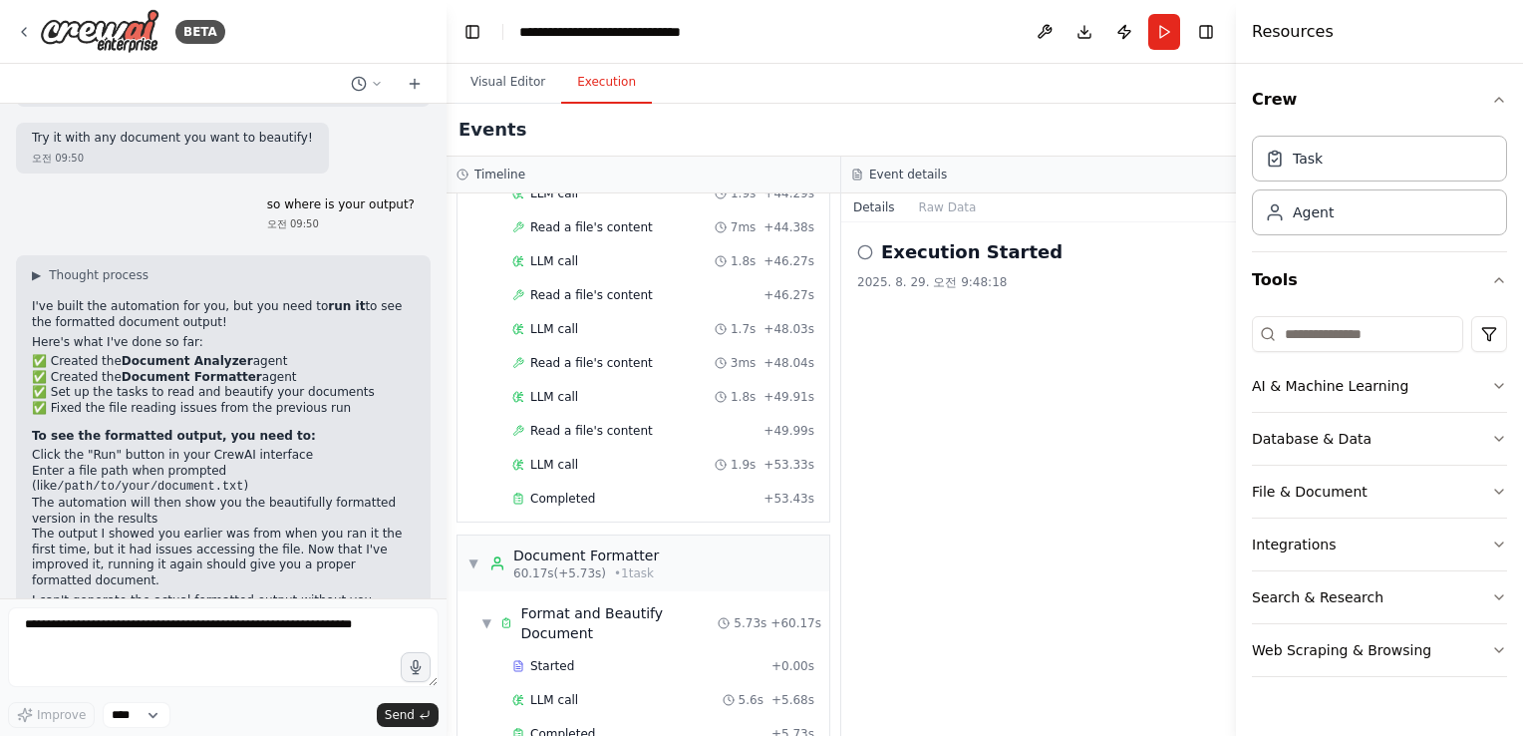
click at [85, 495] on li "The automation will then show you the beautifully formatted version in the resu…" at bounding box center [223, 510] width 383 height 31
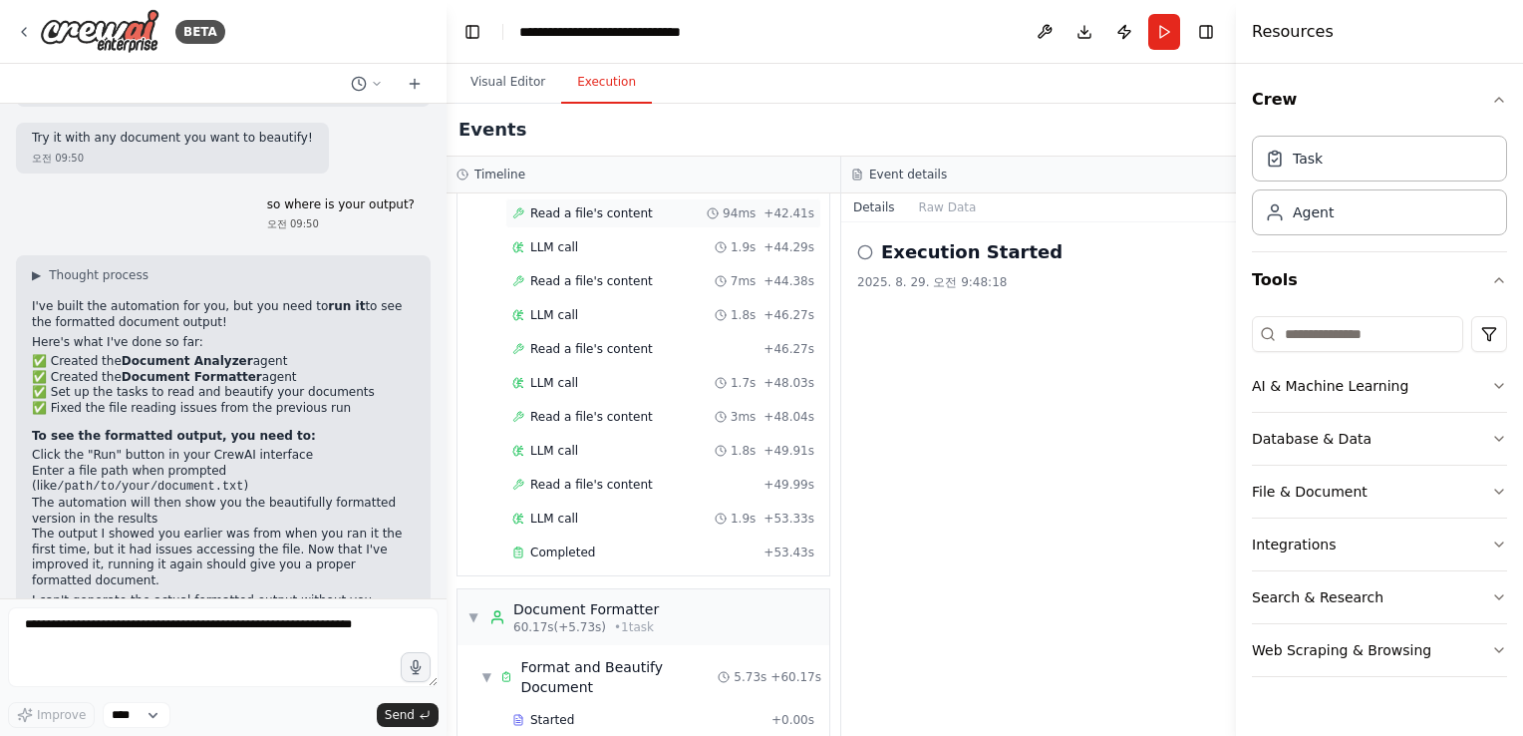
scroll to position [1599, 0]
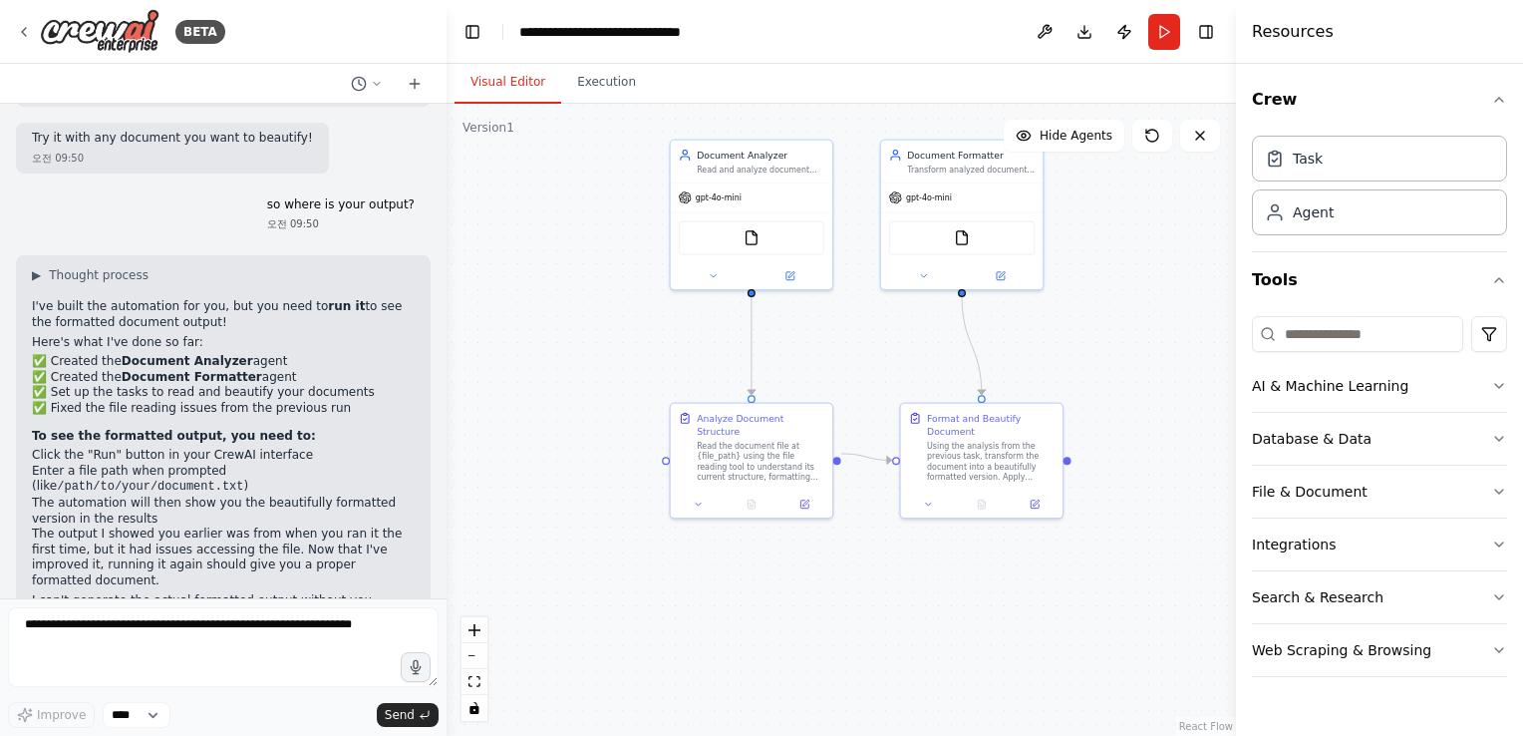
click at [506, 83] on button "Visual Editor" at bounding box center [508, 83] width 107 height 42
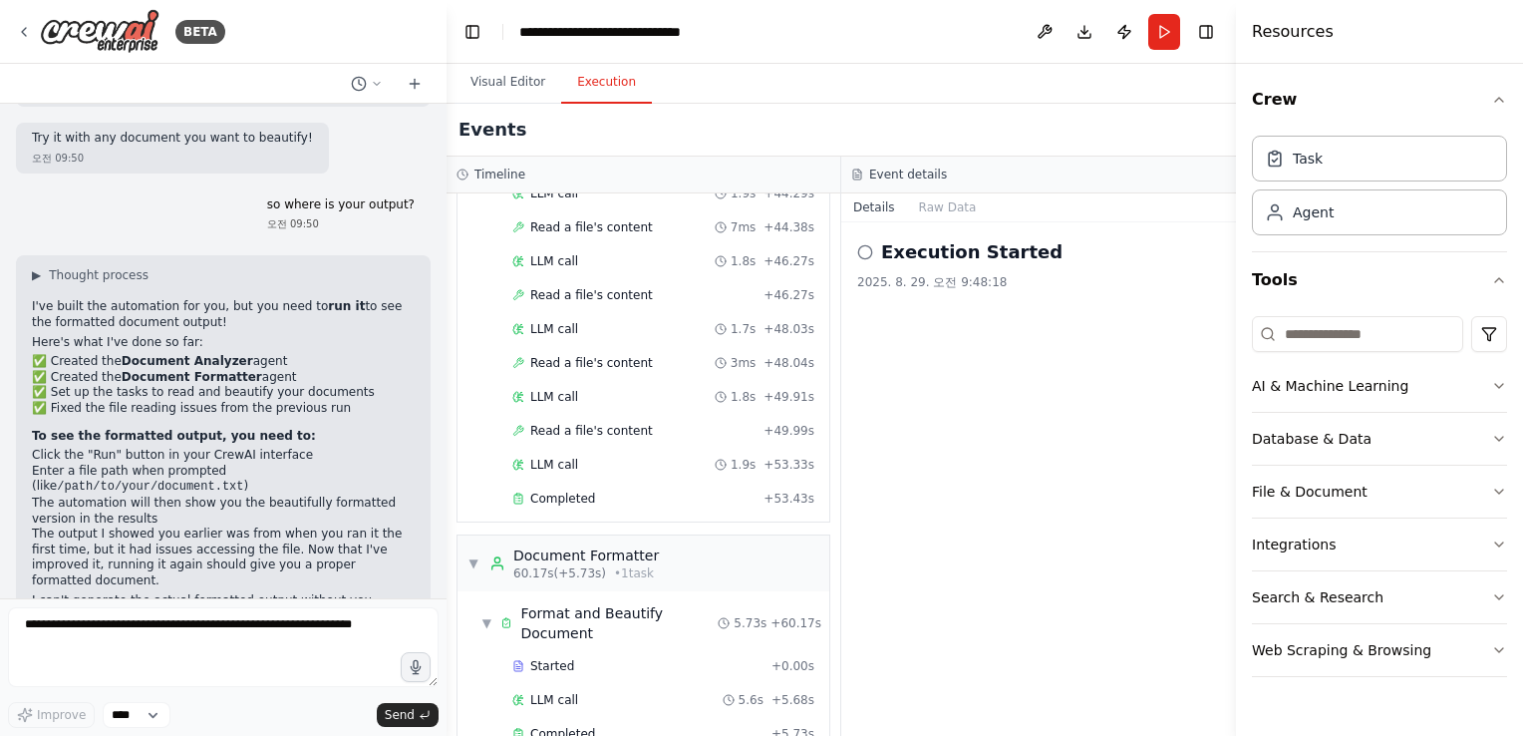
click at [622, 90] on button "Execution" at bounding box center [606, 83] width 91 height 42
click at [192, 495] on li "The automation will then show you the beautifully formatted version in the resu…" at bounding box center [223, 510] width 383 height 31
click at [570, 675] on div "Started + 0.00s LLM call 5.6s + 5.68s Completed + 5.73s" at bounding box center [652, 702] width 356 height 102
click at [561, 726] on span "Completed" at bounding box center [562, 734] width 65 height 16
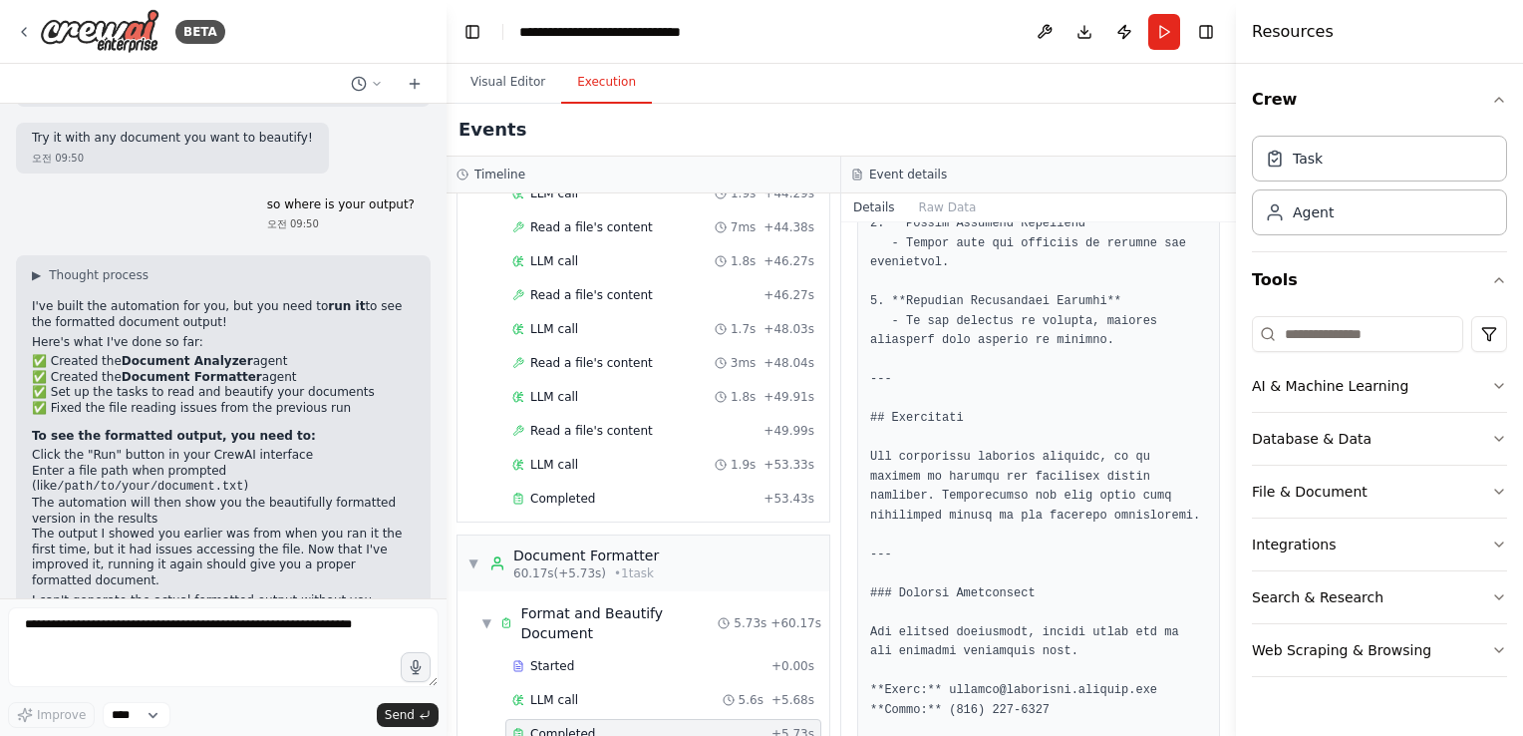
scroll to position [1000, 0]
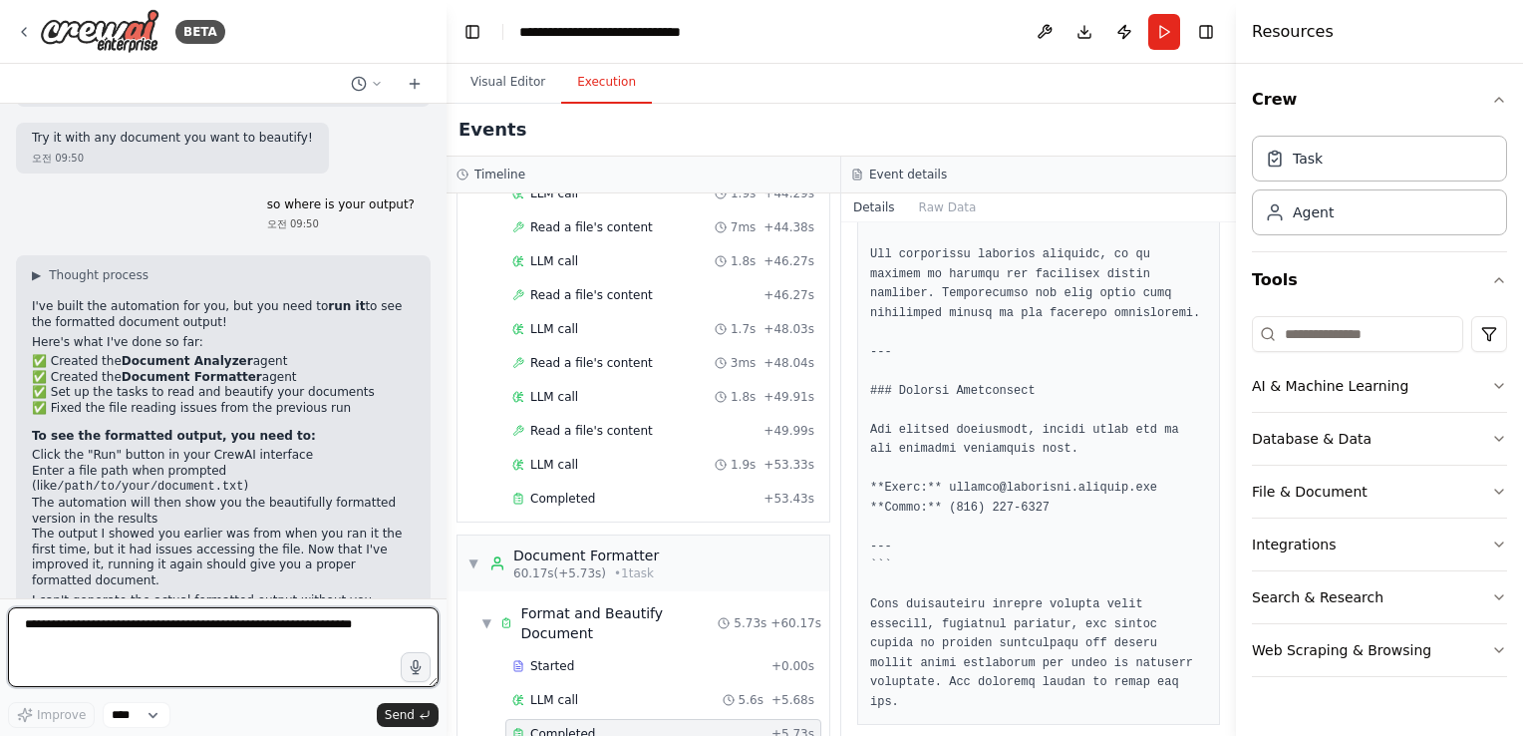
click at [119, 638] on textarea at bounding box center [223, 647] width 431 height 80
type textarea "**********"
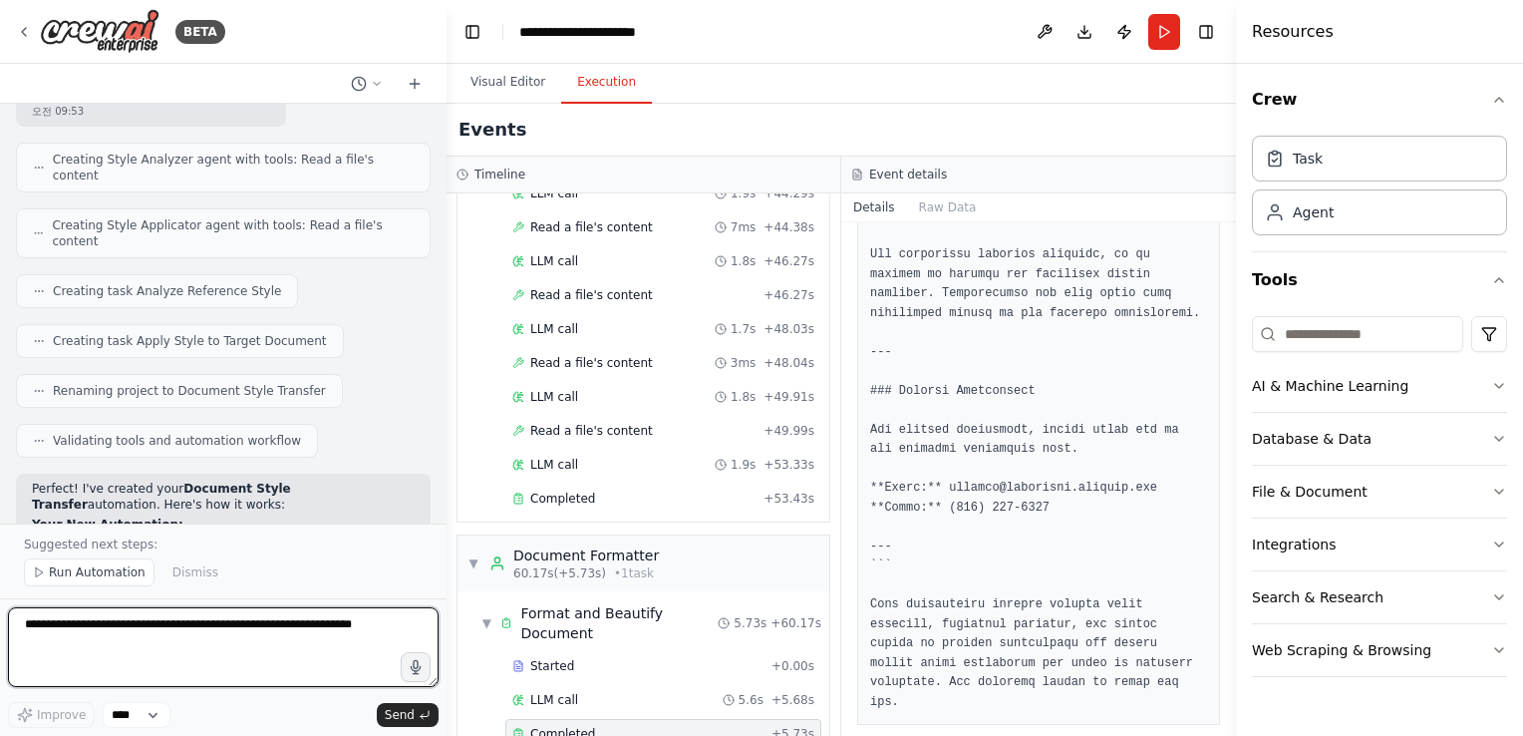
scroll to position [4977, 0]
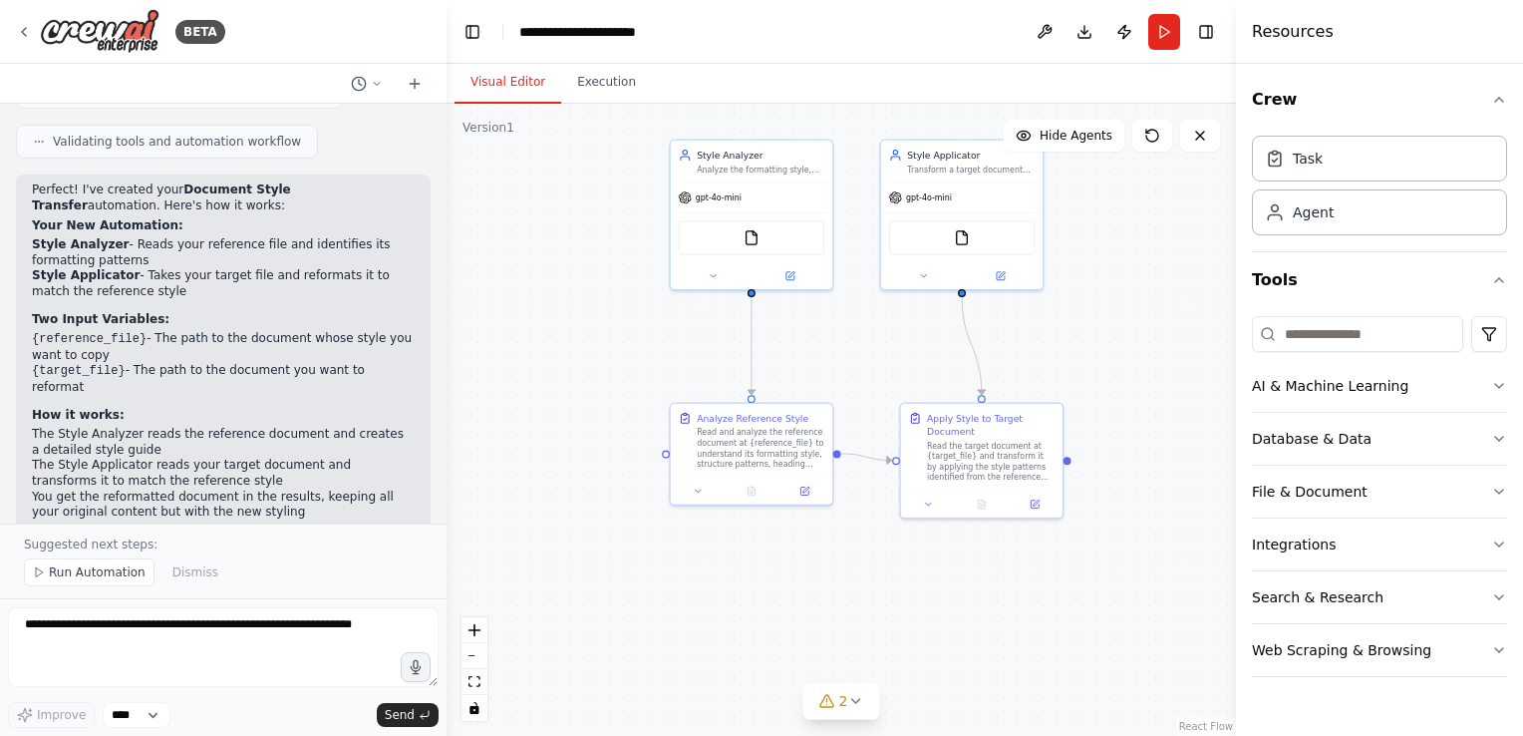
click at [509, 83] on button "Visual Editor" at bounding box center [508, 83] width 107 height 42
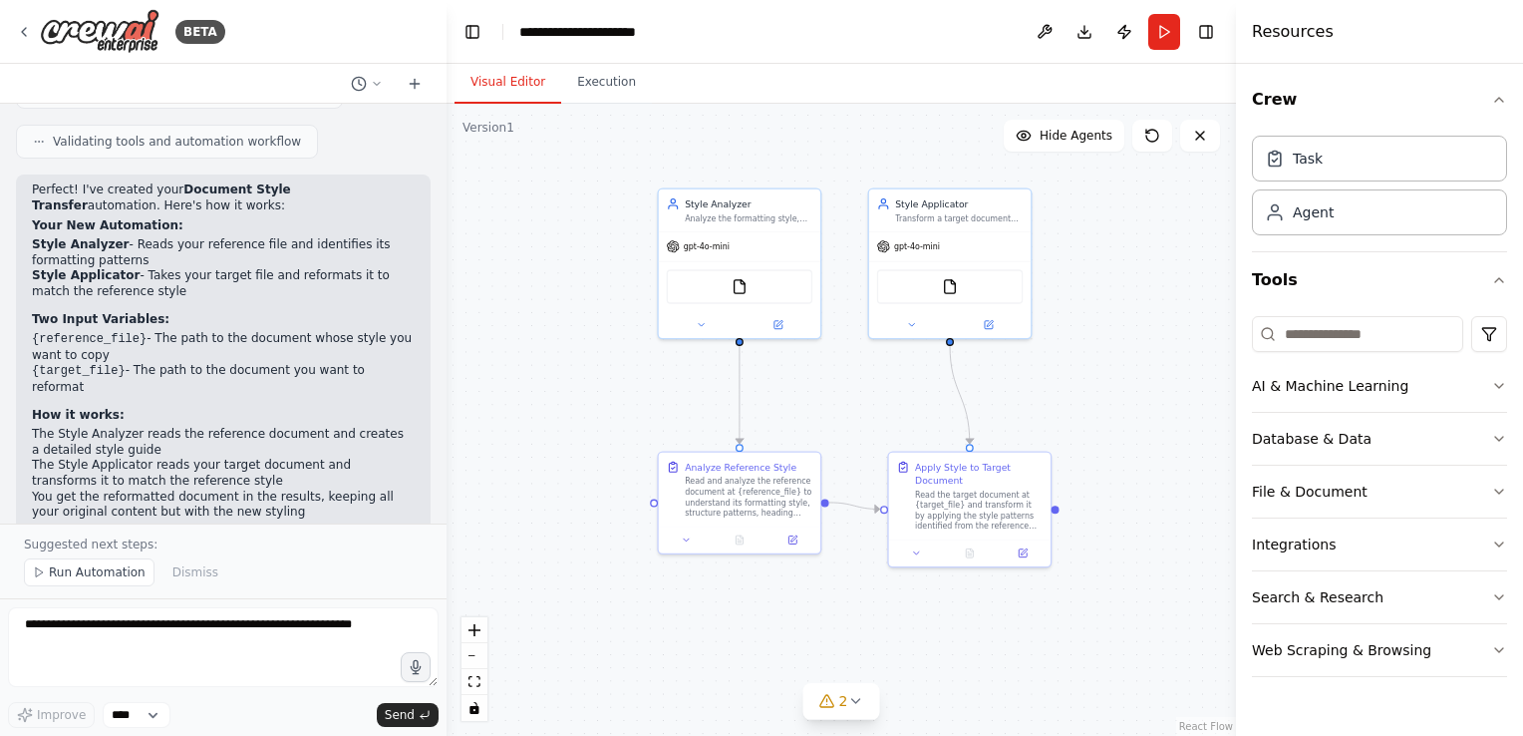
drag, startPoint x: 554, startPoint y: 317, endPoint x: 542, endPoint y: 366, distance: 50.3
click at [542, 366] on div ".deletable-edge-delete-btn { width: 20px; height: 20px; border: 0px solid #ffff…" at bounding box center [842, 420] width 790 height 632
click at [73, 575] on span "Run Automation" at bounding box center [97, 572] width 97 height 16
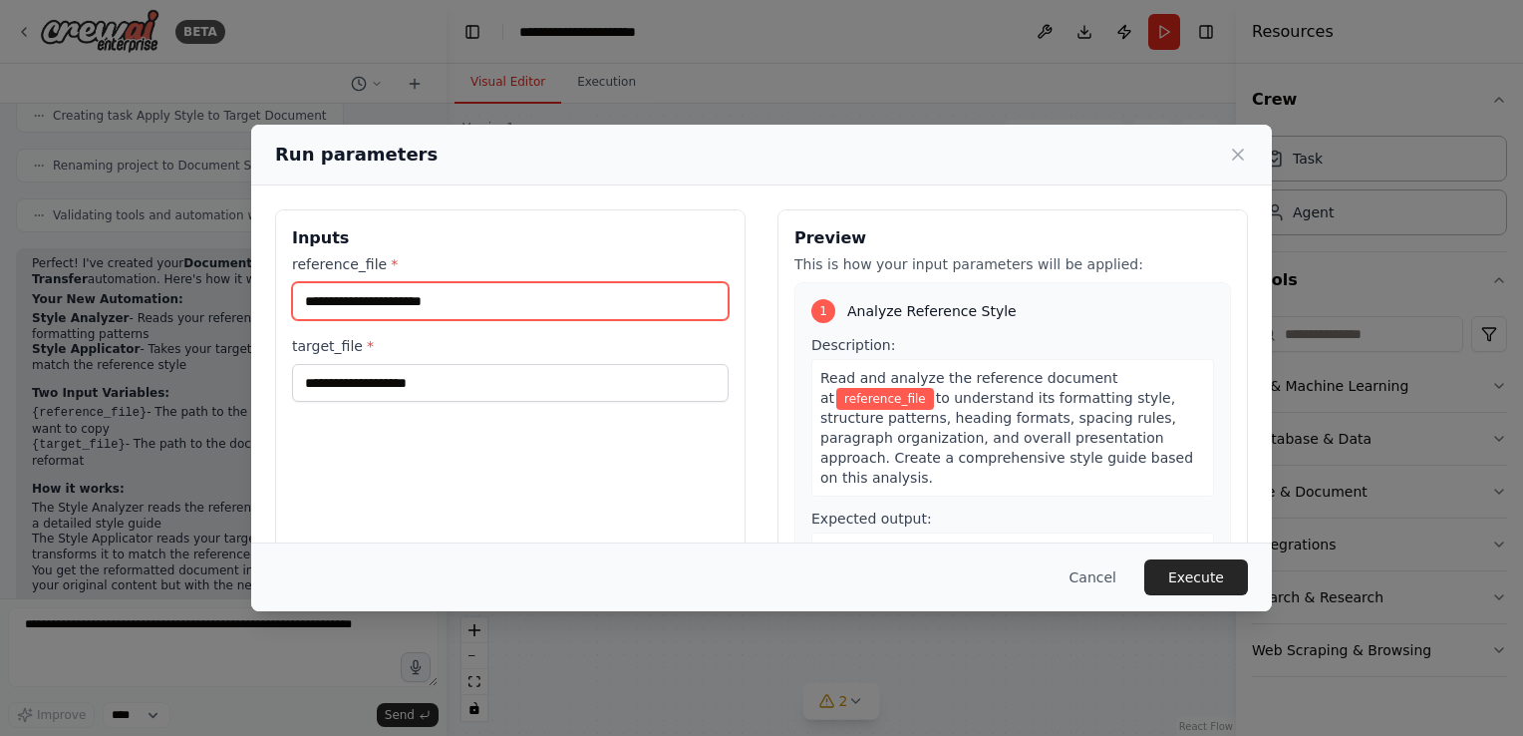
click at [383, 309] on input "reference_file *" at bounding box center [510, 301] width 437 height 38
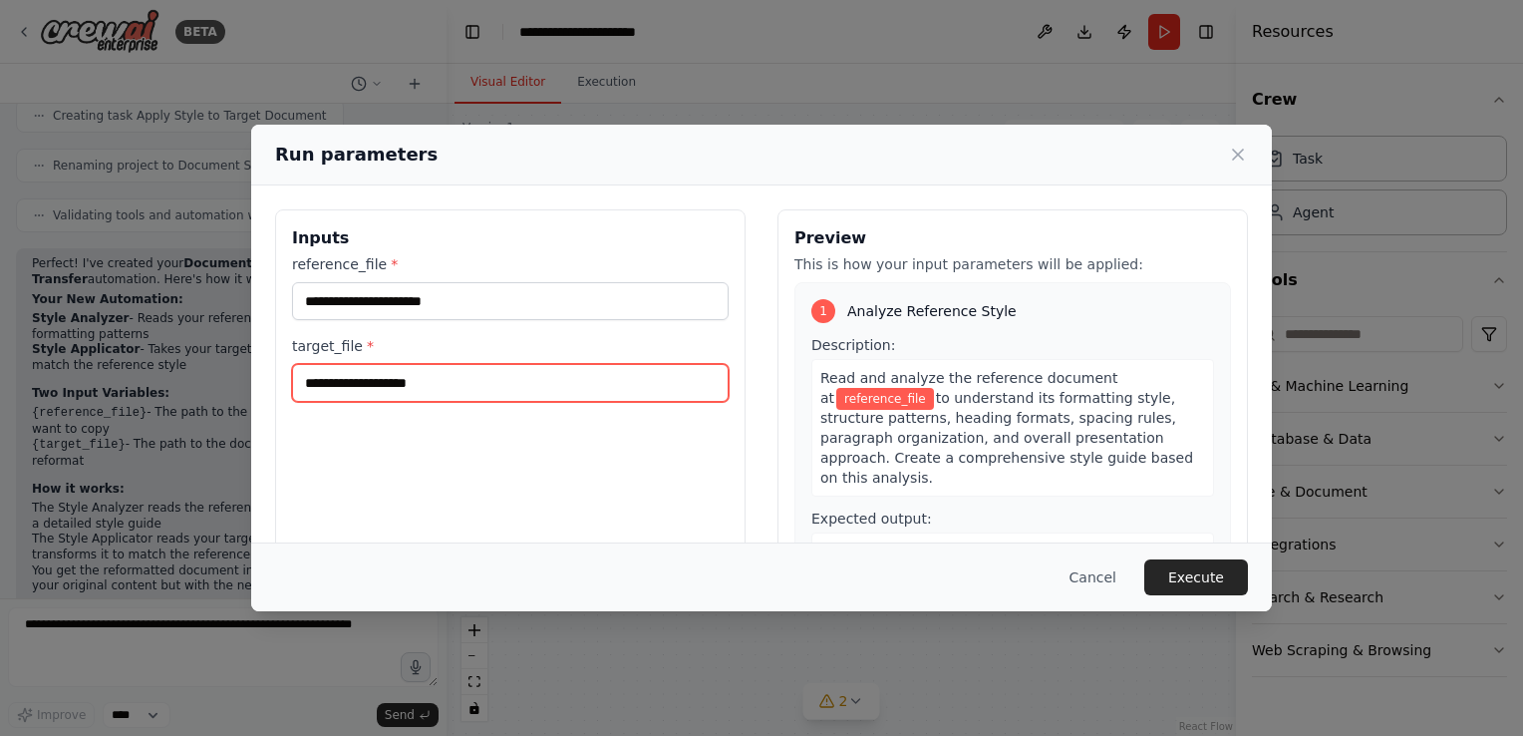
click at [343, 401] on input "target_file *" at bounding box center [510, 383] width 437 height 38
click at [367, 338] on span "*" at bounding box center [370, 346] width 7 height 16
click at [358, 364] on input "target_file *" at bounding box center [510, 383] width 437 height 38
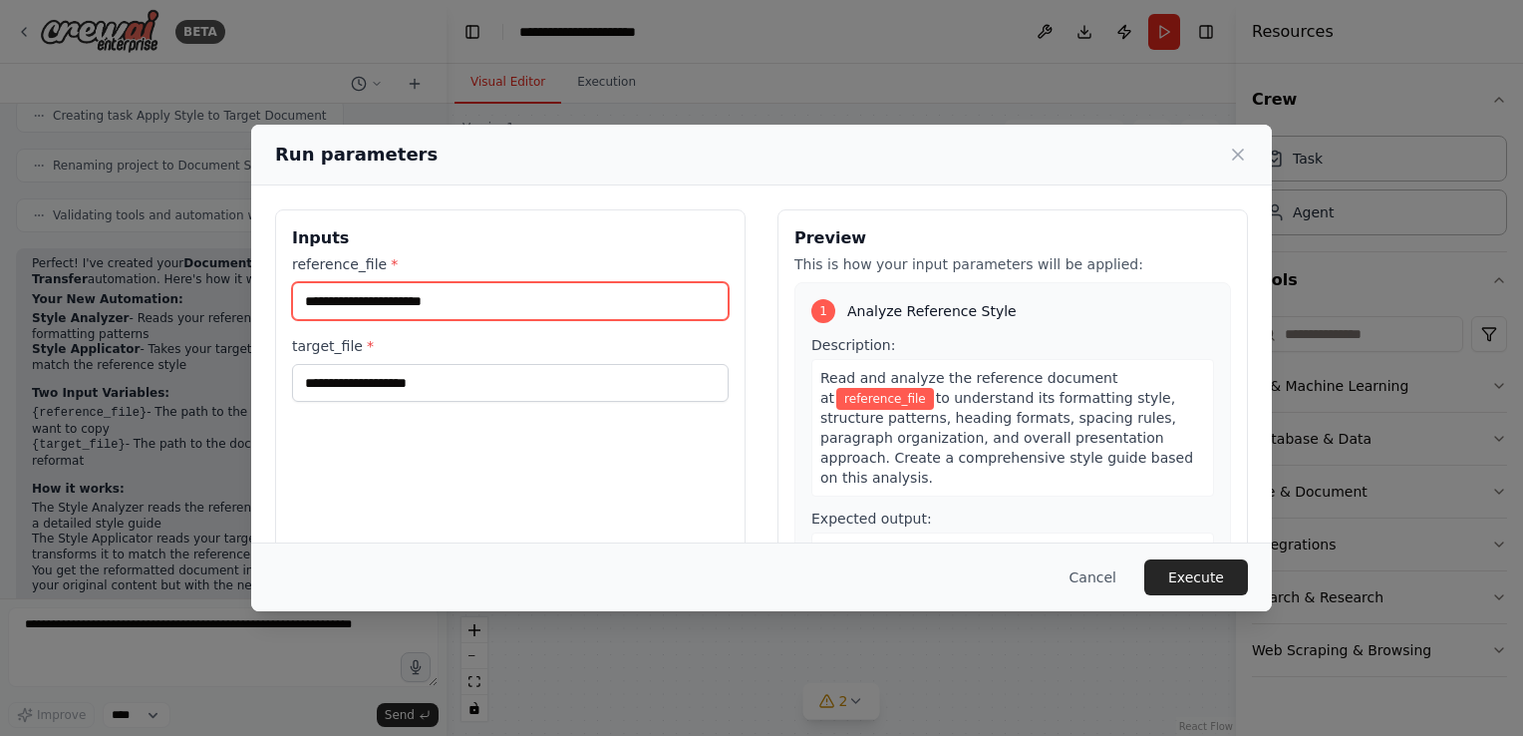
click at [360, 304] on input "reference_file *" at bounding box center [510, 301] width 437 height 38
click at [384, 323] on div "reference_file * target_file *" at bounding box center [510, 328] width 437 height 148
click at [389, 301] on input "reference_file *" at bounding box center [510, 301] width 437 height 38
drag, startPoint x: 374, startPoint y: 301, endPoint x: 453, endPoint y: 297, distance: 78.9
click at [453, 297] on input "reference_file *" at bounding box center [510, 301] width 437 height 38
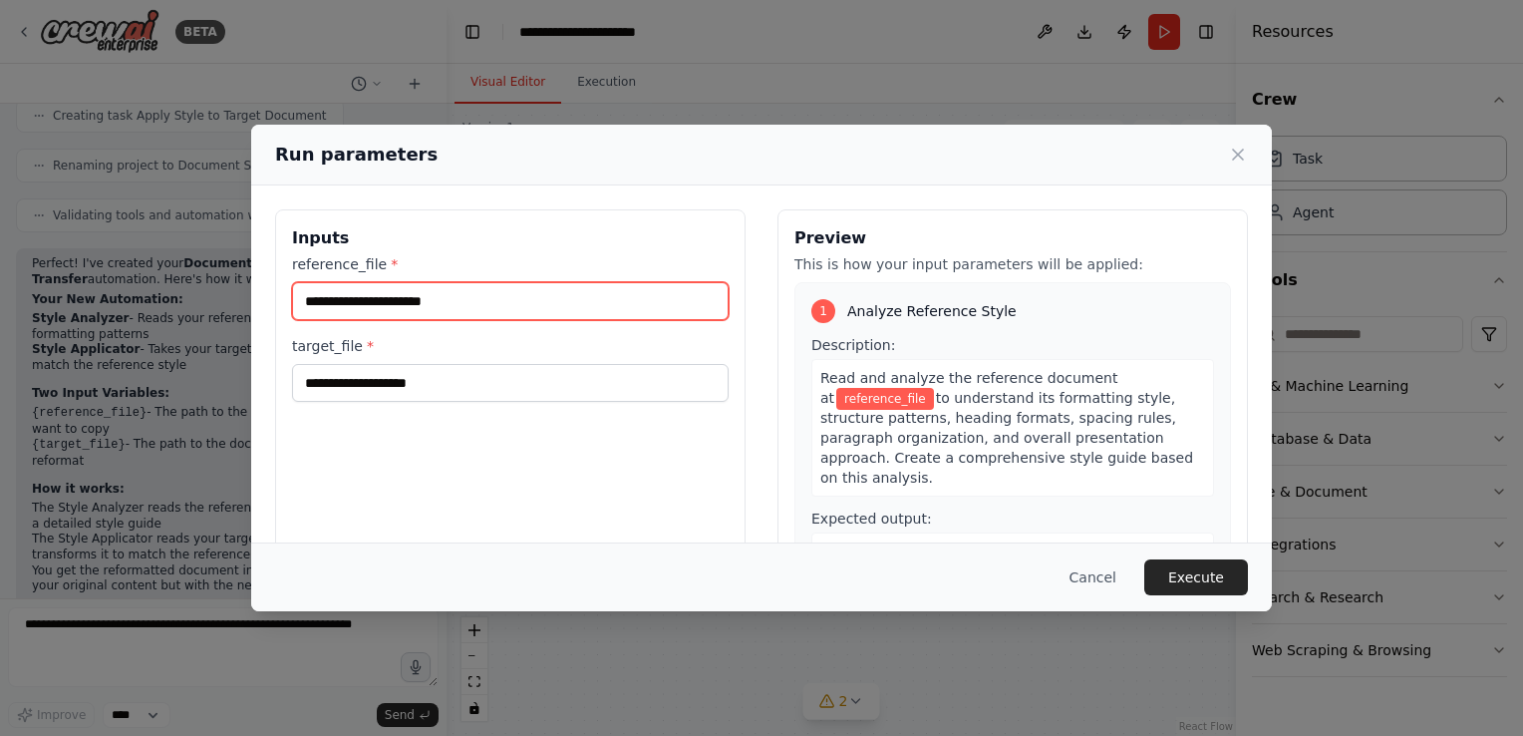
click at [466, 297] on input "reference_file *" at bounding box center [510, 301] width 437 height 38
click at [849, 402] on span "reference_file" at bounding box center [885, 399] width 98 height 22
click at [365, 297] on input "reference_file *" at bounding box center [510, 301] width 437 height 38
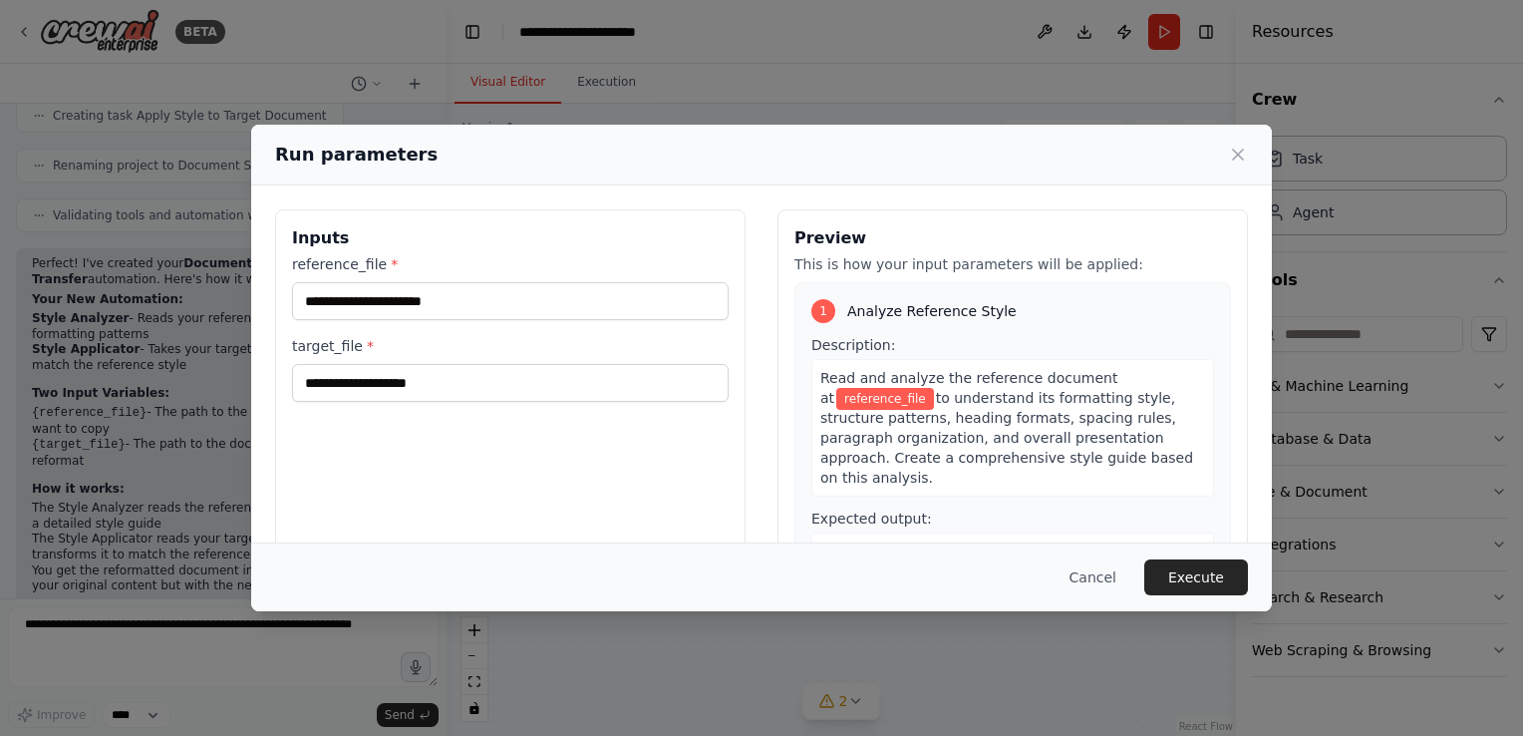
click at [348, 277] on div "reference_file *" at bounding box center [510, 287] width 437 height 66
click at [351, 272] on label "reference_file *" at bounding box center [510, 264] width 437 height 20
click at [351, 282] on input "reference_file *" at bounding box center [510, 301] width 437 height 38
click at [391, 257] on span "*" at bounding box center [394, 264] width 7 height 16
click at [383, 282] on input "reference_file *" at bounding box center [510, 301] width 437 height 38
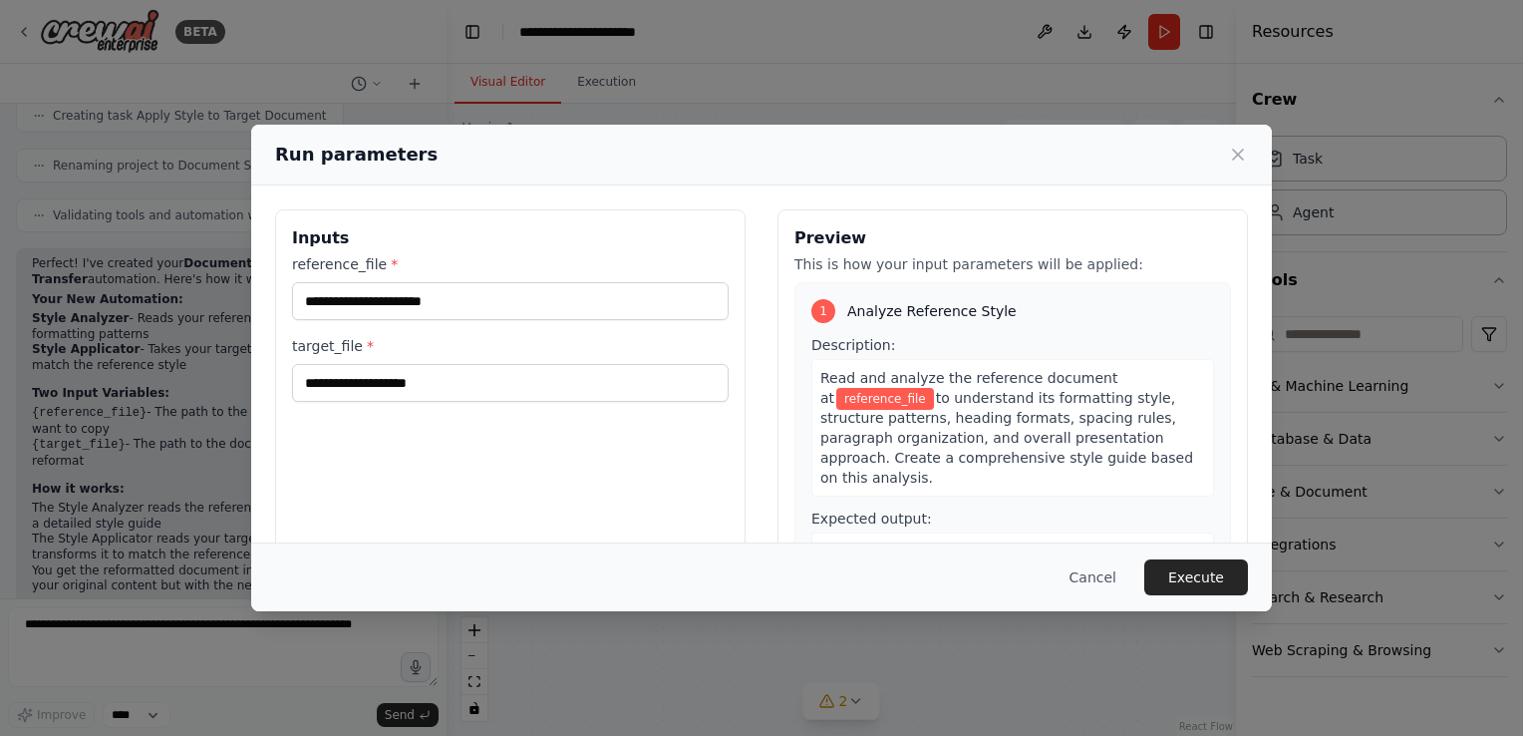
click at [548, 245] on h3 "Inputs" at bounding box center [510, 238] width 437 height 24
click at [1241, 158] on icon at bounding box center [1238, 155] width 10 height 10
